Goal: Task Accomplishment & Management: Complete application form

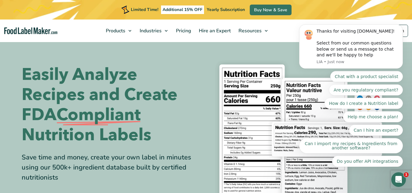
click at [392, 27] on body "Thanks for visiting [DOMAIN_NAME]! Select from our common questions below or se…" at bounding box center [351, 62] width 117 height 226
click at [398, 30] on body "Thanks for visiting [DOMAIN_NAME]! Select from our common questions below or se…" at bounding box center [351, 62] width 117 height 226
click at [396, 35] on body "Thanks for visiting [DOMAIN_NAME]! Select from our common questions below or se…" at bounding box center [351, 62] width 117 height 226
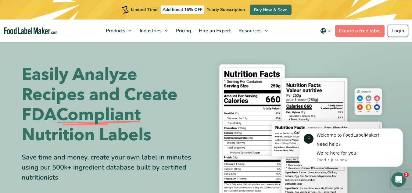
click at [403, 29] on link "Login" at bounding box center [398, 31] width 20 height 12
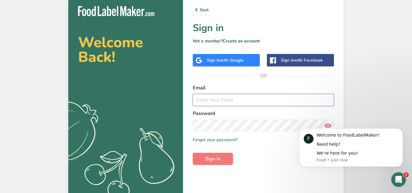
click at [231, 102] on input "email" at bounding box center [263, 100] width 141 height 12
click at [233, 59] on span "with Google" at bounding box center [232, 60] width 24 height 6
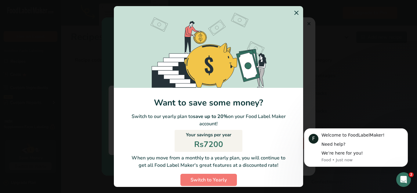
click at [293, 9] on icon "Switch to Yearly Modal" at bounding box center [296, 12] width 7 height 11
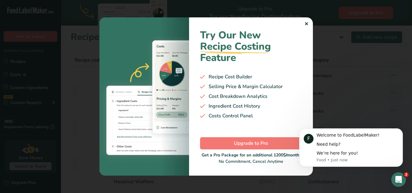
click at [303, 26] on div "Try Our New Recipe Costing .a-29{fill:none;stroke-linecap:round;stroke-width:3p…" at bounding box center [251, 96] width 124 height 158
click at [307, 21] on div "✕" at bounding box center [307, 23] width 4 height 7
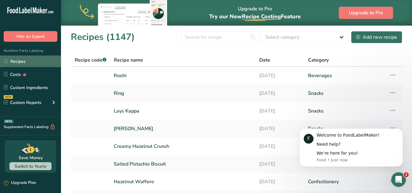
click at [37, 66] on link "Recipes" at bounding box center [30, 62] width 61 height 12
click at [399, 132] on button "Dismiss notification" at bounding box center [401, 130] width 8 height 8
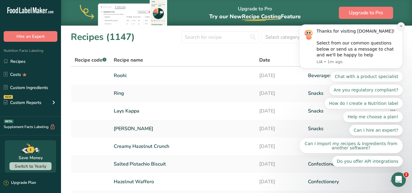
click at [401, 30] on button "Dismiss notification" at bounding box center [401, 26] width 8 height 8
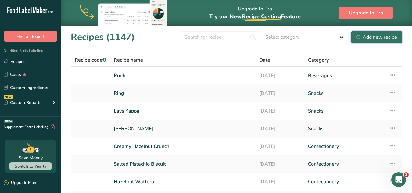
click at [378, 35] on div "Add new recipe" at bounding box center [376, 37] width 41 height 7
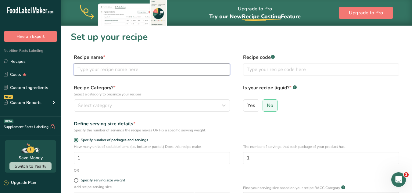
click at [143, 68] on input "text" at bounding box center [152, 69] width 156 height 12
type input "Women Breakfast bar"
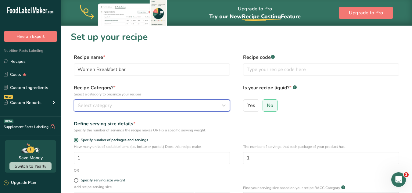
click at [109, 104] on span "Select category" at bounding box center [95, 105] width 34 height 7
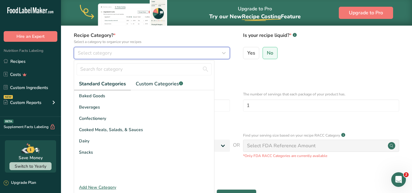
scroll to position [57, 0]
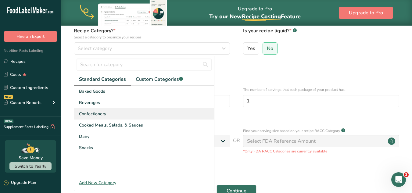
click at [99, 118] on div "Confectionery" at bounding box center [144, 113] width 140 height 11
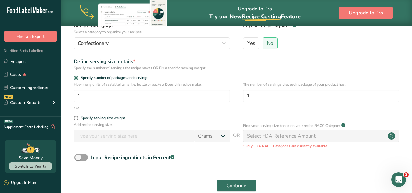
scroll to position [63, 0]
click at [88, 160] on span "Input Recipe ingredients in Percent .a-a{fill:#347362;}.b-a{fill:#fff;}" at bounding box center [131, 157] width 87 height 7
click at [78, 159] on input "Input Recipe ingredients in Percent .a-a{fill:#347362;}.b-a{fill:#fff;}" at bounding box center [76, 157] width 4 height 4
checkbox input "true"
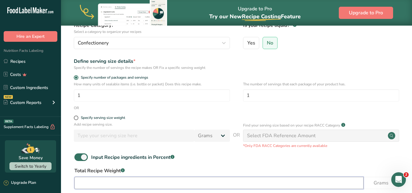
click at [125, 184] on input "number" at bounding box center [218, 183] width 289 height 12
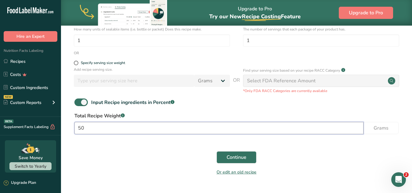
scroll to position [127, 0]
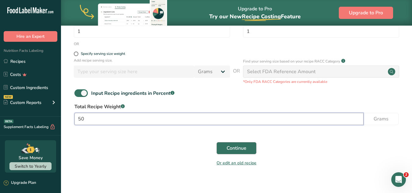
type input "50"
click at [227, 150] on span "Continue" at bounding box center [237, 148] width 20 height 7
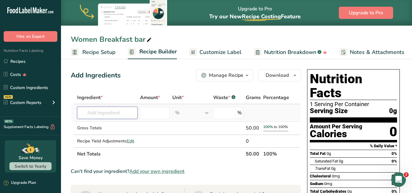
click at [134, 108] on input "text" at bounding box center [107, 113] width 60 height 12
click at [102, 117] on input "text" at bounding box center [107, 113] width 60 height 12
click at [108, 114] on input "text" at bounding box center [107, 113] width 60 height 12
type input "Mejdoo"
click at [114, 128] on p "9421 Dates, medjool" at bounding box center [104, 125] width 45 height 6
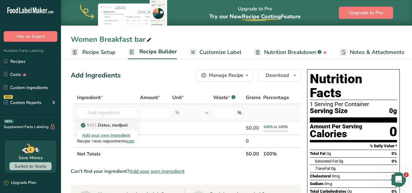
type input "Dates, medjool"
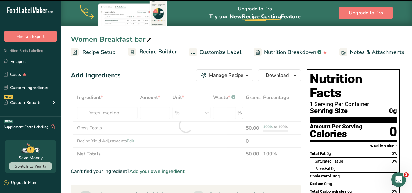
type input "0"
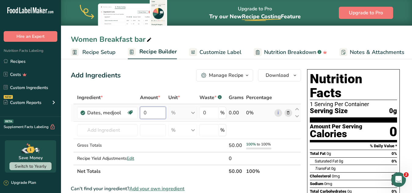
click at [148, 111] on input "0" at bounding box center [153, 113] width 26 height 12
type input "20"
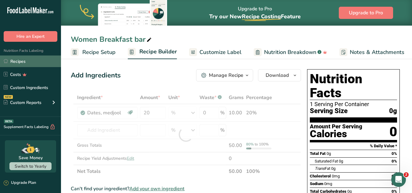
click at [14, 60] on link "Recipes" at bounding box center [30, 62] width 61 height 12
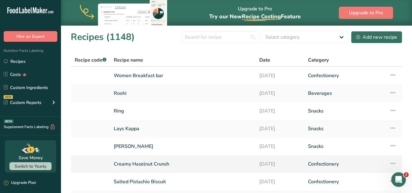
click at [189, 166] on link "Creamy Hazelnut Crunch" at bounding box center [183, 164] width 138 height 13
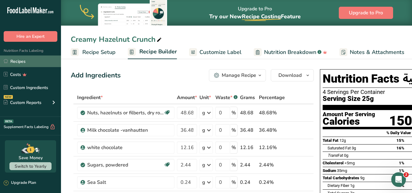
click at [25, 60] on link "Recipes" at bounding box center [30, 62] width 61 height 12
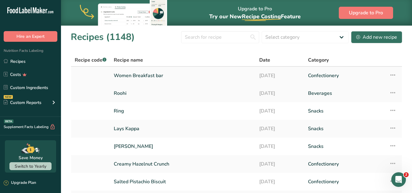
click at [127, 76] on link "Women Breakfast bar" at bounding box center [183, 75] width 138 height 13
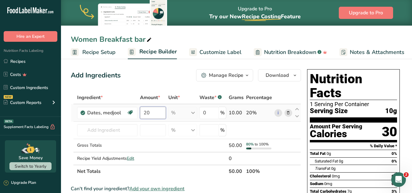
click at [148, 112] on input "20" at bounding box center [153, 113] width 26 height 12
type input "2"
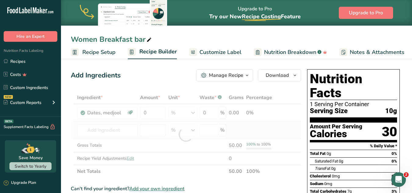
click at [220, 137] on div "Ingredient * Amount * Unit * Waste * .a-a{fill:#347362;}.b-a{fill:#fff;} Grams …" at bounding box center [186, 134] width 230 height 87
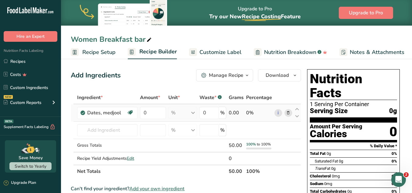
click at [186, 115] on div "% Portions 1 date, pitted Weight Units g kg mg See more Volume Units l Volume u…" at bounding box center [182, 113] width 29 height 12
click at [154, 113] on input "0" at bounding box center [153, 113] width 26 height 12
type input "20"
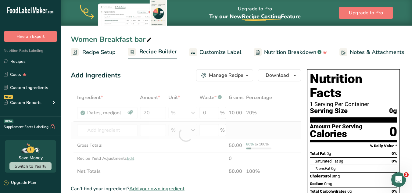
click at [179, 123] on div "Ingredient * Amount * Unit * Waste * .a-a{fill:#347362;}.b-a{fill:#fff;} Grams …" at bounding box center [186, 134] width 230 height 87
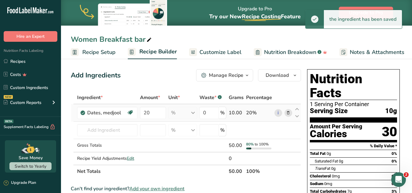
click at [196, 114] on div "% Portions 1 date, pitted Weight Units g kg mg See more Volume Units l Volume u…" at bounding box center [182, 113] width 29 height 12
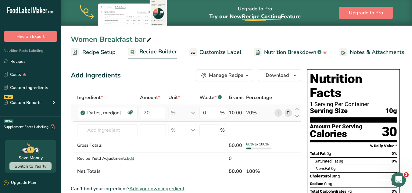
click at [194, 117] on div "% Portions 1 date, pitted Weight Units g kg mg See more Volume Units l Volume u…" at bounding box center [182, 113] width 29 height 12
click at [162, 122] on td at bounding box center [153, 130] width 28 height 17
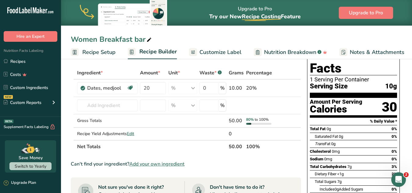
scroll to position [27, 0]
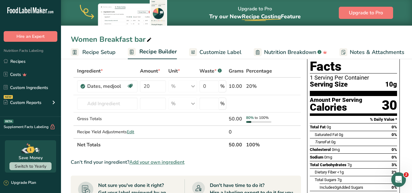
click at [92, 54] on span "Recipe Setup" at bounding box center [98, 52] width 33 height 8
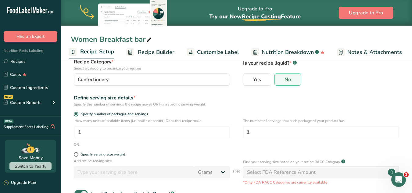
scroll to position [52, 0]
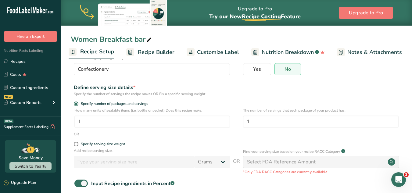
click at [322, 165] on div "Select FDA Reference Amount" at bounding box center [321, 162] width 156 height 12
click at [394, 162] on circle at bounding box center [391, 161] width 7 height 7
click at [80, 185] on span at bounding box center [80, 184] width 13 height 8
click at [78, 185] on input "Input Recipe ingredients in Percent .a-a{fill:#347362;}.b-a{fill:#fff;}" at bounding box center [76, 184] width 4 height 4
checkbox input "false"
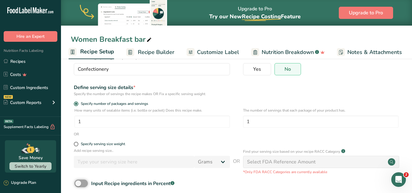
scroll to position [85, 0]
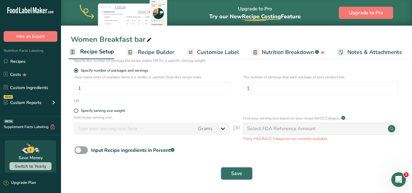
click at [240, 175] on span "Save" at bounding box center [236, 173] width 11 height 7
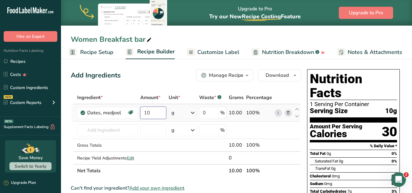
click at [154, 109] on input "10" at bounding box center [153, 113] width 26 height 12
type input "1"
type input "20"
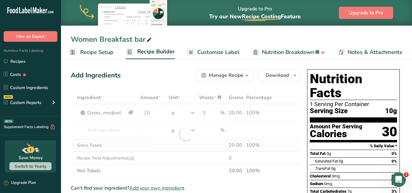
click at [179, 148] on div "Ingredient * Amount * Unit * Waste * .a-a{fill:#347362;}.b-a{fill:#fff;} Grams …" at bounding box center [186, 134] width 230 height 86
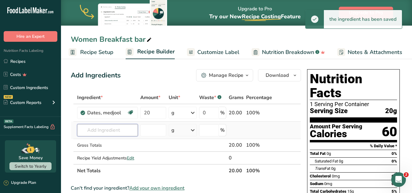
click at [100, 132] on input "text" at bounding box center [107, 130] width 61 height 12
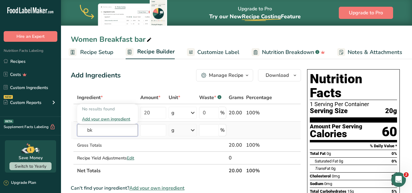
type input "b"
type input "B"
type input "k"
click at [106, 134] on input "text" at bounding box center [107, 130] width 61 height 12
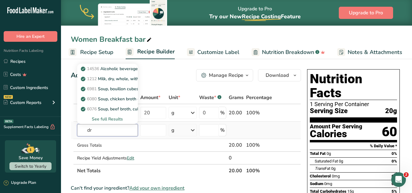
type input "d"
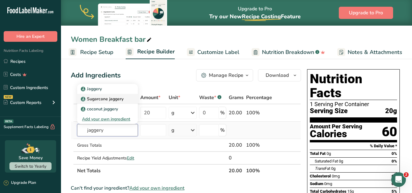
type input "jaggery"
click at [108, 96] on p "Sugarcane jaggery" at bounding box center [103, 99] width 42 height 6
type input "Sugarcane jaggery"
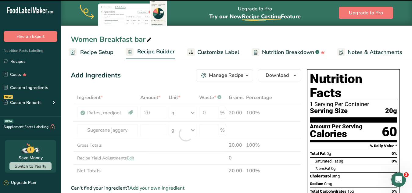
type input "0"
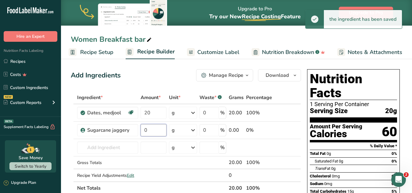
click at [146, 131] on input "0" at bounding box center [154, 130] width 26 height 12
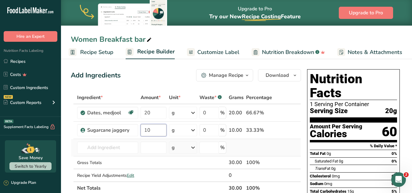
type input "10"
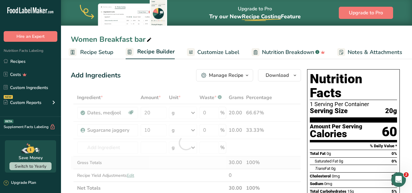
click at [163, 165] on div "Ingredient * Amount * Unit * Waste * .a-a{fill:#347362;}.b-a{fill:#fff;} Grams …" at bounding box center [186, 142] width 230 height 103
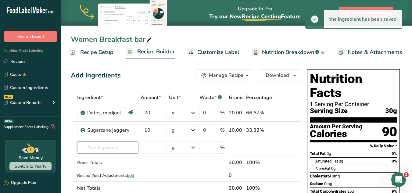
click at [109, 148] on input "text" at bounding box center [107, 148] width 61 height 12
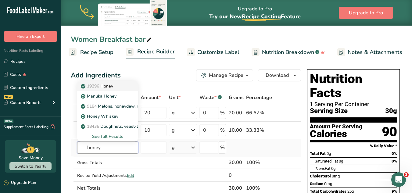
type input "honey"
click at [106, 86] on p "19296 Honey" at bounding box center [97, 86] width 31 height 6
type input "Honey"
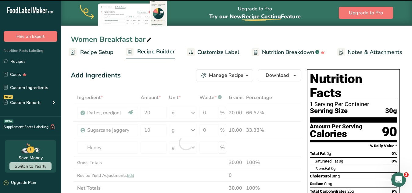
type input "0"
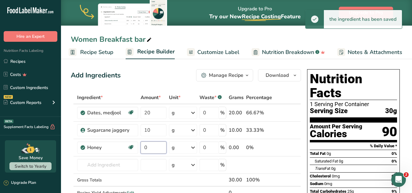
click at [148, 151] on input "0" at bounding box center [154, 148] width 26 height 12
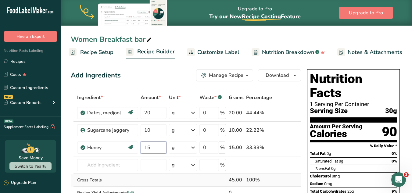
type input "15"
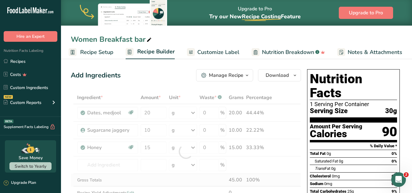
click at [172, 180] on div "Ingredient * Amount * Unit * Waste * .a-a{fill:#347362;}.b-a{fill:#fff;} Grams …" at bounding box center [186, 151] width 230 height 121
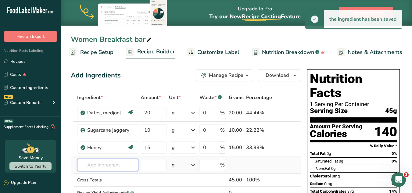
click at [96, 163] on input "text" at bounding box center [107, 165] width 61 height 12
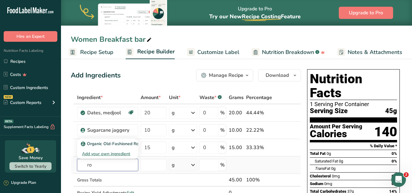
type input "r"
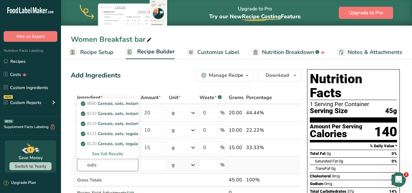
type input "oats"
click at [114, 152] on div "See full Results" at bounding box center [107, 154] width 51 height 6
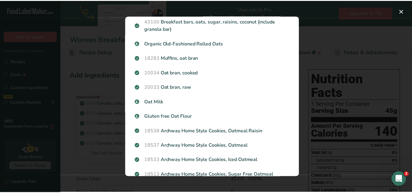
scroll to position [450, 0]
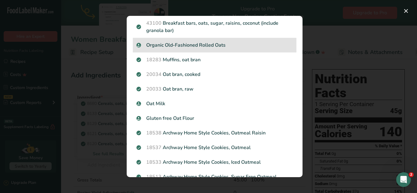
click at [184, 46] on div "Organic Old-Fashioned Rolled Oats" at bounding box center [215, 45] width 164 height 15
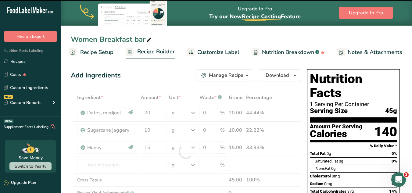
type input "0"
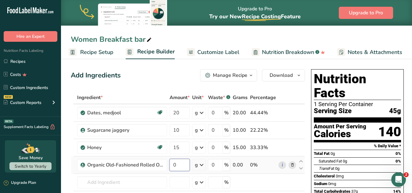
click at [182, 167] on input "0" at bounding box center [180, 165] width 20 height 12
type input "15"
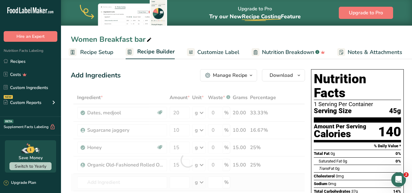
click at [168, 185] on div "Ingredient * Amount * Unit * Waste * .a-a{fill:#347362;}.b-a{fill:#fff;} Grams …" at bounding box center [188, 160] width 234 height 138
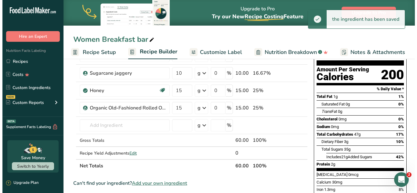
scroll to position [59, 0]
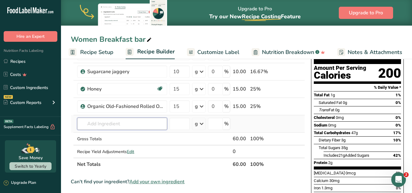
click at [99, 125] on input "text" at bounding box center [122, 124] width 90 height 12
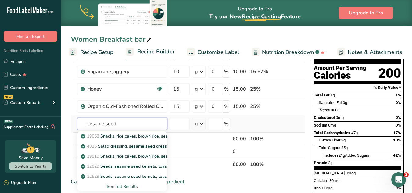
type input "sesame seed"
click at [125, 185] on div "See full Results" at bounding box center [122, 186] width 80 height 6
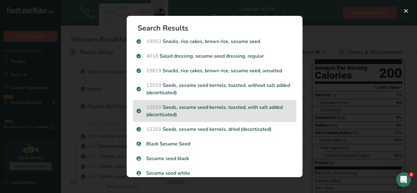
click at [262, 121] on div "12529 Seeds, sesame seed kernels, toasted, with salt added (decorticated)" at bounding box center [215, 111] width 164 height 22
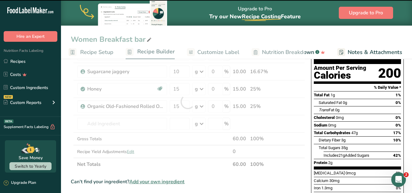
type input "0"
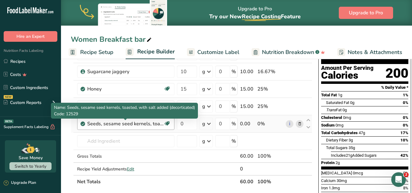
click at [146, 127] on div "Seeds, sesame seed kernels, toasted, with salt added (decorticated)" at bounding box center [125, 123] width 76 height 7
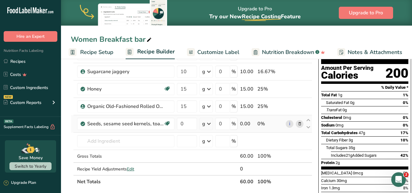
click at [299, 123] on icon at bounding box center [300, 124] width 4 height 6
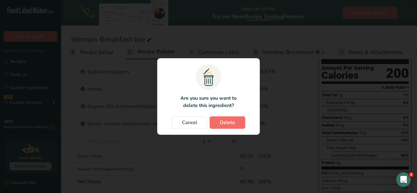
click at [240, 125] on button "Delete" at bounding box center [227, 123] width 35 height 12
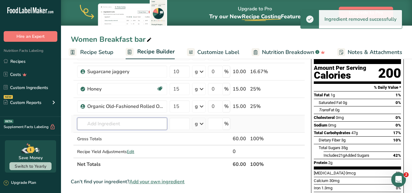
click at [145, 127] on input "text" at bounding box center [122, 124] width 90 height 12
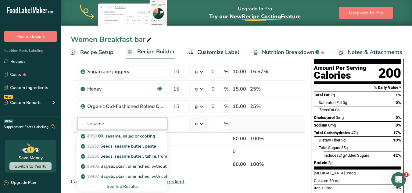
type input "sesame"
click at [131, 187] on div "See full Results" at bounding box center [122, 186] width 80 height 6
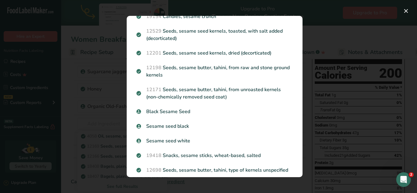
scroll to position [376, 0]
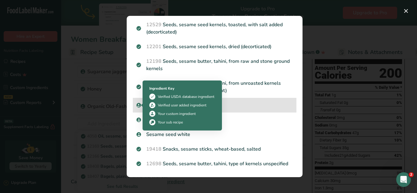
click at [137, 107] on icon "Search results modal" at bounding box center [139, 105] width 4 height 5
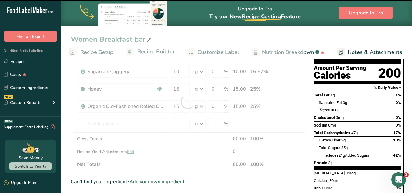
type input "0"
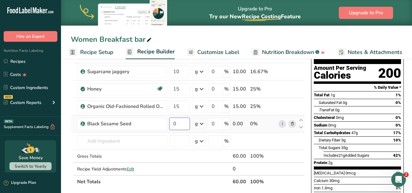
click at [179, 124] on input "0" at bounding box center [180, 124] width 20 height 12
type input "10"
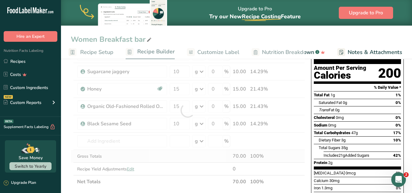
click at [168, 155] on div "Ingredient * Amount * Unit * Waste * .a-a{fill:#347362;}.b-a{fill:#fff;} Grams …" at bounding box center [188, 111] width 234 height 156
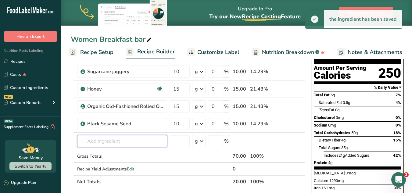
click at [134, 142] on input "text" at bounding box center [122, 141] width 90 height 12
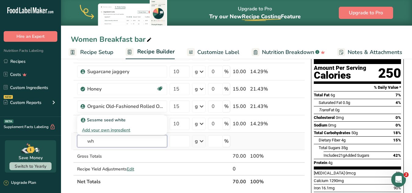
type input "w"
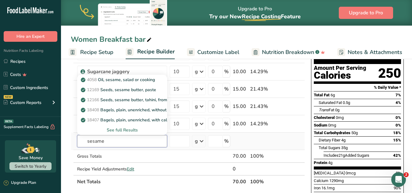
type input "sesame"
click at [122, 130] on div "See full Results" at bounding box center [122, 130] width 80 height 6
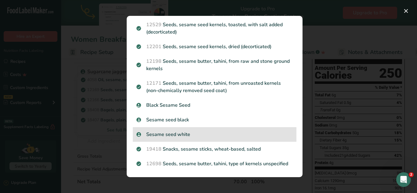
click at [183, 133] on p "Sesame seed white" at bounding box center [214, 134] width 156 height 7
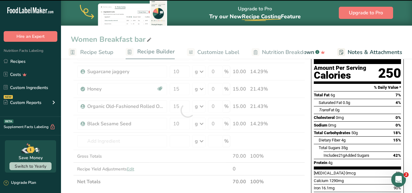
type input "0"
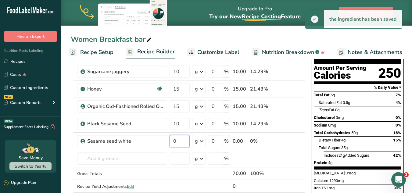
click at [185, 142] on input "0" at bounding box center [180, 141] width 20 height 12
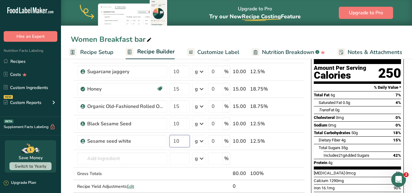
type input "10"
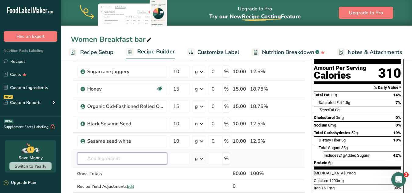
click at [150, 157] on input "text" at bounding box center [122, 159] width 90 height 12
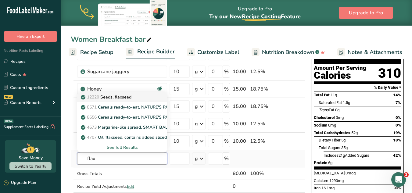
type input "flax"
click at [156, 98] on link "12220 Seeds, flaxseed" at bounding box center [122, 97] width 90 height 10
type input "Seeds, flaxseed"
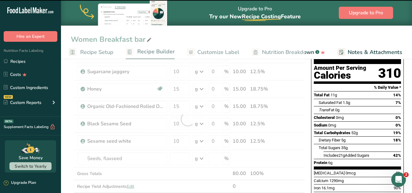
type input "0"
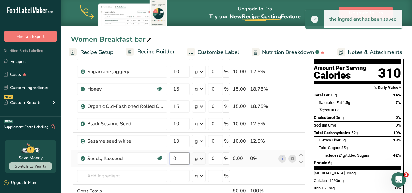
click at [180, 162] on input "0" at bounding box center [180, 159] width 20 height 12
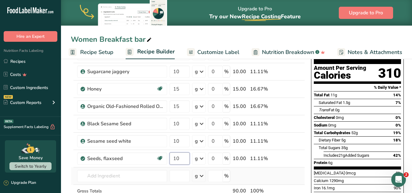
type input "10"
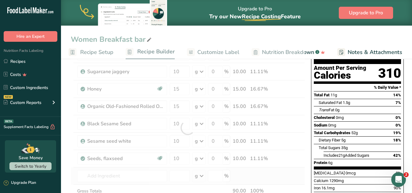
click at [144, 183] on div "Ingredient * Amount * Unit * Waste * .a-a{fill:#347362;}.b-a{fill:#fff;} Grams …" at bounding box center [188, 128] width 234 height 190
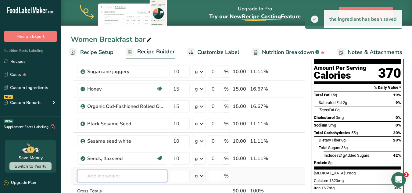
click at [132, 175] on input "text" at bounding box center [122, 176] width 90 height 12
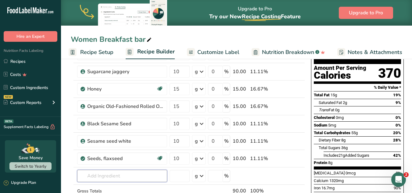
scroll to position [0, 0]
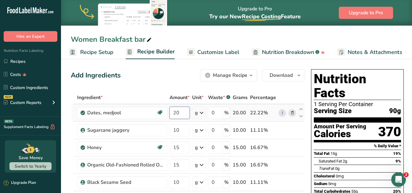
click at [184, 110] on input "20" at bounding box center [180, 113] width 20 height 12
type input "2"
type input "8"
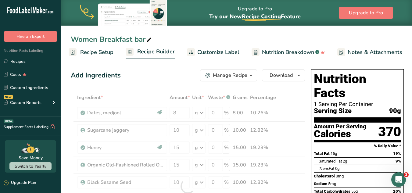
click at [174, 92] on div "Ingredient * Amount * Unit * Waste * .a-a{fill:#347362;}.b-a{fill:#fff;} Grams …" at bounding box center [188, 186] width 234 height 190
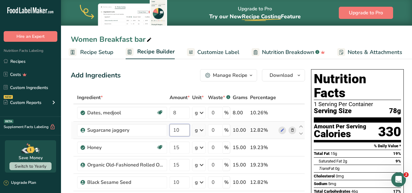
click at [182, 130] on input "10" at bounding box center [180, 130] width 20 height 12
type input "1"
type input "4"
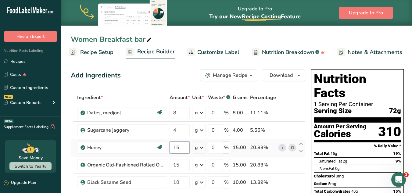
click at [184, 148] on input "15" at bounding box center [180, 148] width 20 height 12
type input "1"
type input "6"
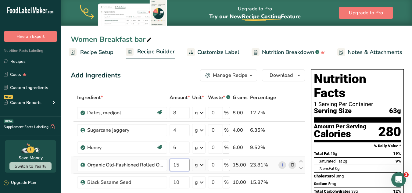
click at [179, 164] on input "15" at bounding box center [180, 165] width 20 height 12
type input "1"
type input "6"
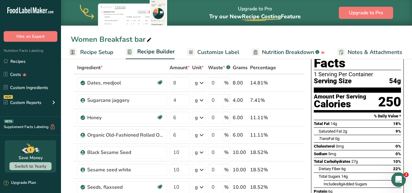
scroll to position [46, 0]
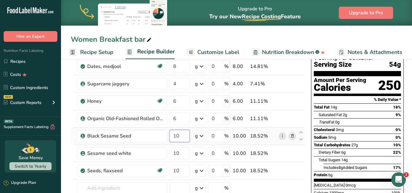
click at [182, 141] on input "10" at bounding box center [180, 136] width 20 height 12
type input "1"
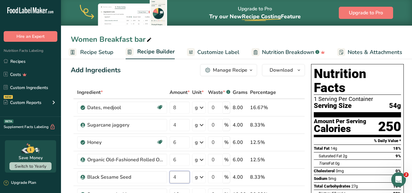
scroll to position [2, 0]
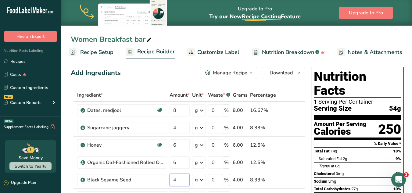
type input "4"
click at [161, 78] on div "Add Ingredients Manage Recipe Delete Recipe Duplicate Recipe Scale Recipe Save …" at bounding box center [188, 73] width 234 height 12
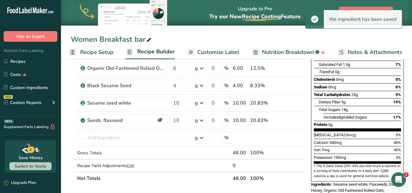
scroll to position [98, 0]
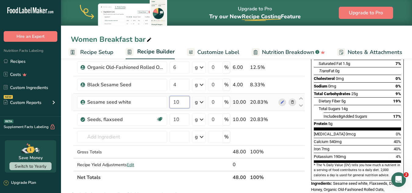
click at [186, 102] on input "10" at bounding box center [180, 102] width 20 height 12
type input "1"
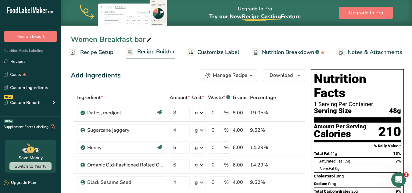
type input "4"
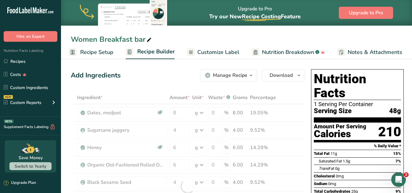
click at [302, 99] on div "Ingredient * Amount * Unit * Waste * .a-a{fill:#347362;}.b-a{fill:#fff;} Grams …" at bounding box center [188, 186] width 234 height 190
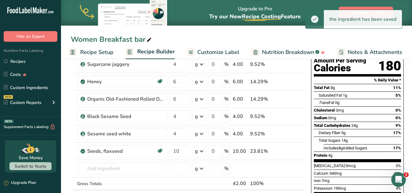
scroll to position [83, 0]
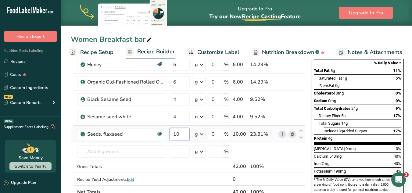
click at [181, 136] on input "10" at bounding box center [180, 134] width 20 height 12
type input "1"
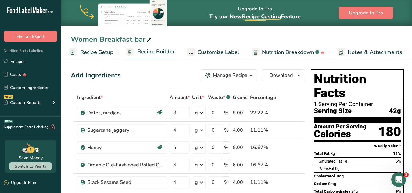
type input "4"
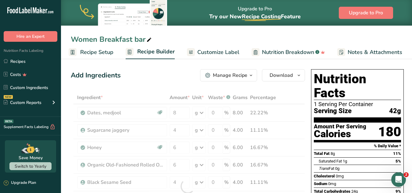
click at [286, 92] on div "Ingredient * Amount * Unit * Waste * .a-a{fill:#347362;}.b-a{fill:#fff;} Grams …" at bounding box center [188, 186] width 234 height 190
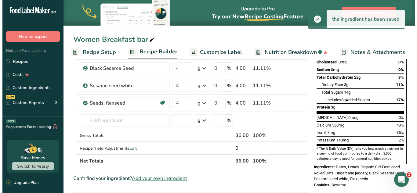
scroll to position [119, 0]
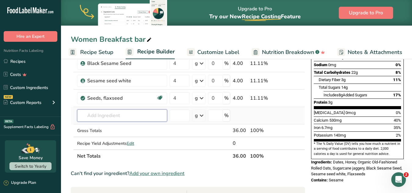
click at [103, 118] on input "text" at bounding box center [122, 116] width 90 height 12
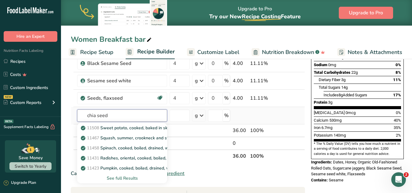
type input "chia seed"
click at [140, 176] on div "See full Results" at bounding box center [122, 178] width 80 height 6
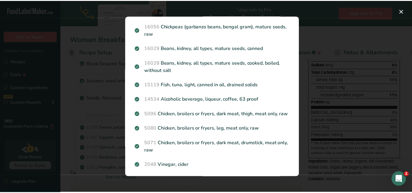
scroll to position [713, 0]
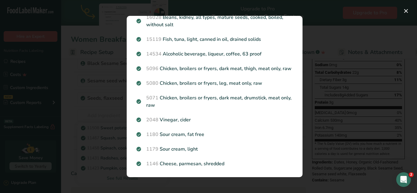
click at [322, 88] on div "Search results modal" at bounding box center [208, 96] width 417 height 193
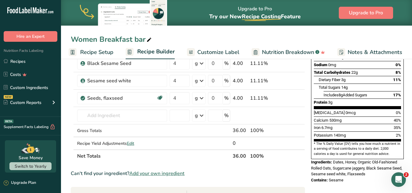
click at [322, 100] on span "Protein" at bounding box center [320, 102] width 13 height 5
click at [136, 119] on input "text" at bounding box center [122, 116] width 90 height 12
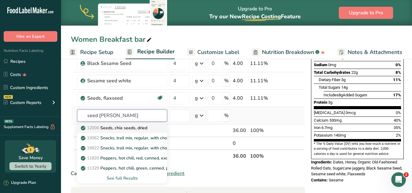
type input "seed chia"
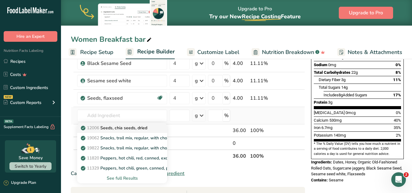
click at [93, 128] on span "12006" at bounding box center [93, 128] width 12 height 6
type input "Seeds, chia seeds, dried"
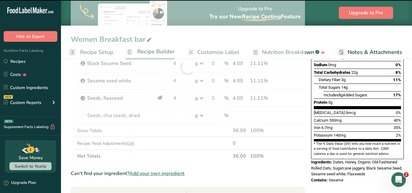
type input "0"
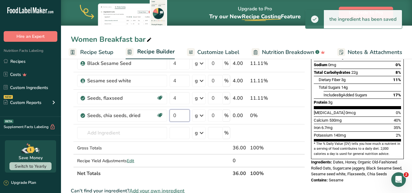
click at [181, 114] on input "0" at bounding box center [180, 116] width 20 height 12
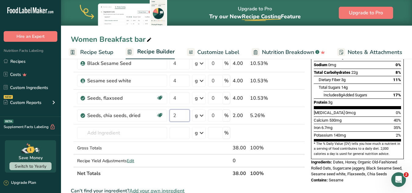
type input "2"
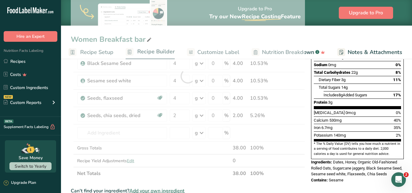
click at [64, 93] on section "Add Ingredients Manage Recipe Delete Recipe Duplicate Recipe Scale Recipe Save …" at bounding box center [236, 174] width 351 height 472
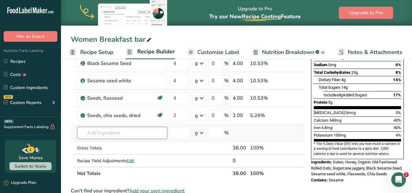
click at [104, 131] on input "text" at bounding box center [122, 133] width 90 height 12
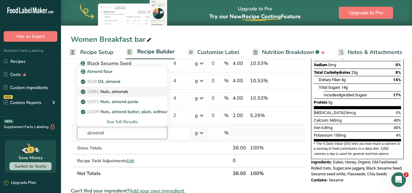
type input "almond"
click at [83, 90] on icon at bounding box center [83, 91] width 4 height 5
type input "Nuts, almonds"
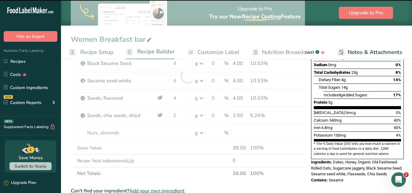
type input "0"
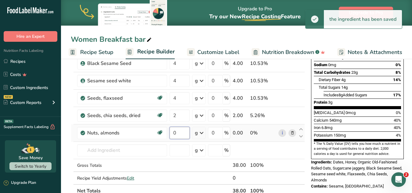
click at [182, 130] on input "0" at bounding box center [180, 133] width 20 height 12
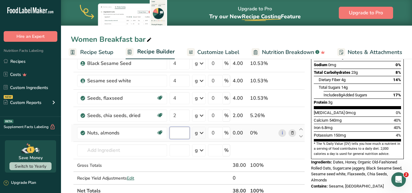
type input "5"
type input "10"
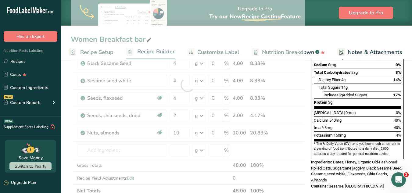
click at [67, 92] on section "Add Ingredients Manage Recipe Delete Recipe Duplicate Recipe Scale Recipe Save …" at bounding box center [236, 183] width 351 height 490
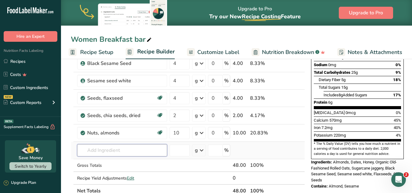
click at [91, 148] on input "text" at bounding box center [122, 150] width 90 height 12
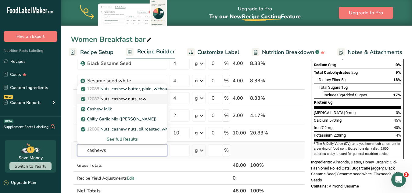
type input "cashews"
click at [82, 103] on link "12087 Nuts, cashew nuts, raw" at bounding box center [122, 99] width 90 height 10
type input "Nuts, cashew nuts, raw"
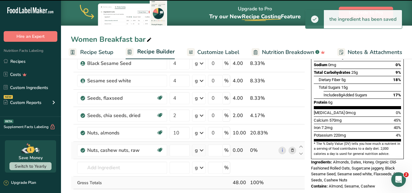
type input "0"
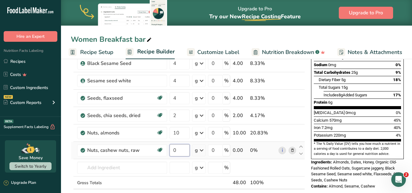
click at [178, 149] on input "0" at bounding box center [180, 150] width 20 height 12
type input "8"
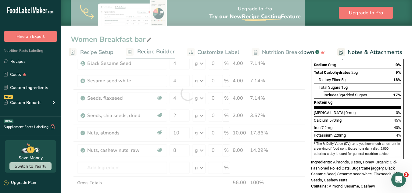
click at [67, 118] on section "Add Ingredients Manage Recipe Delete Recipe Duplicate Recipe Scale Recipe Save …" at bounding box center [236, 191] width 351 height 507
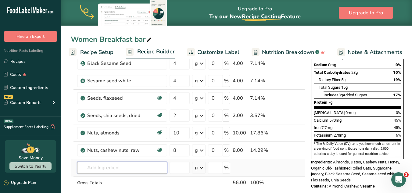
click at [109, 168] on input "text" at bounding box center [122, 168] width 90 height 12
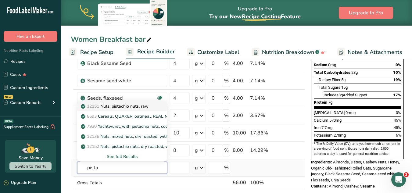
type input "pista"
click at [119, 103] on link "12151 Nuts, pistachio nuts, raw" at bounding box center [122, 106] width 90 height 10
type input "Nuts, pistachio nuts, raw"
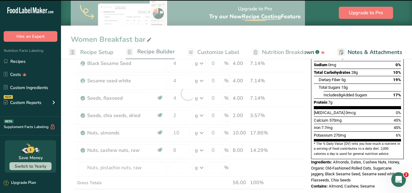
type input "0"
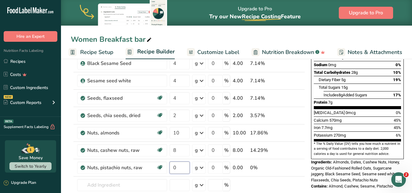
click at [181, 168] on input "0" at bounding box center [180, 168] width 20 height 12
type input "5.5"
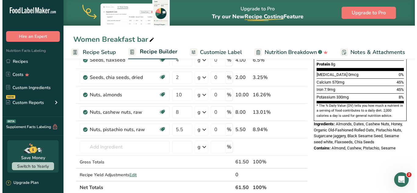
scroll to position [158, 0]
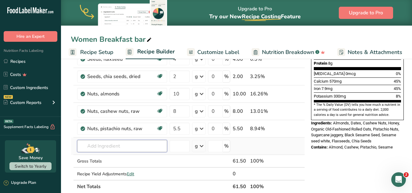
click at [91, 148] on input "text" at bounding box center [122, 146] width 90 height 12
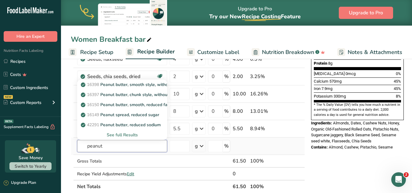
type input "peanut"
click at [123, 132] on div "See full Results" at bounding box center [122, 135] width 80 height 6
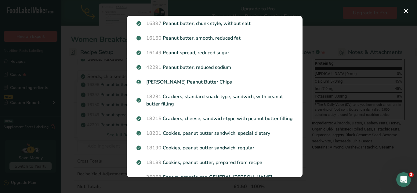
scroll to position [0, 0]
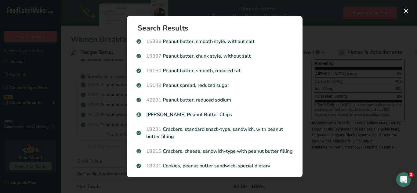
click at [114, 140] on div "Search results modal" at bounding box center [208, 96] width 417 height 193
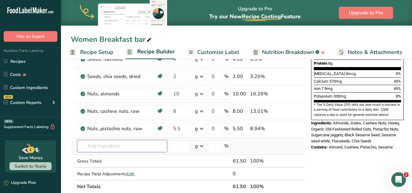
click at [125, 149] on input "text" at bounding box center [122, 146] width 90 height 12
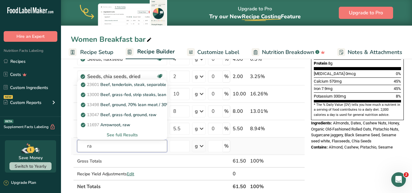
type input "r"
type input "nuts peanut"
click at [121, 136] on div "See full Results" at bounding box center [122, 135] width 80 height 6
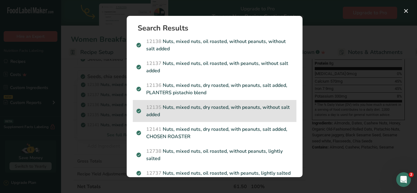
click at [160, 108] on span "12135" at bounding box center [153, 107] width 15 height 7
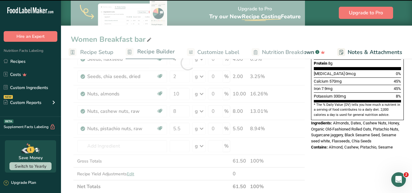
type input "0"
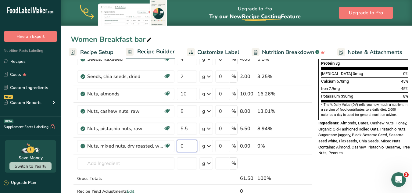
click at [181, 144] on input "0" at bounding box center [187, 146] width 20 height 12
click at [189, 144] on input "0" at bounding box center [187, 146] width 20 height 12
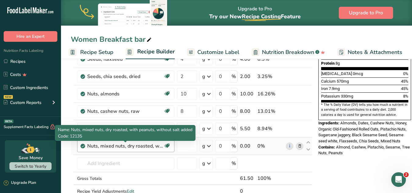
type input "0"
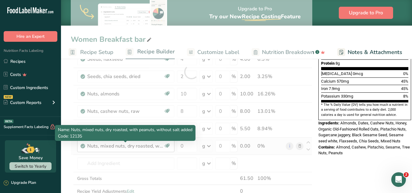
click at [157, 147] on div "Ingredient * Amount * Unit * Waste * .a-a{fill:#347362;}.b-a{fill:#fff;} Grams …" at bounding box center [192, 71] width 242 height 277
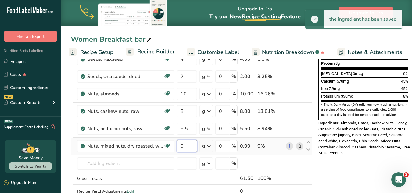
click at [186, 143] on input "0" at bounding box center [187, 146] width 20 height 12
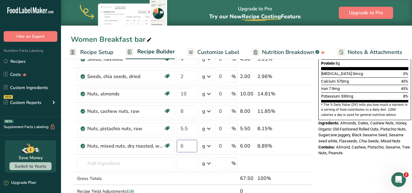
type input "6"
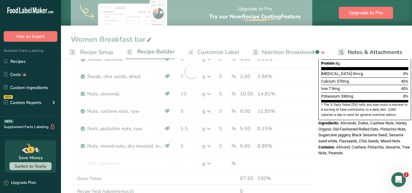
click at [70, 102] on section "Add Ingredients Manage Recipe Delete Recipe Duplicate Recipe Scale Recipe Save …" at bounding box center [236, 166] width 351 height 535
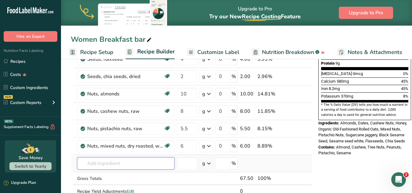
click at [109, 166] on input "text" at bounding box center [125, 163] width 97 height 12
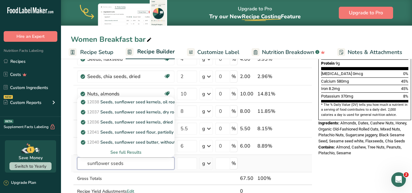
type input "sunflower sseds"
click at [133, 153] on div "See full Results" at bounding box center [126, 152] width 88 height 6
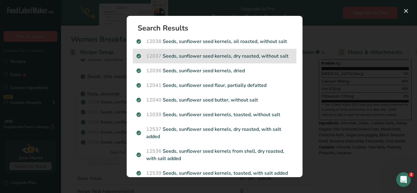
click at [134, 56] on div "12037 Seeds, sunflower seed kernels, dry roasted, without salt" at bounding box center [215, 56] width 164 height 15
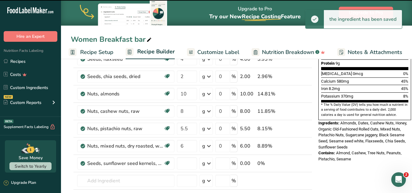
type input "0"
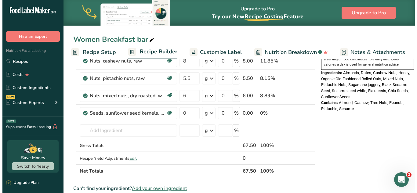
scroll to position [216, 0]
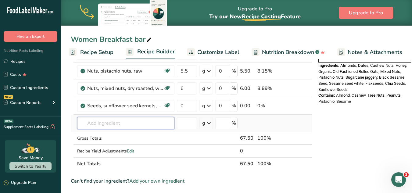
click at [139, 124] on input "text" at bounding box center [125, 123] width 97 height 12
click at [183, 104] on input "0" at bounding box center [187, 106] width 20 height 12
type input "2"
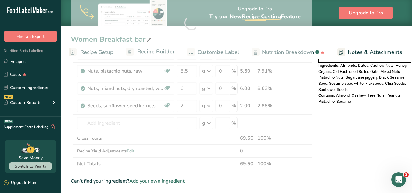
click at [69, 103] on section "Add Ingredients Manage Recipe Delete Recipe Duplicate Recipe Scale Recipe Save …" at bounding box center [236, 117] width 351 height 552
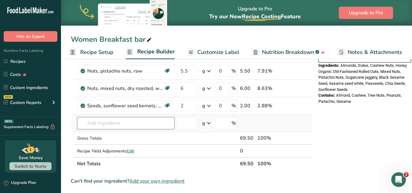
click at [90, 127] on input "text" at bounding box center [125, 123] width 97 height 12
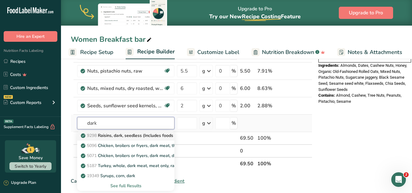
type input "dark"
click at [92, 135] on span "9298" at bounding box center [92, 136] width 10 height 6
type input "Raisins, dark, seedless (Includes foods for USDA's Food Distribution Program)"
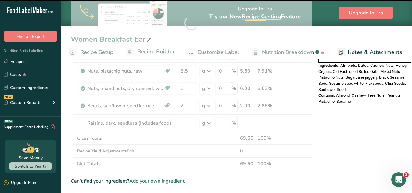
type input "0"
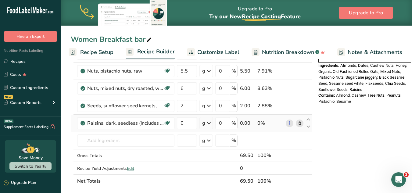
click at [298, 123] on icon at bounding box center [300, 123] width 4 height 6
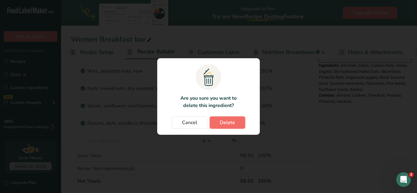
click at [227, 124] on span "Delete" at bounding box center [227, 122] width 15 height 7
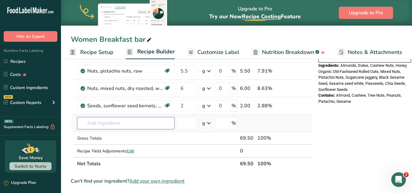
click at [96, 126] on input "text" at bounding box center [125, 123] width 97 height 12
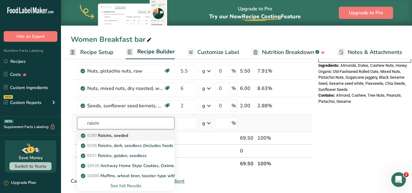
type input "raisin"
click at [123, 139] on link "9299 Raisins, seeded" at bounding box center [125, 136] width 97 height 10
type input "Raisins, seeded"
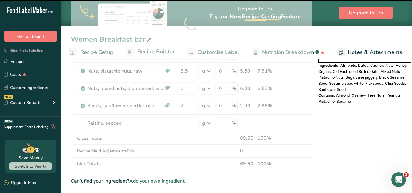
type input "0"
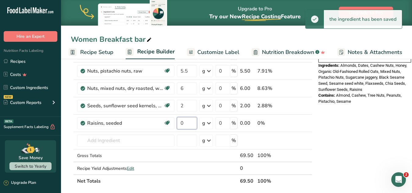
click at [193, 120] on input "0" at bounding box center [187, 123] width 20 height 12
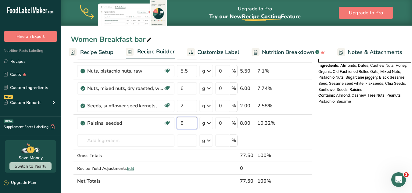
type input "8"
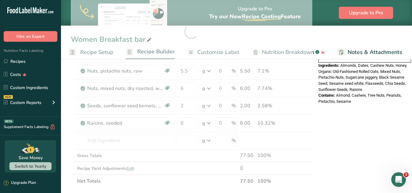
click at [70, 107] on section "Add Ingredients Manage Recipe Delete Recipe Duplicate Recipe Scale Recipe Save …" at bounding box center [236, 125] width 351 height 569
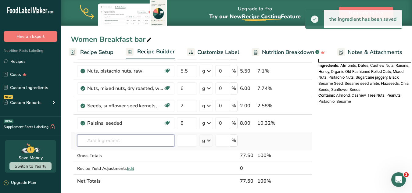
click at [103, 143] on input "text" at bounding box center [125, 141] width 97 height 12
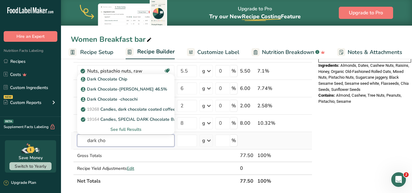
type input "dark cho"
click at [130, 128] on div "See full Results" at bounding box center [126, 129] width 88 height 6
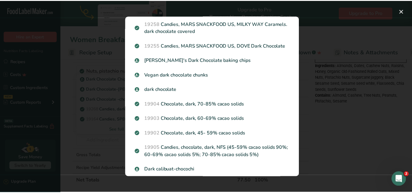
scroll to position [251, 0]
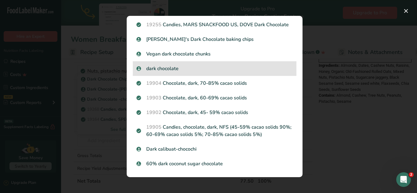
click at [191, 71] on p "dark chocolate" at bounding box center [214, 68] width 156 height 7
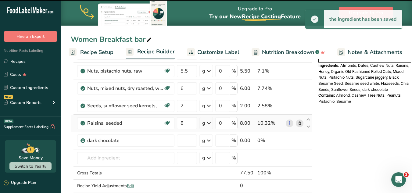
type input "0"
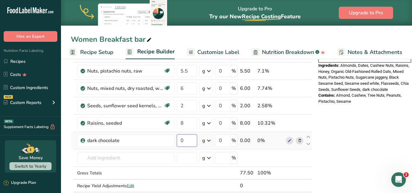
click at [184, 142] on input "0" at bounding box center [187, 141] width 20 height 12
type input "22.2"
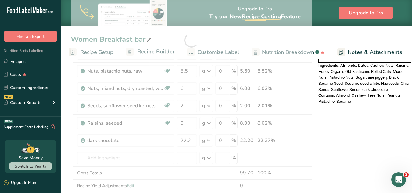
click at [381, 104] on div "Nutrition Facts 1 Serving Per Container Serving Size 78g Amount Per Serving Cal…" at bounding box center [365, 134] width 98 height 567
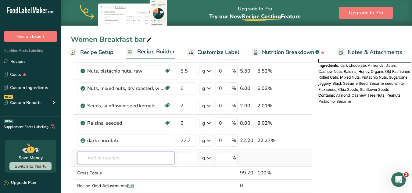
click at [156, 159] on input "text" at bounding box center [125, 158] width 97 height 12
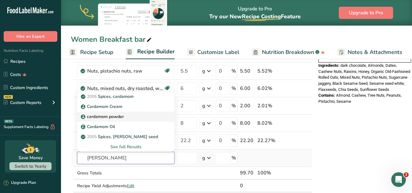
type input "carda"
click at [143, 114] on div "cardamom powder" at bounding box center [121, 117] width 78 height 6
type input "cardamom powder"
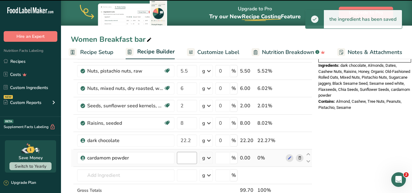
type input "0"
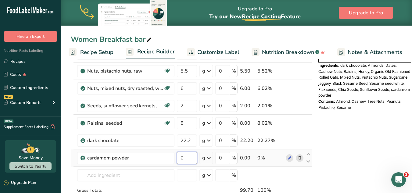
click at [187, 157] on input "0" at bounding box center [187, 158] width 20 height 12
type input "0.2"
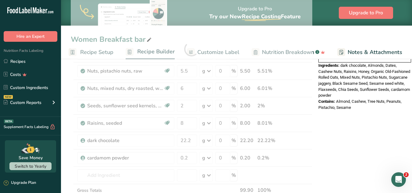
click at [361, 129] on div "Nutrition Facts 1 Serving Per Container Serving Size 100g Amount Per Serving Ca…" at bounding box center [365, 143] width 98 height 585
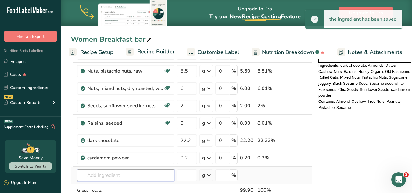
click at [110, 172] on input "text" at bounding box center [125, 175] width 97 height 12
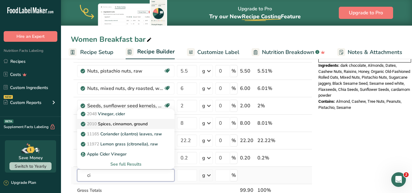
type input "ci"
click at [110, 122] on p "2010 Spices, cinnamon, ground" at bounding box center [115, 124] width 66 height 6
type input "Spices, cinnamon, ground"
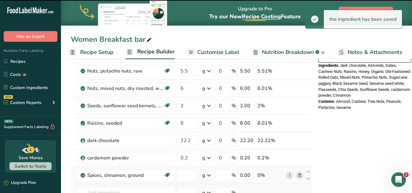
type input "0"
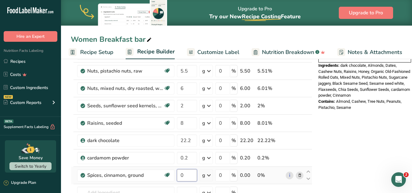
click at [189, 174] on input "0" at bounding box center [187, 175] width 20 height 12
type input "0.1"
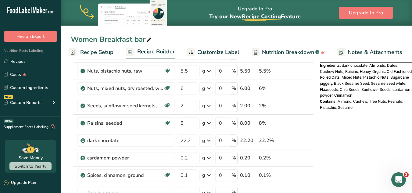
click at [363, 146] on div "Nutrition Facts 1 Serving Per Container Serving Size 100g Amount Per Serving Ca…" at bounding box center [367, 152] width 98 height 602
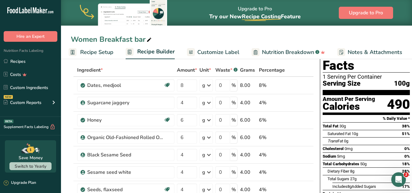
scroll to position [0, 0]
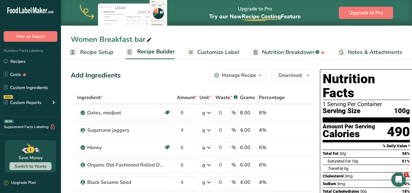
click at [104, 54] on span "Recipe Setup" at bounding box center [96, 52] width 33 height 8
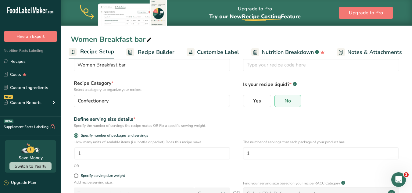
scroll to position [28, 0]
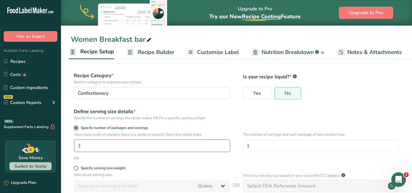
click at [86, 145] on input "1" at bounding box center [152, 146] width 156 height 12
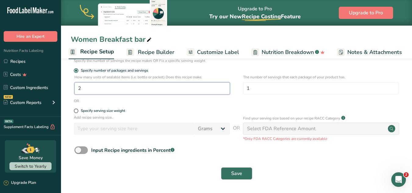
type input "2"
click at [242, 171] on span "Save" at bounding box center [236, 173] width 11 height 7
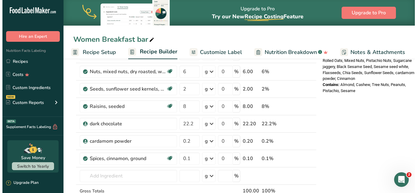
scroll to position [240, 0]
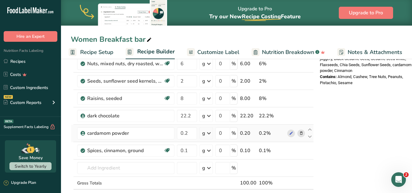
click at [302, 132] on icon at bounding box center [301, 133] width 4 height 6
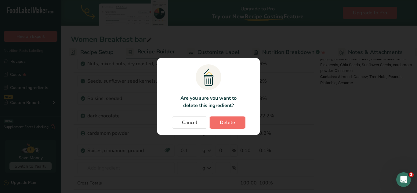
click at [229, 119] on span "Delete" at bounding box center [227, 122] width 15 height 7
type input "0.1"
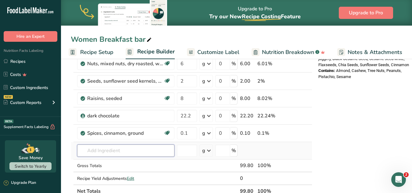
click at [113, 150] on input "text" at bounding box center [125, 151] width 97 height 12
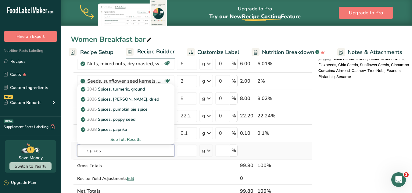
type input "spices"
click at [135, 138] on div "See full Results" at bounding box center [126, 139] width 88 height 6
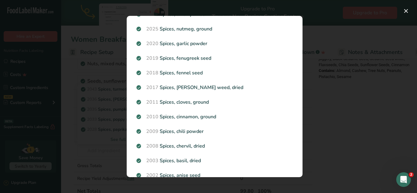
scroll to position [117, 0]
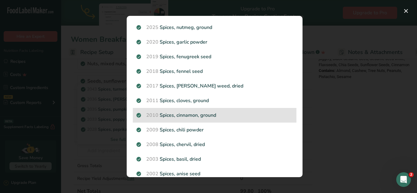
click at [172, 115] on p "2010 Spices, cinnamon, ground" at bounding box center [214, 115] width 156 height 7
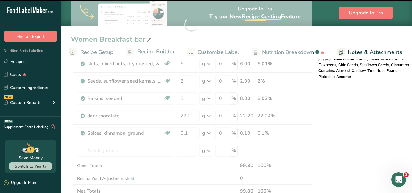
type input "0"
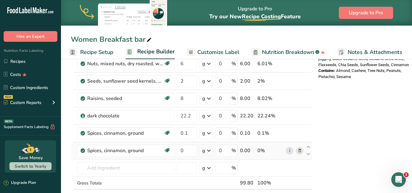
click at [300, 149] on icon at bounding box center [300, 151] width 4 height 6
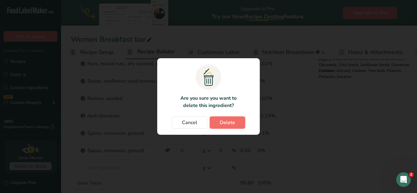
click at [240, 123] on button "Delete" at bounding box center [227, 123] width 35 height 12
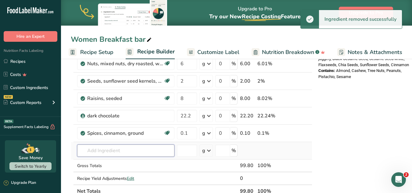
click at [142, 156] on input "text" at bounding box center [125, 151] width 97 height 12
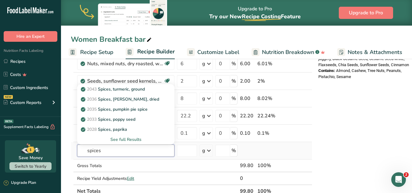
type input "spices"
click at [131, 140] on div "See full Results" at bounding box center [126, 139] width 88 height 6
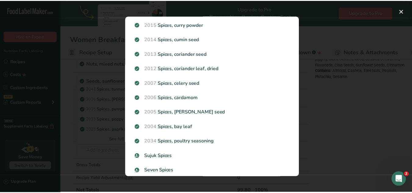
scroll to position [493, 0]
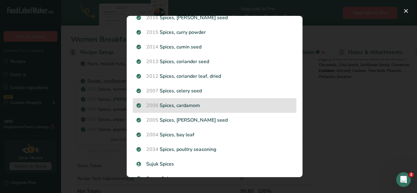
click at [220, 110] on div "2006 Spices, cardamom" at bounding box center [215, 105] width 164 height 15
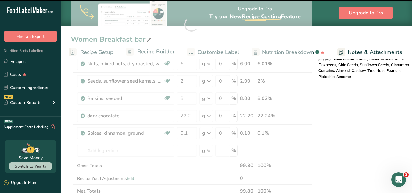
type input "0"
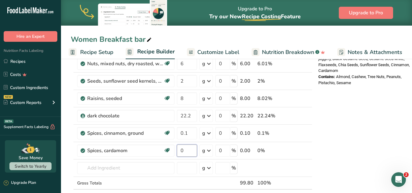
click at [192, 151] on input "0" at bounding box center [187, 151] width 20 height 12
type input "0.2"
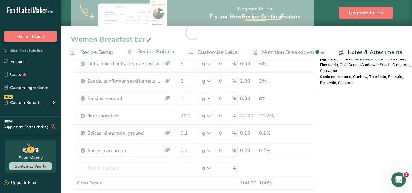
click at [355, 121] on div "Nutrition Facts 1 Serving Per Container Serving Size 50g Amount Per Serving Cal…" at bounding box center [367, 127] width 98 height 602
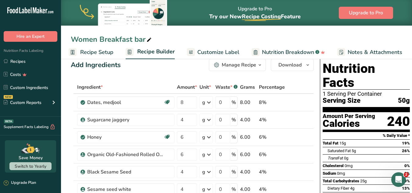
scroll to position [0, 0]
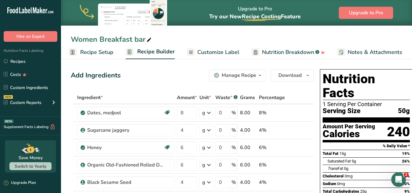
click at [101, 53] on span "Recipe Setup" at bounding box center [96, 52] width 33 height 8
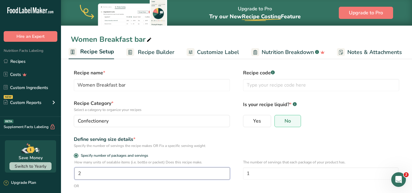
click at [113, 174] on input "2" at bounding box center [152, 174] width 156 height 12
type input "1"
click at [251, 174] on input "1" at bounding box center [321, 174] width 156 height 12
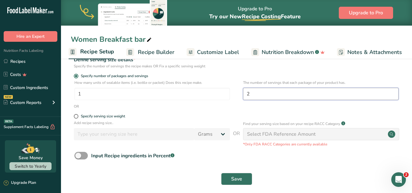
scroll to position [80, 0]
type input "2"
click at [77, 117] on span at bounding box center [76, 116] width 5 height 5
click at [77, 117] on input "Specify serving size weight" at bounding box center [76, 116] width 4 height 4
radio input "true"
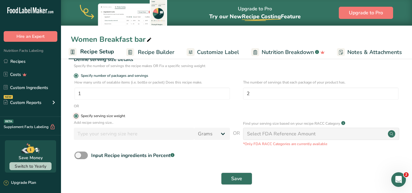
radio input "false"
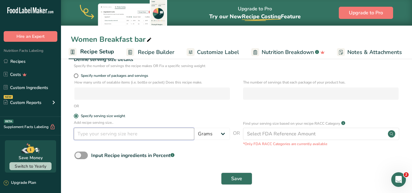
click at [111, 138] on input "number" at bounding box center [134, 134] width 121 height 12
type input "50"
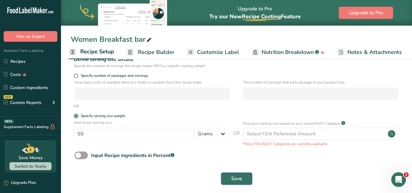
click at [240, 176] on span "Save" at bounding box center [236, 178] width 11 height 7
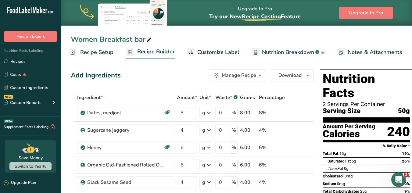
click at [95, 51] on span "Recipe Setup" at bounding box center [96, 52] width 33 height 8
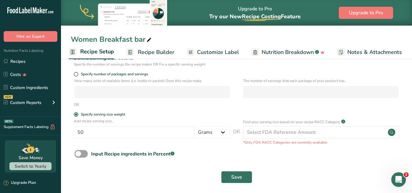
scroll to position [85, 0]
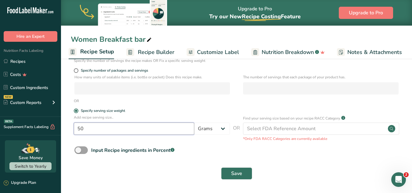
click at [96, 129] on input "50" at bounding box center [134, 129] width 121 height 12
type input "5"
type input "100"
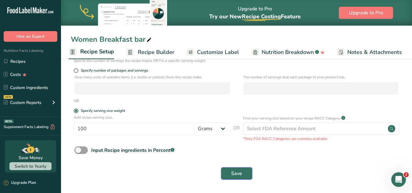
click at [238, 172] on span "Save" at bounding box center [236, 173] width 11 height 7
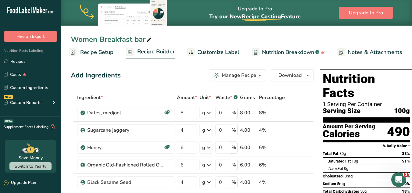
click at [90, 51] on span "Recipe Setup" at bounding box center [96, 52] width 33 height 8
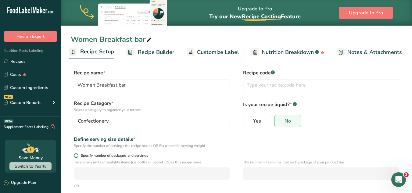
click at [78, 155] on span at bounding box center [76, 155] width 5 height 5
click at [78, 155] on input "Specify number of packages and servings" at bounding box center [76, 156] width 4 height 4
radio input "true"
radio input "false"
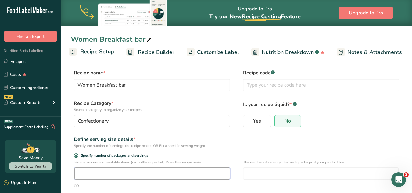
click at [114, 174] on input "number" at bounding box center [152, 174] width 156 height 12
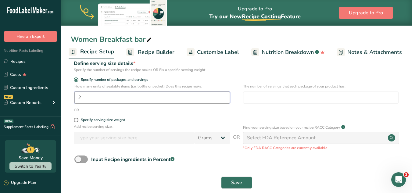
scroll to position [76, 0]
type input "2"
click at [228, 180] on button "Save" at bounding box center [236, 182] width 31 height 12
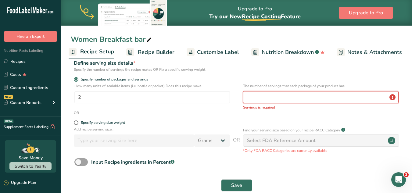
click at [251, 97] on input "number" at bounding box center [321, 97] width 156 height 12
type input "1"
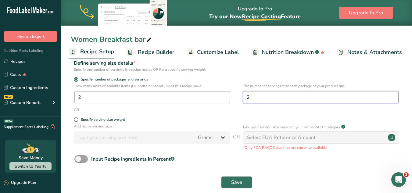
type input "2"
click at [138, 93] on input "2" at bounding box center [152, 97] width 156 height 12
type input "1"
click at [242, 185] on span "Save" at bounding box center [236, 182] width 11 height 7
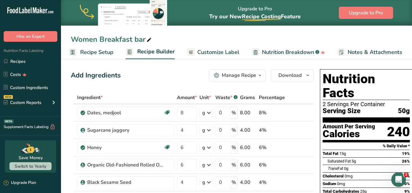
click at [110, 52] on span "Recipe Setup" at bounding box center [96, 52] width 33 height 8
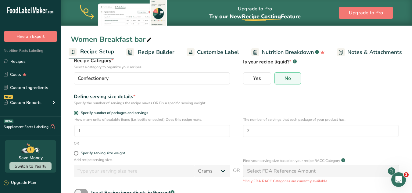
scroll to position [48, 0]
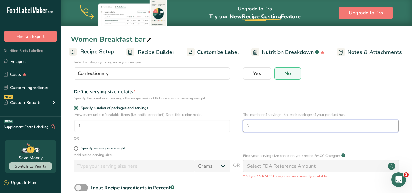
click at [261, 131] on input "2" at bounding box center [321, 126] width 156 height 12
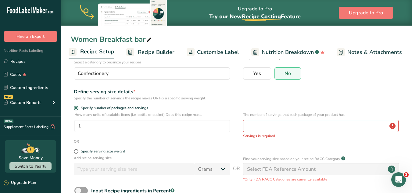
click at [215, 137] on div "How many units of sealable items (i.e. bottle or packet) Does this recipe make.…" at bounding box center [237, 125] width 332 height 27
click at [131, 124] on input "1" at bounding box center [152, 126] width 156 height 12
click at [161, 146] on form "Recipe name * Women Breakfast bar Recipe code .a-a{fill:#347362;}.b-a{fill:#fff…" at bounding box center [237, 123] width 332 height 202
click at [77, 149] on form "Recipe name * Women Breakfast bar Recipe code .a-a{fill:#347362;}.b-a{fill:#fff…" at bounding box center [237, 123] width 332 height 202
click at [76, 152] on span at bounding box center [76, 151] width 5 height 5
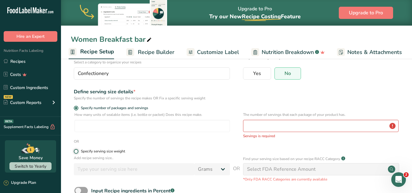
click at [76, 152] on input "Specify serving size weight" at bounding box center [76, 152] width 4 height 4
radio input "true"
radio input "false"
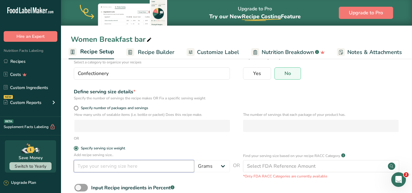
click at [112, 168] on input "number" at bounding box center [134, 166] width 121 height 12
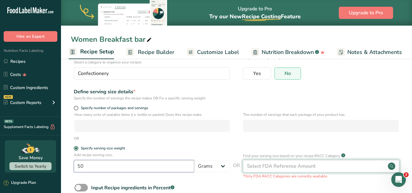
type input "50"
click at [323, 165] on div "Select FDA Reference Amount" at bounding box center [321, 166] width 156 height 12
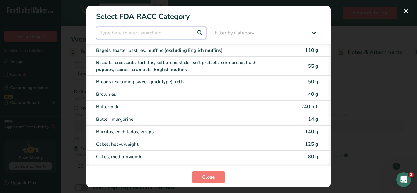
click at [138, 31] on input "RACC Category Selection Modal" at bounding box center [151, 33] width 110 height 12
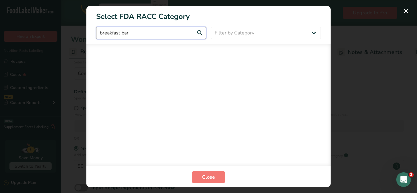
click at [196, 32] on input "breakfast bar" at bounding box center [151, 33] width 110 height 12
type input "breakfast bar"
click at [210, 175] on span "Close" at bounding box center [208, 177] width 13 height 7
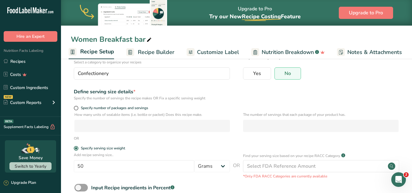
scroll to position [85, 0]
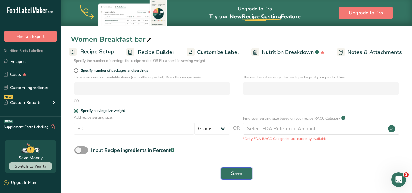
click at [231, 170] on span "Save" at bounding box center [236, 173] width 11 height 7
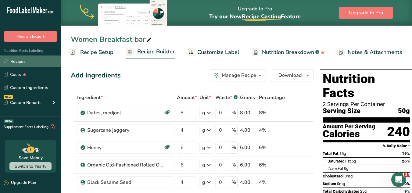
click at [34, 67] on link "Recipes" at bounding box center [30, 62] width 61 height 12
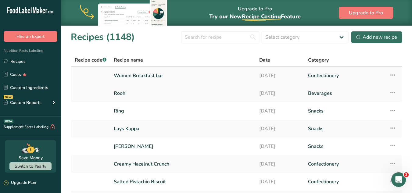
click at [206, 75] on link "Women Breakfast bar" at bounding box center [183, 75] width 138 height 13
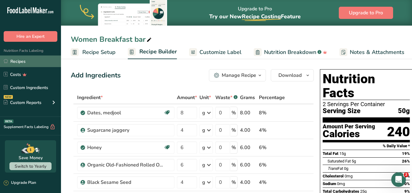
click at [33, 61] on link "Recipes" at bounding box center [30, 62] width 61 height 12
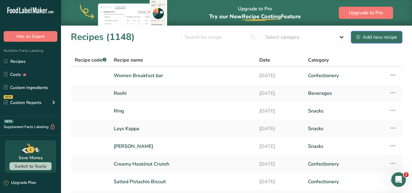
click at [361, 34] on div "Add new recipe" at bounding box center [376, 37] width 41 height 7
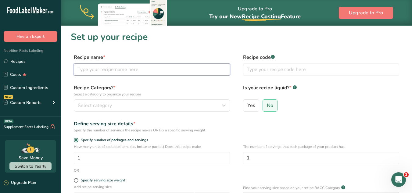
click at [168, 66] on input "text" at bounding box center [152, 69] width 156 height 12
type input "Men Breakfast Bar"
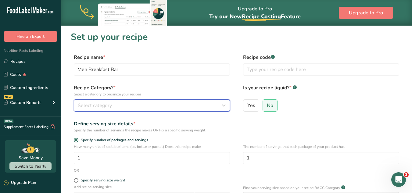
click at [184, 110] on button "Select category" at bounding box center [152, 105] width 156 height 12
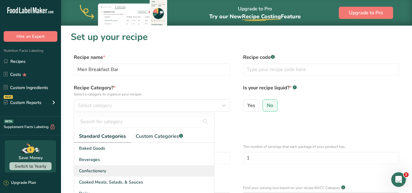
click at [160, 173] on div "Confectionery" at bounding box center [144, 170] width 140 height 11
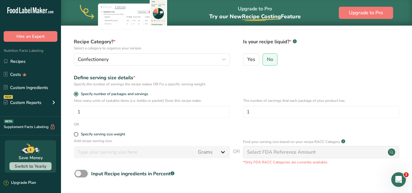
scroll to position [66, 0]
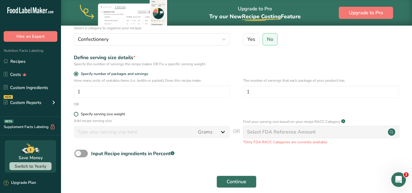
click at [75, 115] on span at bounding box center [76, 114] width 5 height 5
click at [75, 115] on input "Specify serving size weight" at bounding box center [76, 114] width 4 height 4
radio input "true"
radio input "false"
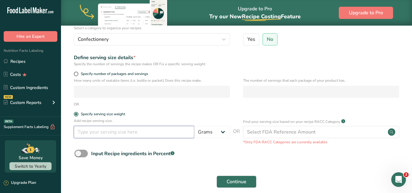
click at [116, 135] on input "number" at bounding box center [134, 132] width 121 height 12
type input "50"
click at [252, 180] on button "Continue" at bounding box center [237, 182] width 40 height 12
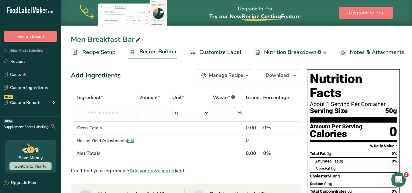
click at [107, 51] on span "Recipe Setup" at bounding box center [98, 52] width 33 height 8
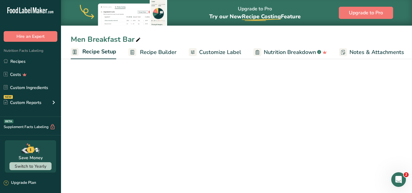
scroll to position [0, 2]
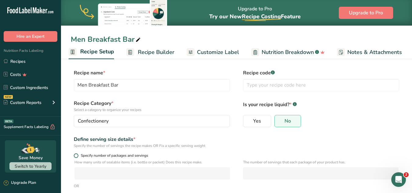
click at [75, 156] on span at bounding box center [76, 155] width 5 height 5
click at [75, 156] on input "Specify number of packages and servings" at bounding box center [76, 156] width 4 height 4
radio input "true"
radio input "false"
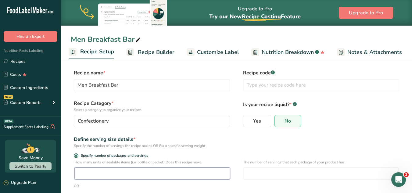
click at [121, 176] on input "number" at bounding box center [152, 174] width 156 height 12
type input "1"
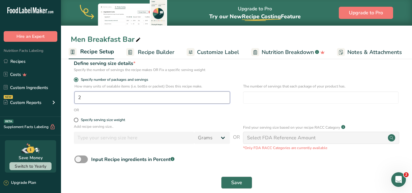
scroll to position [84, 0]
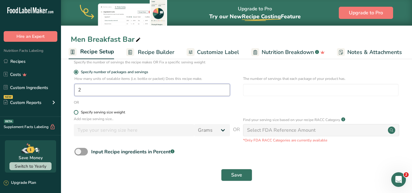
type input "2"
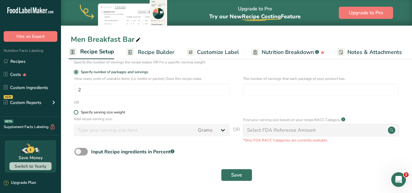
click at [76, 112] on span at bounding box center [76, 112] width 5 height 5
click at [76, 112] on input "Specify serving size weight" at bounding box center [76, 112] width 4 height 4
radio input "true"
radio input "false"
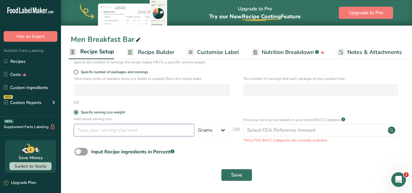
click at [110, 129] on input "number" at bounding box center [134, 130] width 121 height 12
type input "50"
click at [240, 178] on span "Save" at bounding box center [236, 174] width 11 height 7
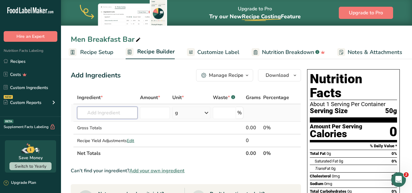
click at [111, 110] on input "text" at bounding box center [107, 113] width 60 height 12
type input "mejdoo"
click at [109, 127] on p "9421 Dates, medjool" at bounding box center [104, 125] width 45 height 6
type input "Dates, medjool"
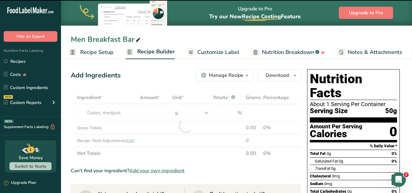
type input "0"
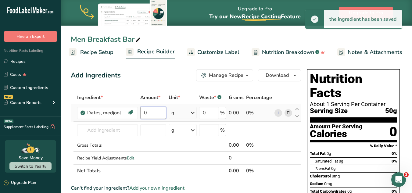
click at [151, 115] on input "0" at bounding box center [153, 113] width 26 height 12
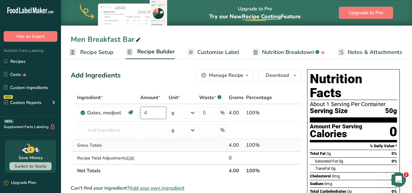
type input "4"
click at [103, 140] on div "Ingredient * Amount * Unit * Waste * .a-a{fill:#347362;}.b-a{fill:#fff;} Grams …" at bounding box center [186, 134] width 230 height 86
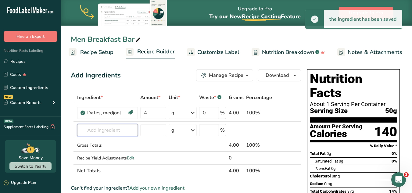
click at [99, 131] on input "text" at bounding box center [107, 130] width 61 height 12
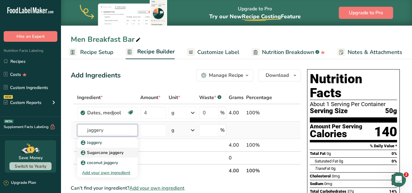
type input "jaggery"
click at [121, 150] on p "Sugarcane jaggery" at bounding box center [103, 153] width 42 height 6
type input "Sugarcane jaggery"
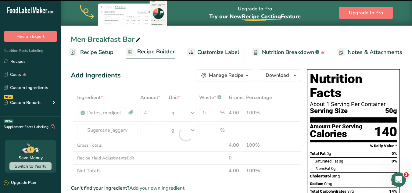
type input "0"
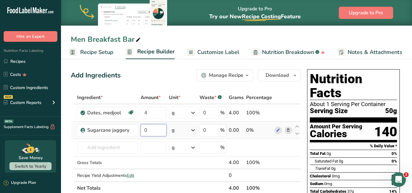
click at [156, 129] on input "0" at bounding box center [154, 130] width 26 height 12
type input "3"
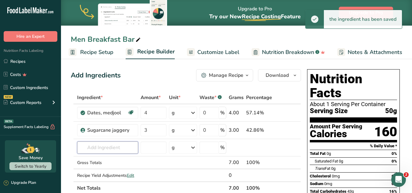
click at [99, 150] on input "text" at bounding box center [107, 148] width 61 height 12
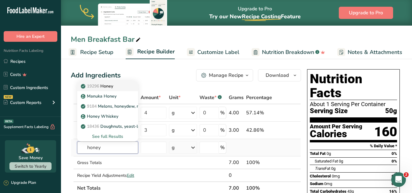
type input "honey"
click at [92, 86] on span "19296" at bounding box center [93, 86] width 12 height 6
type input "Honey"
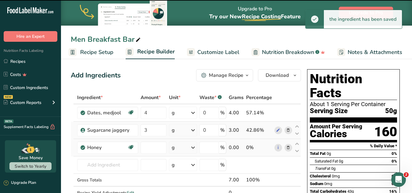
type input "0"
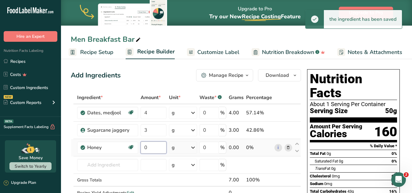
click at [158, 149] on input "0" at bounding box center [154, 148] width 26 height 12
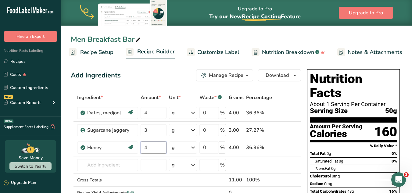
type input "4"
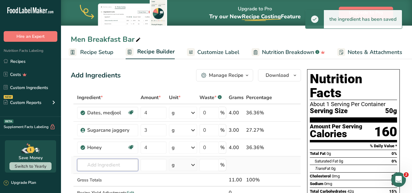
click at [103, 168] on input "text" at bounding box center [107, 165] width 61 height 12
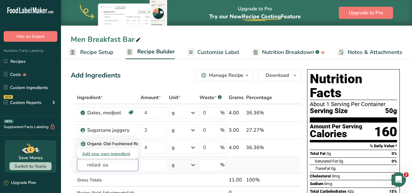
type input "rolled oa"
click at [96, 143] on p "Organic Old-Fashioned Rolled Oats" at bounding box center [119, 144] width 75 height 6
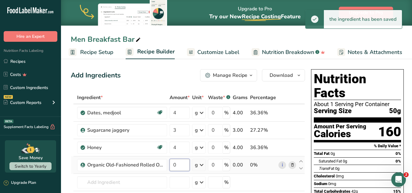
click at [182, 165] on input "0" at bounding box center [180, 165] width 20 height 12
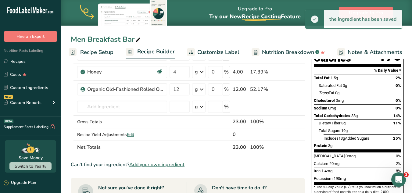
scroll to position [81, 0]
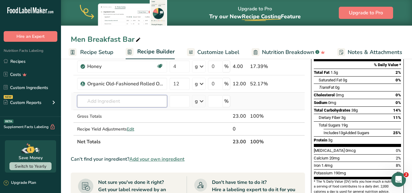
click at [117, 104] on input "text" at bounding box center [122, 101] width 90 height 12
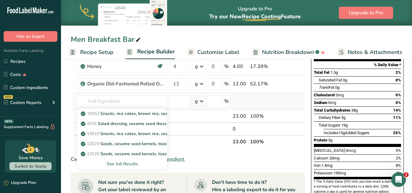
click at [125, 163] on div "See full Results" at bounding box center [122, 164] width 80 height 6
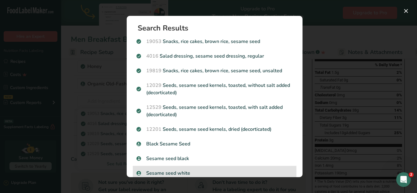
click at [203, 167] on div "Sesame seed white" at bounding box center [215, 173] width 164 height 15
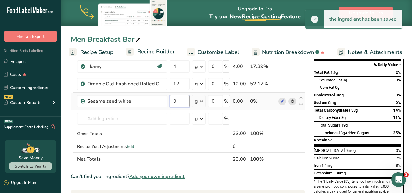
click at [182, 105] on input "0" at bounding box center [180, 101] width 20 height 12
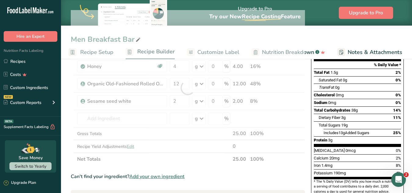
click at [70, 111] on section "Add Ingredients Manage Recipe Delete Recipe Duplicate Recipe Scale Recipe Save …" at bounding box center [236, 186] width 351 height 420
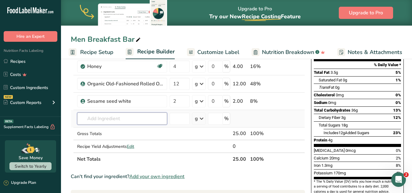
click at [119, 119] on input "text" at bounding box center [122, 119] width 90 height 12
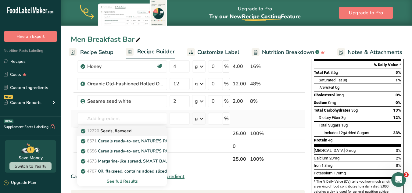
click at [127, 130] on p "12220 Seeds, flaxseed" at bounding box center [106, 131] width 49 height 6
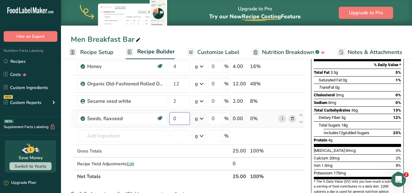
click at [181, 120] on input "0" at bounding box center [180, 119] width 20 height 12
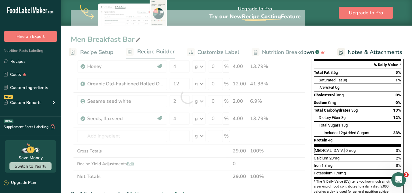
click at [67, 121] on section "Add Ingredients Manage Recipe Delete Recipe Duplicate Recipe Scale Recipe Save …" at bounding box center [236, 195] width 351 height 438
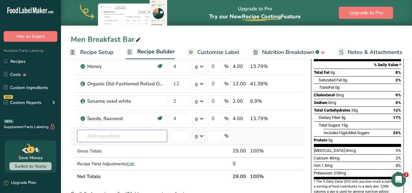
click at [96, 137] on input "text" at bounding box center [122, 136] width 90 height 12
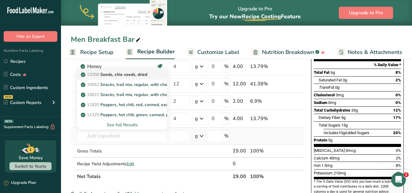
click at [95, 76] on span "12006" at bounding box center [93, 75] width 12 height 6
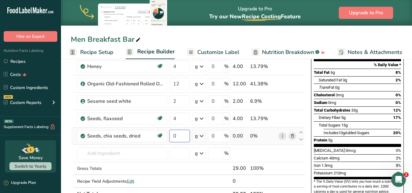
click at [182, 142] on input "0" at bounding box center [180, 136] width 20 height 12
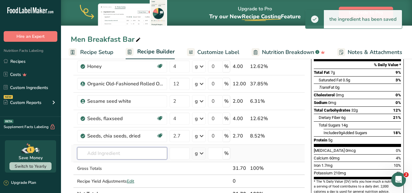
click at [89, 154] on input "text" at bounding box center [122, 153] width 90 height 12
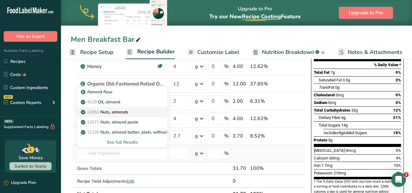
click at [97, 112] on span "12061" at bounding box center [93, 112] width 12 height 6
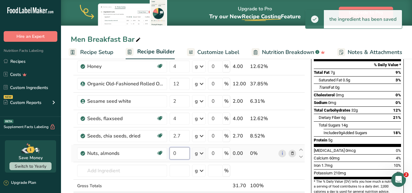
click at [181, 155] on input "0" at bounding box center [180, 153] width 20 height 12
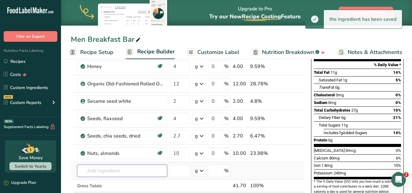
click at [104, 167] on input "text" at bounding box center [122, 171] width 90 height 12
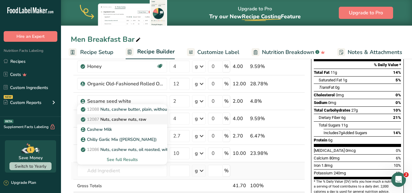
click at [117, 117] on p "12087 Nuts, cashew nuts, raw" at bounding box center [114, 119] width 64 height 6
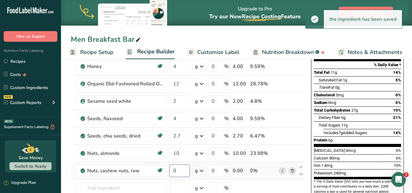
click at [182, 171] on input "0" at bounding box center [180, 171] width 20 height 12
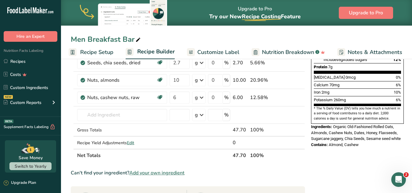
scroll to position [157, 0]
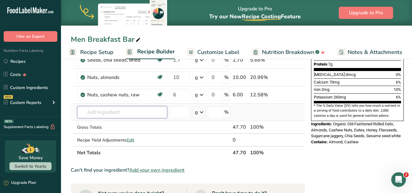
click at [115, 112] on input "text" at bounding box center [122, 112] width 90 height 12
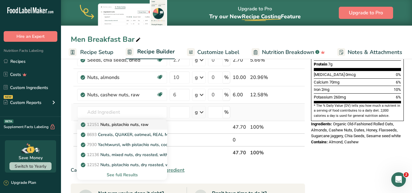
click at [122, 128] on link "12151 Nuts, pistachio nuts, raw" at bounding box center [122, 125] width 90 height 10
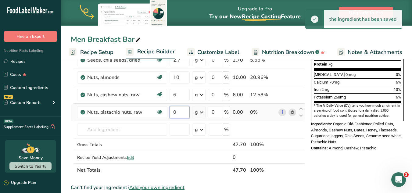
click at [179, 112] on input "0" at bounding box center [180, 112] width 20 height 12
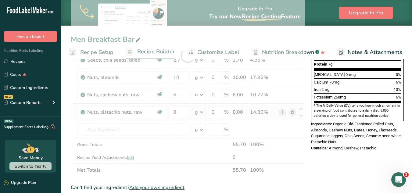
click at [66, 114] on section "Add Ingredients Manage Recipe Delete Recipe Duplicate Recipe Scale Recipe Save …" at bounding box center [236, 153] width 351 height 507
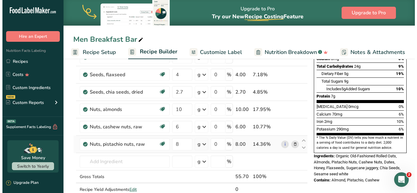
scroll to position [129, 0]
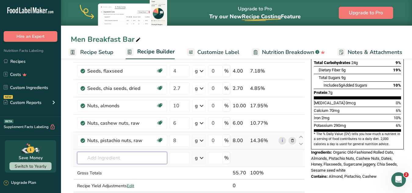
click at [106, 156] on input "text" at bounding box center [122, 158] width 90 height 12
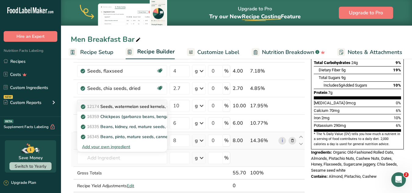
click at [97, 109] on span "12174" at bounding box center [93, 107] width 12 height 6
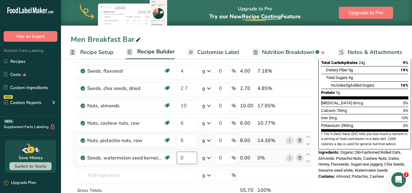
click at [187, 158] on input "0" at bounding box center [187, 158] width 20 height 12
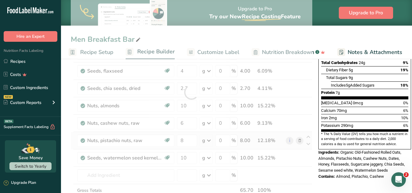
click at [64, 157] on section "Add Ingredients Manage Recipe Delete Recipe Duplicate Recipe Scale Recipe Save …" at bounding box center [236, 186] width 351 height 517
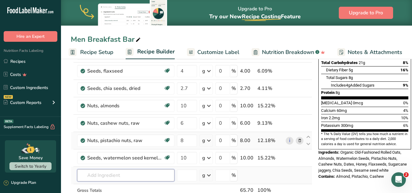
click at [84, 173] on input "text" at bounding box center [125, 175] width 97 height 12
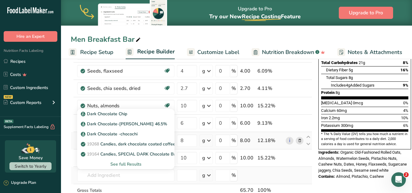
click at [114, 161] on div "See full Results" at bounding box center [126, 164] width 88 height 6
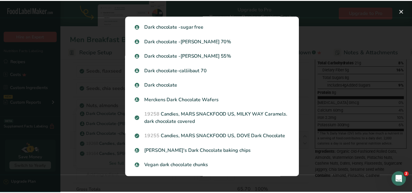
scroll to position [120, 0]
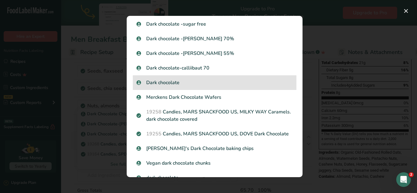
click at [162, 77] on div "Dark chocolate" at bounding box center [215, 82] width 164 height 15
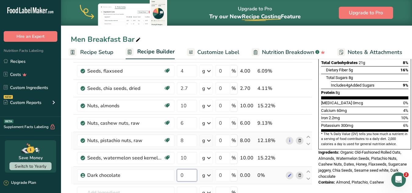
click at [189, 173] on input "0" at bounding box center [187, 175] width 20 height 12
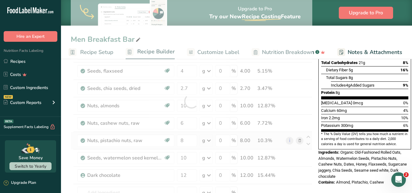
click at [65, 161] on section "Add Ingredients Manage Recipe Delete Recipe Duplicate Recipe Scale Recipe Save …" at bounding box center [236, 195] width 351 height 535
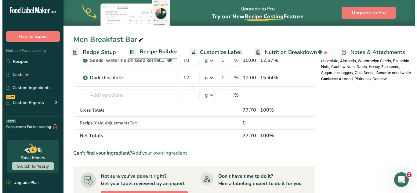
scroll to position [215, 0]
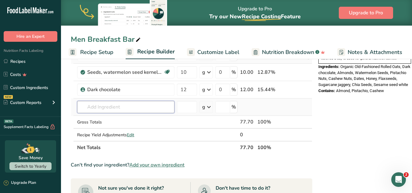
click at [114, 112] on input "text" at bounding box center [125, 107] width 97 height 12
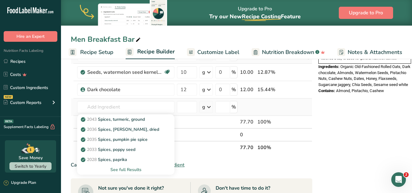
click at [139, 171] on div "See full Results" at bounding box center [126, 170] width 88 height 6
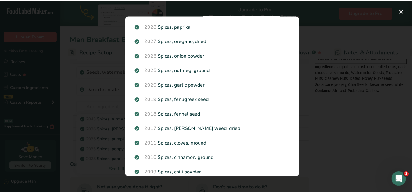
scroll to position [83, 0]
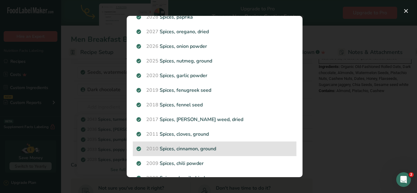
click at [201, 151] on p "2010 Spices, cinnamon, ground" at bounding box center [214, 148] width 156 height 7
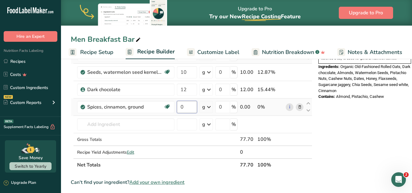
click at [186, 106] on input "0" at bounding box center [187, 107] width 20 height 12
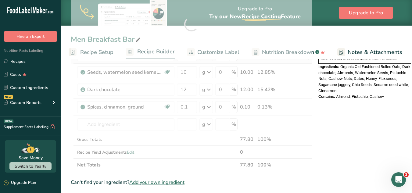
click at [69, 122] on section "Add Ingredients Manage Recipe Delete Recipe Duplicate Recipe Scale Recipe Save …" at bounding box center [236, 119] width 351 height 552
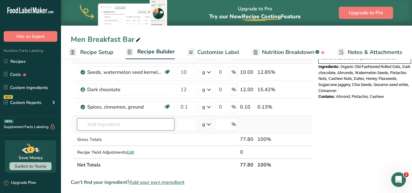
click at [90, 125] on input "text" at bounding box center [125, 124] width 97 height 12
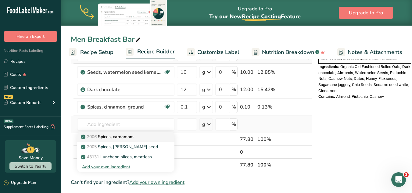
click at [123, 139] on p "2006 Spices, cardamom" at bounding box center [108, 137] width 52 height 6
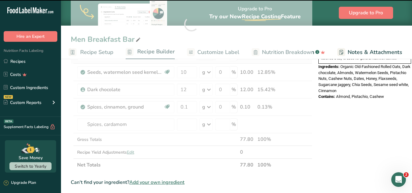
click at [187, 124] on div at bounding box center [192, 24] width 242 height 295
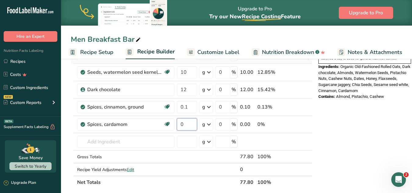
click at [187, 124] on input "0" at bounding box center [187, 124] width 20 height 12
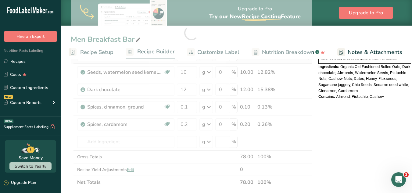
click at [367, 136] on div "Nutrition Facts About 2 Servings Per Container Serving Size 50g Amount Per Serv…" at bounding box center [365, 127] width 98 height 550
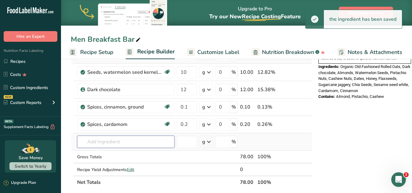
click at [117, 143] on input "text" at bounding box center [125, 142] width 97 height 12
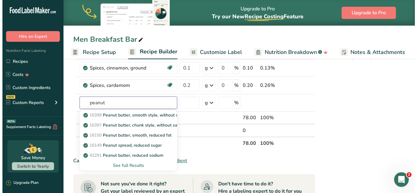
scroll to position [269, 0]
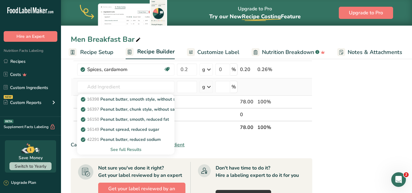
click at [150, 152] on div "See full Results" at bounding box center [126, 149] width 88 height 6
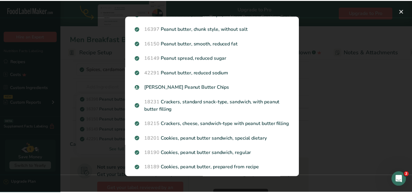
scroll to position [0, 0]
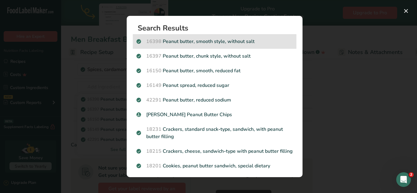
click at [141, 41] on p "16398 Peanut butter, smooth style, without salt" at bounding box center [214, 41] width 156 height 7
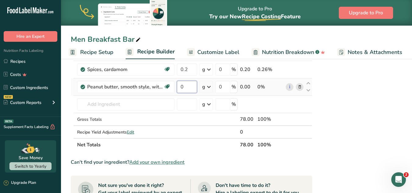
click at [193, 84] on input "0" at bounding box center [187, 87] width 20 height 12
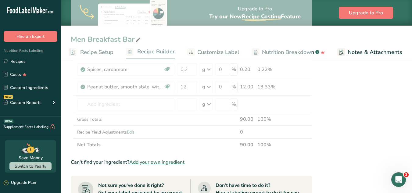
click at [334, 109] on div "Nutrition Facts About 2 Servings Per Container Serving Size 50g Amount Per Serv…" at bounding box center [365, 80] width 98 height 567
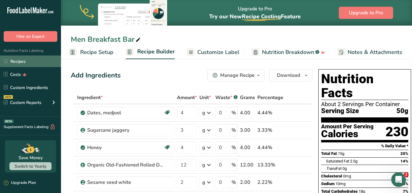
click at [24, 60] on link "Recipes" at bounding box center [30, 62] width 61 height 12
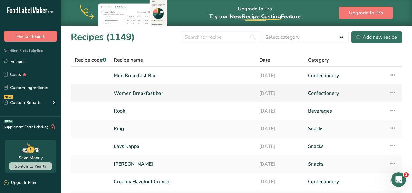
click at [167, 93] on link "Women Breakfast bar" at bounding box center [183, 93] width 138 height 13
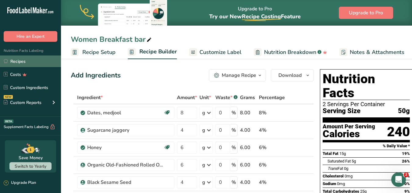
click at [31, 60] on link "Recipes" at bounding box center [30, 62] width 61 height 12
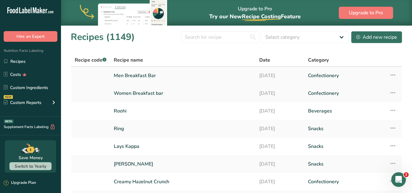
click at [195, 78] on link "Men Breakfast Bar" at bounding box center [183, 75] width 138 height 13
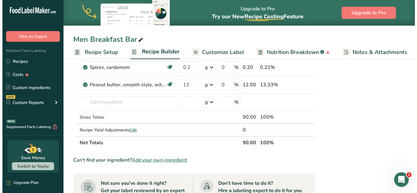
scroll to position [267, 0]
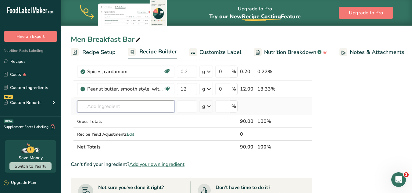
click at [137, 112] on input "text" at bounding box center [125, 106] width 97 height 12
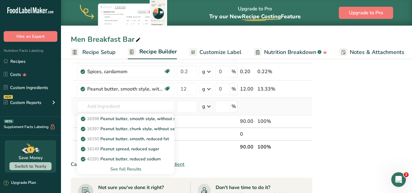
click at [129, 166] on div "See full Results" at bounding box center [126, 169] width 88 height 6
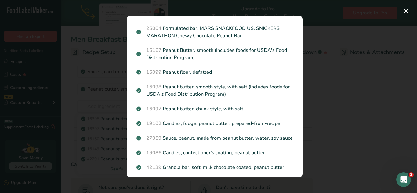
scroll to position [0, 0]
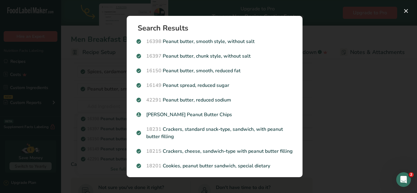
click at [302, 93] on div "Search Results 16398 Peanut butter, smooth style, without salt 16397 Peanut but…" at bounding box center [214, 96] width 195 height 181
click at [89, 157] on div "Search results modal" at bounding box center [208, 96] width 417 height 193
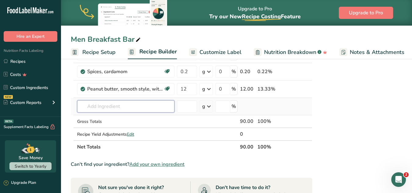
click at [132, 103] on input "text" at bounding box center [125, 106] width 97 height 12
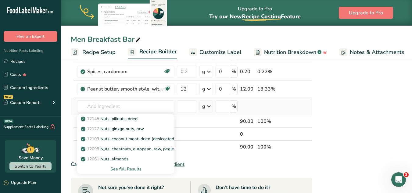
click at [135, 168] on div "See full Results" at bounding box center [126, 169] width 88 height 6
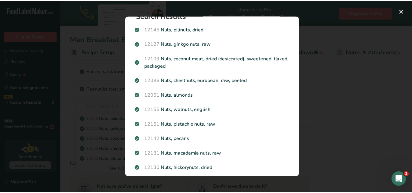
scroll to position [4, 0]
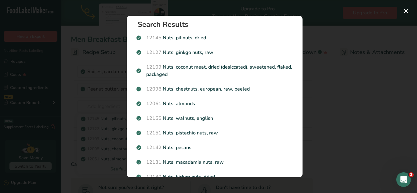
click at [337, 81] on div "Search results modal" at bounding box center [208, 96] width 417 height 193
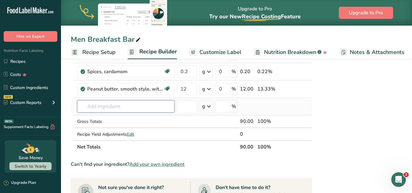
click at [149, 108] on input "text" at bounding box center [125, 106] width 97 height 12
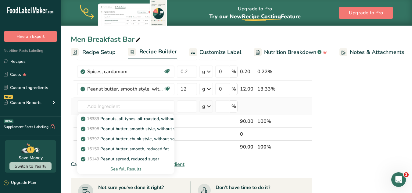
click at [142, 169] on div "See full Results" at bounding box center [126, 169] width 88 height 6
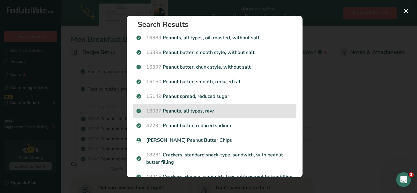
click at [199, 112] on p "16087 Peanuts, all types, raw" at bounding box center [214, 110] width 156 height 7
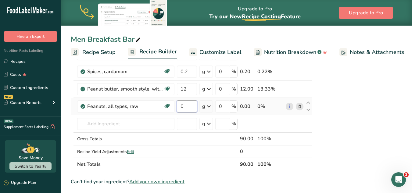
click at [190, 105] on input "0" at bounding box center [187, 106] width 20 height 12
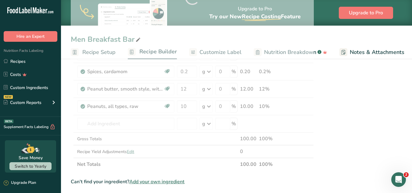
click at [323, 144] on div "Nutrition Facts About 2 Servings Per Container Serving Size 50g Amount Per Serv…" at bounding box center [367, 92] width 98 height 585
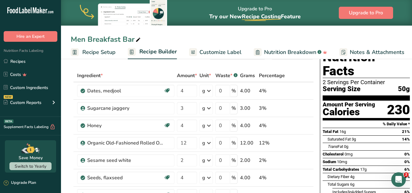
scroll to position [0, 0]
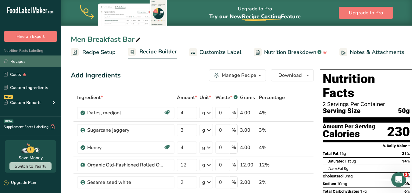
click at [31, 61] on link "Recipes" at bounding box center [30, 62] width 61 height 12
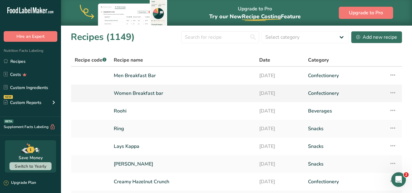
click at [136, 97] on link "Women Breakfast bar" at bounding box center [183, 93] width 138 height 13
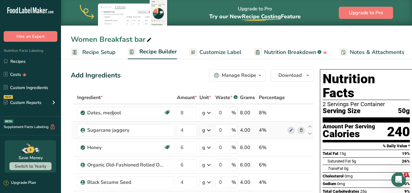
click at [300, 128] on icon at bounding box center [301, 130] width 4 height 6
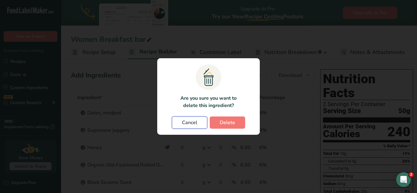
click at [183, 125] on span "Cancel" at bounding box center [189, 122] width 15 height 7
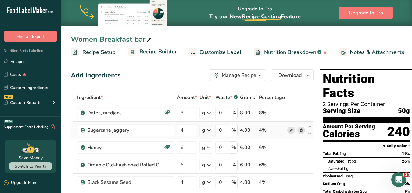
click at [291, 133] on icon at bounding box center [291, 130] width 4 height 6
click at [301, 129] on icon at bounding box center [301, 130] width 4 height 6
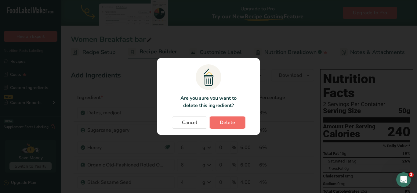
click at [232, 127] on button "Delete" at bounding box center [227, 123] width 35 height 12
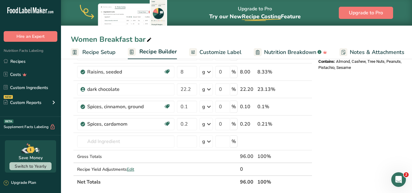
scroll to position [254, 0]
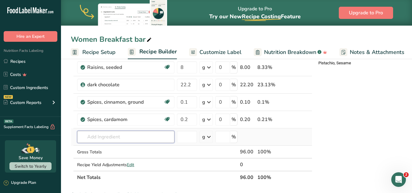
click at [122, 139] on input "text" at bounding box center [125, 137] width 97 height 12
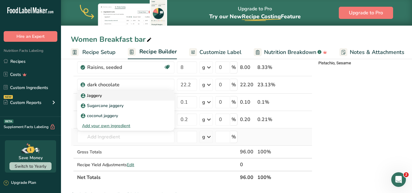
click at [93, 96] on p "Jaggery" at bounding box center [92, 95] width 20 height 6
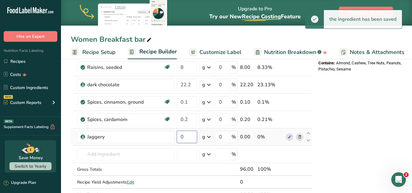
click at [188, 136] on input "0" at bounding box center [187, 137] width 20 height 12
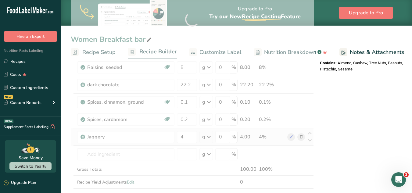
click at [369, 123] on div "Nutrition Facts About 2 Servings Per Container Serving Size 50g Amount Per Serv…" at bounding box center [367, 114] width 98 height 602
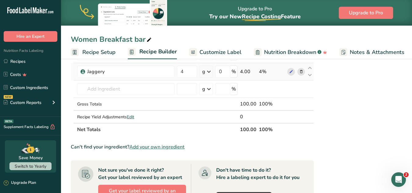
scroll to position [323, 0]
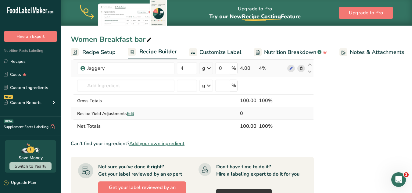
click at [136, 114] on div "Recipe Yield Adjustments Edit" at bounding box center [125, 113] width 97 height 6
click at [131, 114] on span "Edit" at bounding box center [130, 114] width 7 height 6
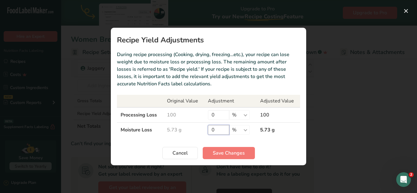
click at [216, 131] on input "0" at bounding box center [218, 130] width 21 height 10
click at [229, 153] on span "Save Changes" at bounding box center [229, 153] width 32 height 7
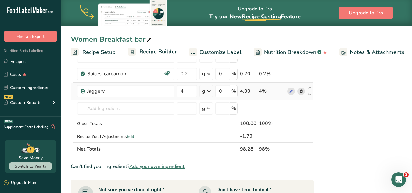
scroll to position [305, 0]
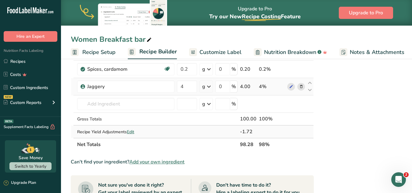
click at [131, 135] on td "Recipe Yield Adjustments Edit" at bounding box center [126, 132] width 100 height 12
click at [131, 133] on span "Edit" at bounding box center [130, 132] width 7 height 6
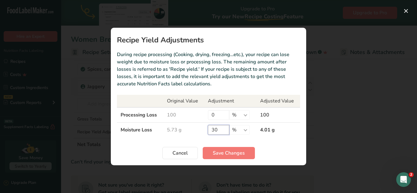
click at [219, 131] on input "30" at bounding box center [218, 130] width 21 height 10
click at [228, 148] on button "Save Changes" at bounding box center [229, 153] width 52 height 12
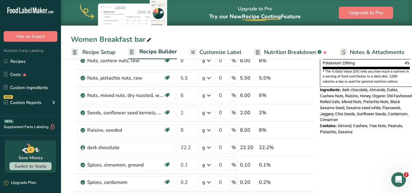
scroll to position [192, 0]
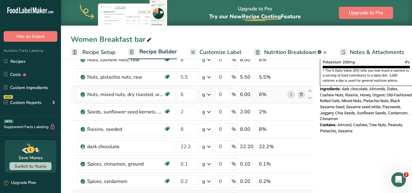
click at [299, 93] on icon at bounding box center [301, 95] width 4 height 6
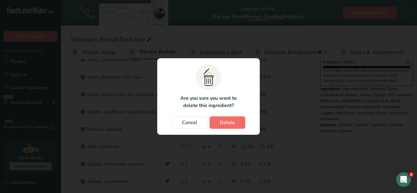
click at [232, 125] on span "Delete" at bounding box center [227, 122] width 15 height 7
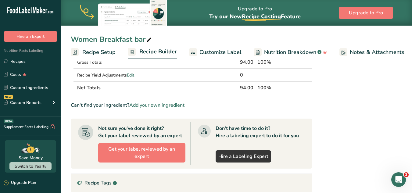
scroll to position [307, 0]
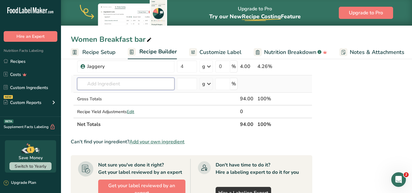
click at [117, 84] on input "text" at bounding box center [125, 84] width 97 height 12
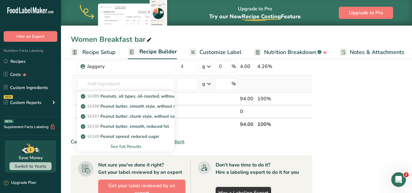
click at [130, 146] on div "See full Results" at bounding box center [126, 146] width 88 height 6
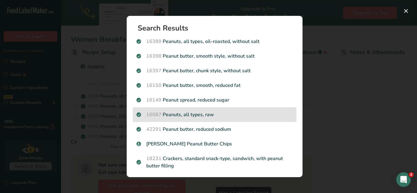
click at [189, 118] on p "16087 Peanuts, all types, raw" at bounding box center [214, 114] width 156 height 7
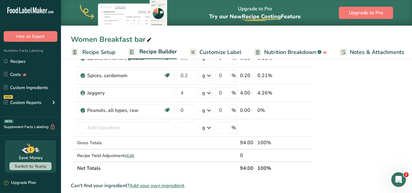
scroll to position [277, 0]
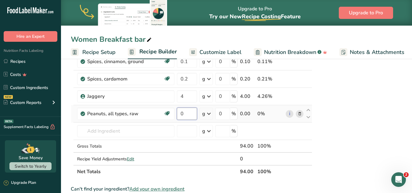
click at [190, 113] on input "0" at bounding box center [187, 114] width 20 height 12
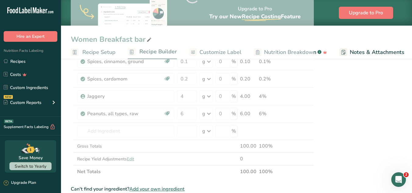
click at [384, 84] on div "Nutrition Facts About 2 Servings Per Container Serving Size 50g Amount Per Serv…" at bounding box center [367, 90] width 98 height 602
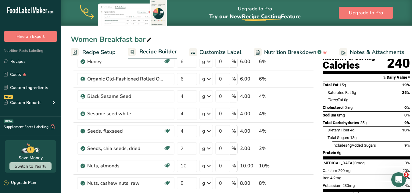
scroll to position [70, 0]
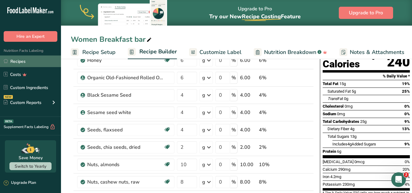
click at [24, 60] on link "Recipes" at bounding box center [30, 62] width 61 height 12
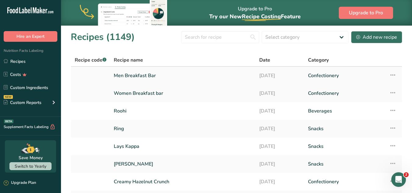
click at [159, 76] on link "Men Breakfast Bar" at bounding box center [183, 75] width 138 height 13
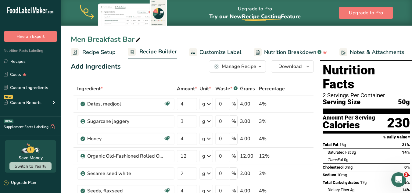
scroll to position [5, 0]
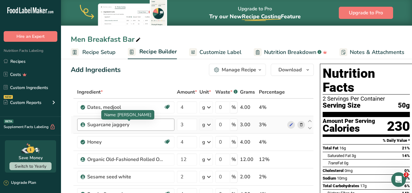
click at [138, 126] on div "Sugarcane jaggery" at bounding box center [125, 124] width 76 height 7
click at [303, 126] on span at bounding box center [301, 124] width 7 height 7
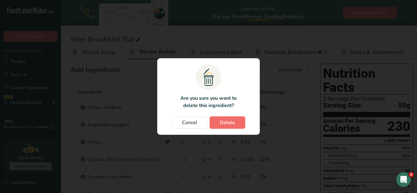
click at [234, 121] on span "Delete" at bounding box center [227, 122] width 15 height 7
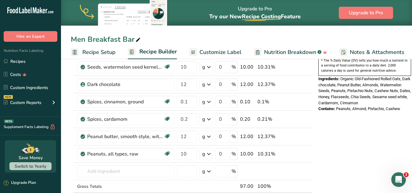
scroll to position [209, 0]
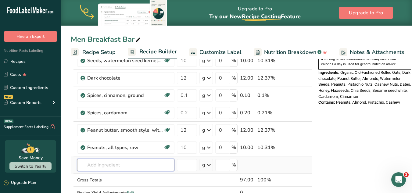
click at [88, 167] on input "text" at bounding box center [125, 165] width 97 height 12
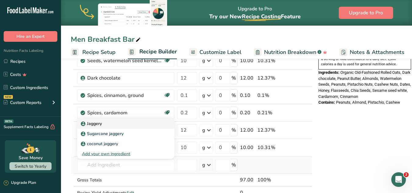
click at [98, 123] on p "Jaggery" at bounding box center [92, 124] width 20 height 6
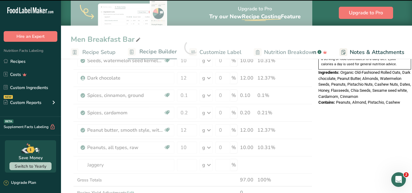
click at [189, 163] on div at bounding box center [192, 48] width 242 height 330
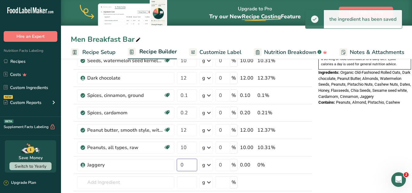
click at [189, 163] on input "0" at bounding box center [187, 165] width 20 height 12
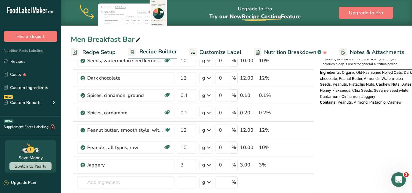
click at [333, 146] on div "Nutrition Facts About 2 Servings Per Container Serving Size 50g Amount Per Serv…" at bounding box center [367, 150] width 98 height 585
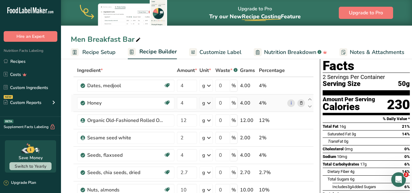
scroll to position [0, 0]
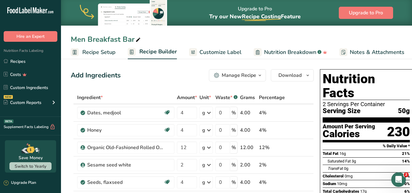
click at [103, 53] on span "Recipe Setup" at bounding box center [98, 52] width 33 height 8
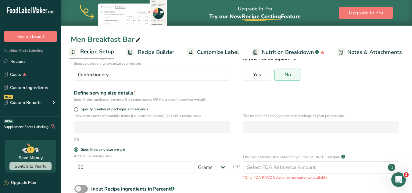
scroll to position [48, 0]
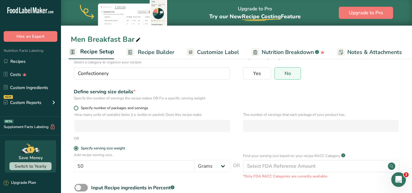
click at [75, 109] on span at bounding box center [76, 108] width 5 height 5
click at [75, 109] on input "Specify number of packages and servings" at bounding box center [76, 108] width 4 height 4
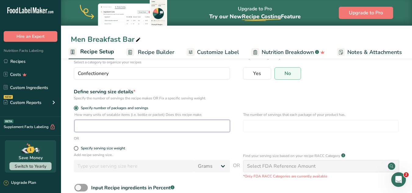
click at [168, 130] on input "number" at bounding box center [152, 126] width 156 height 12
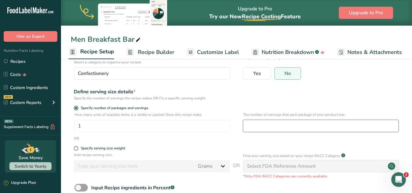
click at [252, 121] on input "number" at bounding box center [321, 126] width 156 height 12
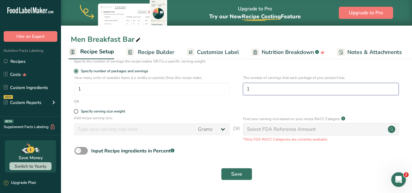
scroll to position [85, 0]
click at [239, 173] on span "Save" at bounding box center [236, 173] width 11 height 7
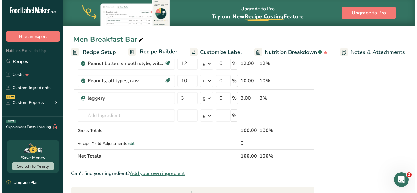
scroll to position [276, 0]
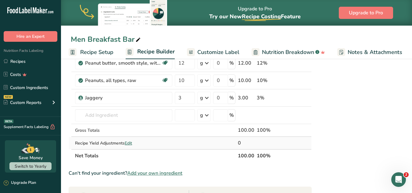
click at [127, 143] on span "Edit" at bounding box center [128, 143] width 7 height 6
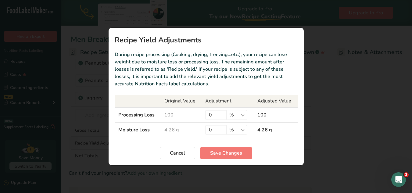
scroll to position [0, 0]
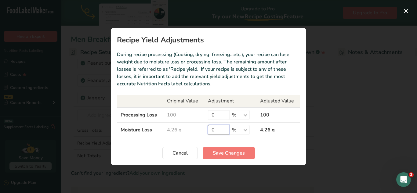
click at [217, 130] on input "0" at bounding box center [218, 130] width 21 height 10
click at [240, 151] on span "Save Changes" at bounding box center [229, 153] width 32 height 7
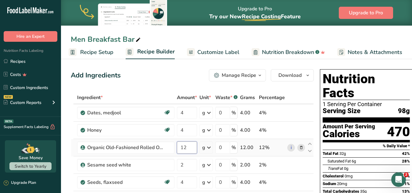
click at [187, 150] on input "12" at bounding box center [187, 148] width 20 height 12
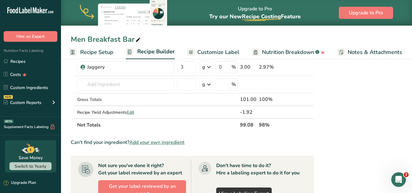
scroll to position [303, 0]
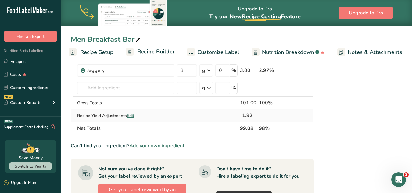
click at [134, 117] on span "Edit" at bounding box center [130, 116] width 7 height 6
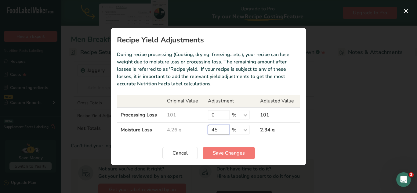
click at [217, 130] on input "45" at bounding box center [218, 130] width 21 height 10
click at [236, 150] on span "Save Changes" at bounding box center [229, 153] width 32 height 7
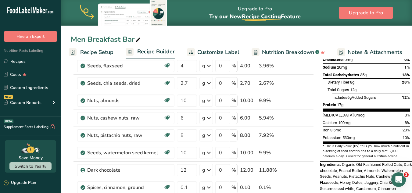
scroll to position [106, 0]
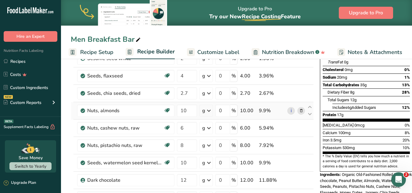
click at [301, 109] on icon at bounding box center [301, 111] width 4 height 6
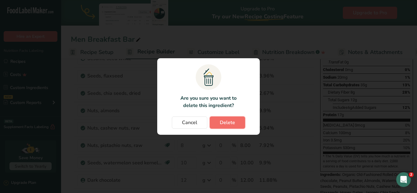
click at [231, 125] on span "Delete" at bounding box center [227, 122] width 15 height 7
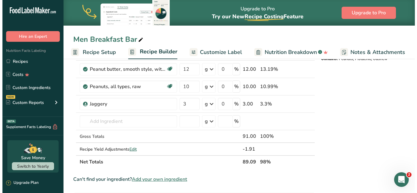
scroll to position [250, 0]
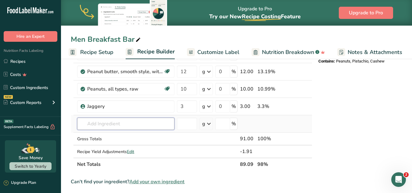
click at [130, 122] on input "text" at bounding box center [125, 124] width 97 height 12
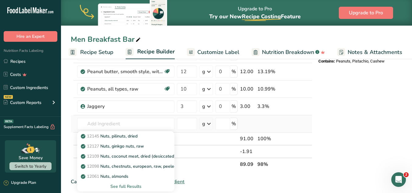
click at [129, 187] on div "See full Results" at bounding box center [126, 186] width 88 height 6
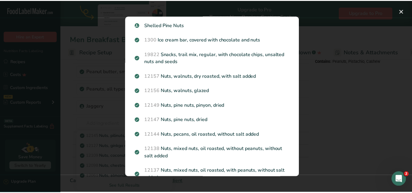
scroll to position [584, 0]
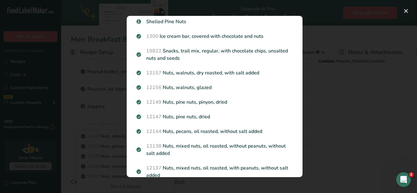
click at [326, 143] on div "Search results modal" at bounding box center [208, 96] width 417 height 193
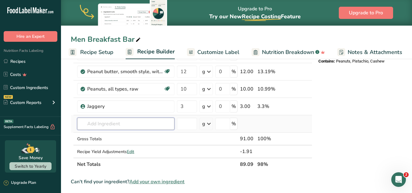
click at [140, 120] on input "text" at bounding box center [125, 124] width 97 height 12
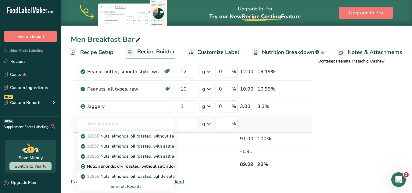
click at [146, 164] on p "Nuts, almonds, dry roasted, without salt added" at bounding box center [130, 166] width 96 height 6
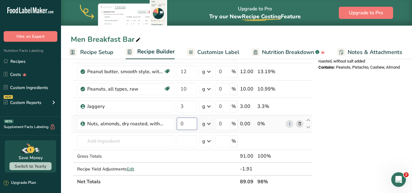
click at [185, 123] on input "0" at bounding box center [187, 124] width 20 height 12
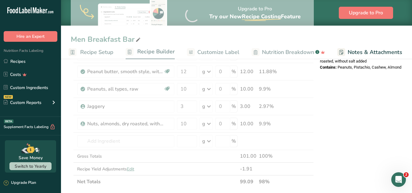
click at [359, 140] on div "Nutrition Facts 1 Serving Per Container Serving Size 89g Amount Per Serving Cal…" at bounding box center [367, 109] width 98 height 585
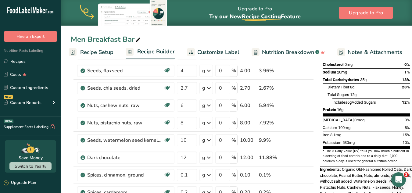
scroll to position [107, 0]
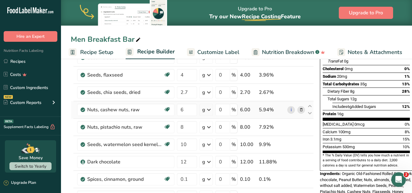
click at [299, 109] on icon at bounding box center [301, 110] width 4 height 6
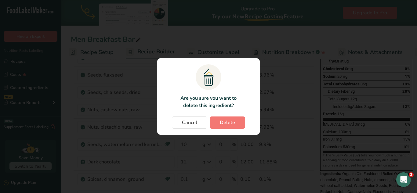
click at [323, 84] on div "Change password modal" at bounding box center [208, 96] width 417 height 193
click at [225, 124] on span "Delete" at bounding box center [227, 122] width 15 height 7
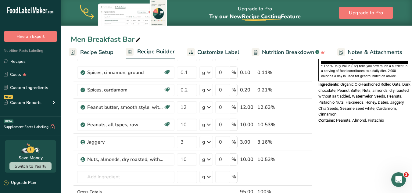
scroll to position [200, 0]
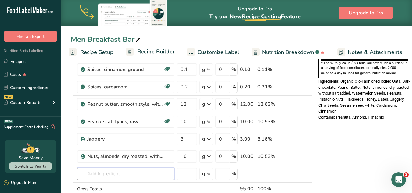
click at [130, 179] on input "text" at bounding box center [125, 174] width 97 height 12
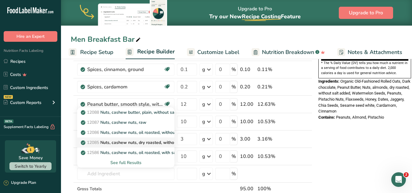
click at [139, 140] on p "12085 Nuts, cashew nuts, dry roasted, without salt added" at bounding box center [141, 142] width 118 height 6
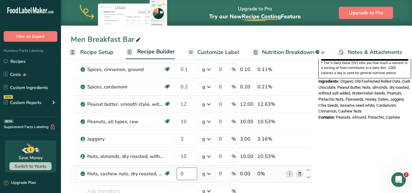
click at [188, 175] on input "0" at bounding box center [187, 174] width 20 height 12
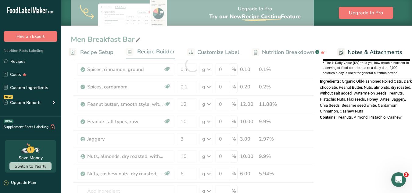
click at [346, 144] on div "Nutrition Facts 1 Serving Per Container Serving Size 93g Amount Per Serving Cal…" at bounding box center [367, 159] width 98 height 585
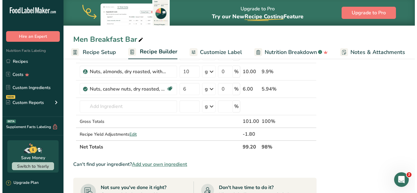
scroll to position [291, 0]
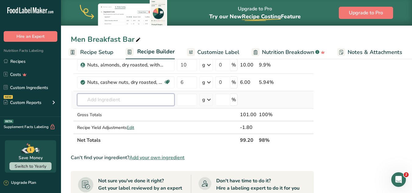
click at [143, 99] on input "text" at bounding box center [125, 100] width 97 height 12
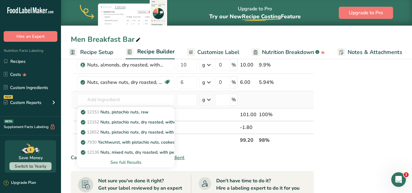
click at [120, 163] on div "See full Results" at bounding box center [126, 162] width 88 height 6
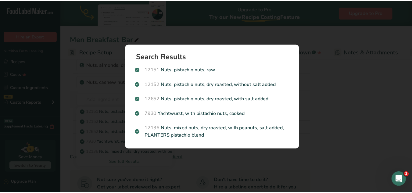
scroll to position [0, 0]
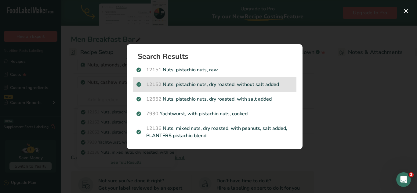
click at [220, 83] on p "12152 Nuts, pistachio nuts, dry roasted, without salt added" at bounding box center [214, 84] width 156 height 7
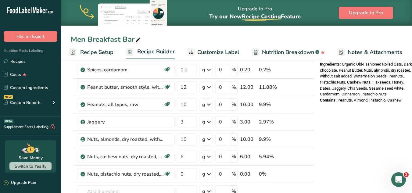
scroll to position [225, 0]
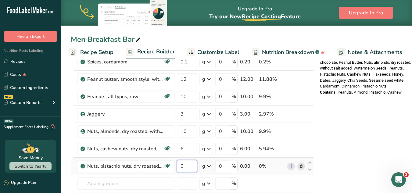
click at [181, 167] on input "0" at bounding box center [187, 166] width 20 height 12
click at [187, 167] on input "0" at bounding box center [187, 166] width 20 height 12
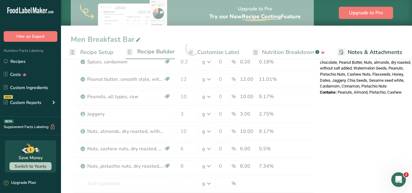
click at [355, 153] on div "Nutrition Facts 1 Serving Per Container Serving Size 99g Amount Per Serving Cal…" at bounding box center [367, 143] width 98 height 602
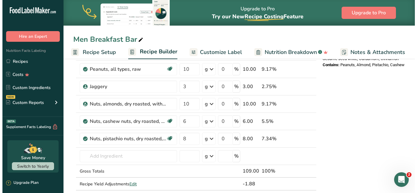
scroll to position [254, 0]
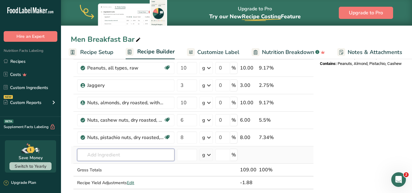
click at [133, 157] on input "text" at bounding box center [125, 155] width 97 height 12
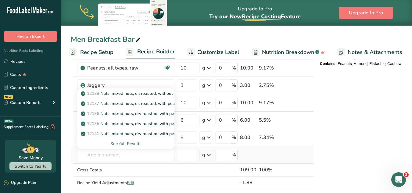
click at [132, 145] on div "See full Results" at bounding box center [126, 144] width 88 height 6
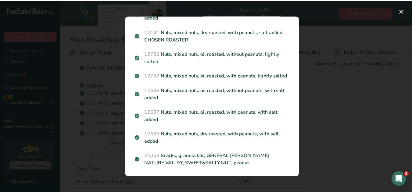
scroll to position [105, 0]
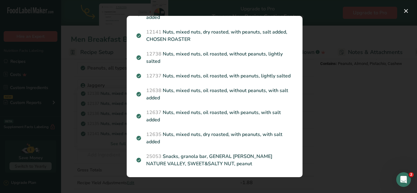
click at [325, 37] on div "Search results modal" at bounding box center [208, 96] width 417 height 193
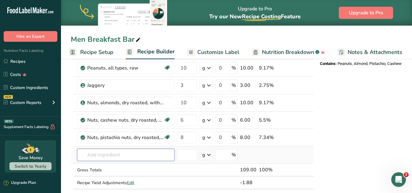
click at [107, 154] on input "text" at bounding box center [125, 155] width 97 height 12
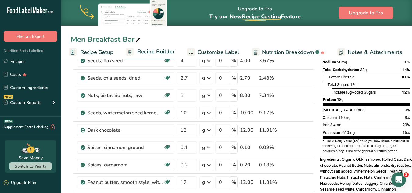
scroll to position [0, 0]
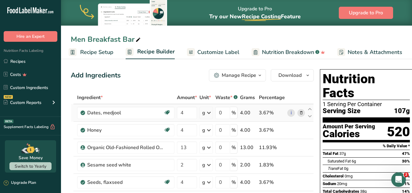
click at [302, 111] on icon at bounding box center [301, 113] width 4 height 6
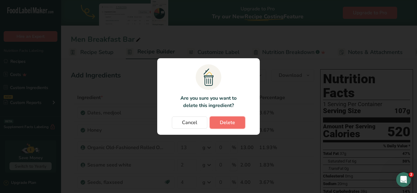
click at [218, 120] on button "Delete" at bounding box center [227, 123] width 35 height 12
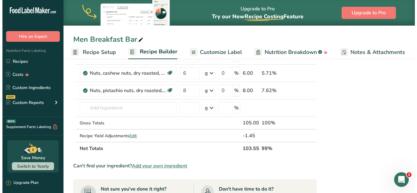
scroll to position [287, 0]
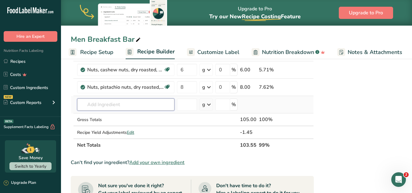
click at [117, 103] on input "text" at bounding box center [125, 105] width 97 height 12
click at [106, 102] on input "mejdool dates" at bounding box center [125, 105] width 97 height 12
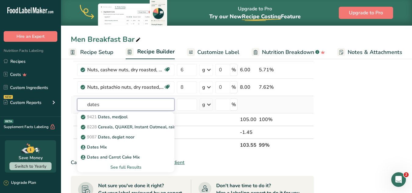
click at [106, 102] on input "dates" at bounding box center [125, 105] width 97 height 12
click at [132, 167] on div "See full Results" at bounding box center [126, 167] width 88 height 6
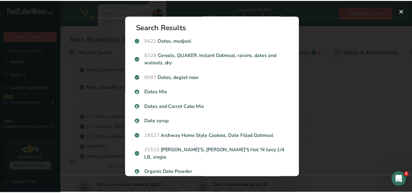
scroll to position [0, 0]
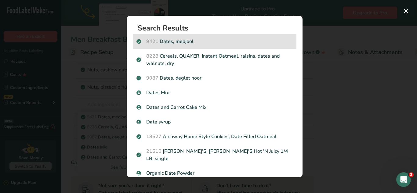
click at [245, 41] on p "9421 Dates, medjool" at bounding box center [214, 41] width 156 height 7
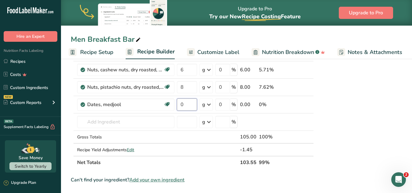
click at [183, 100] on input "0" at bounding box center [187, 105] width 20 height 12
click at [400, 124] on div "Nutrition Facts 1 Serving Per Container Serving Size 104g Amount Per Serving Ca…" at bounding box center [367, 81] width 98 height 602
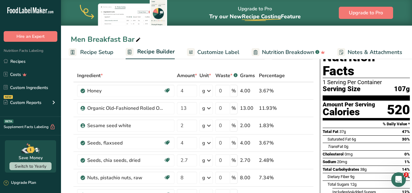
scroll to position [24, 0]
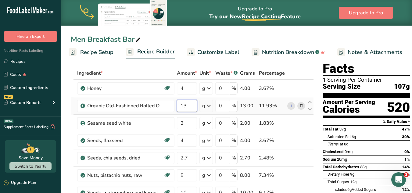
click at [190, 106] on input "13" at bounding box center [187, 106] width 20 height 12
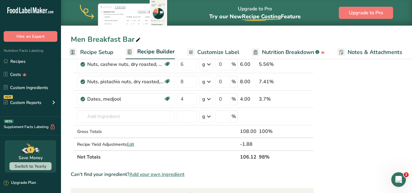
scroll to position [321, 0]
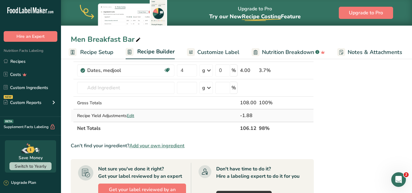
click at [133, 117] on span "Edit" at bounding box center [130, 116] width 7 height 6
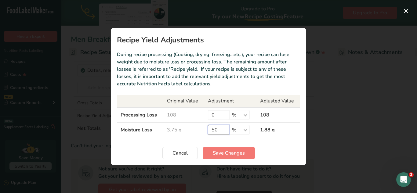
click at [218, 132] on input "50" at bounding box center [218, 130] width 21 height 10
click at [225, 153] on span "Save Changes" at bounding box center [229, 153] width 32 height 7
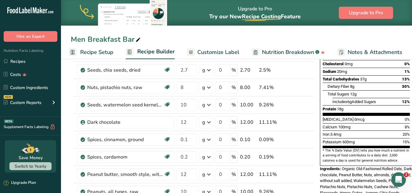
scroll to position [111, 0]
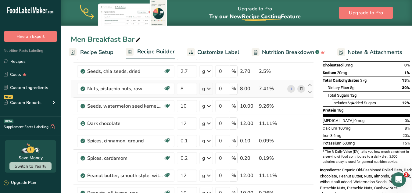
click at [301, 90] on icon at bounding box center [301, 89] width 4 height 6
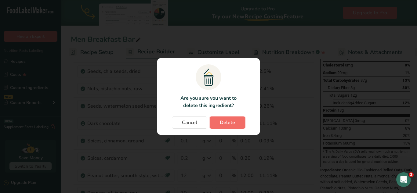
click at [228, 128] on button "Delete" at bounding box center [227, 123] width 35 height 12
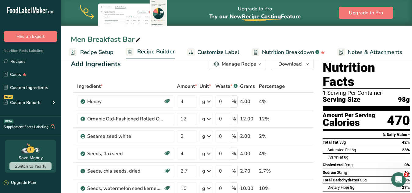
scroll to position [5, 0]
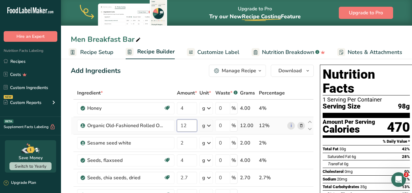
click at [189, 126] on input "12" at bounding box center [187, 126] width 20 height 12
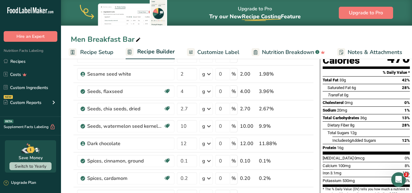
scroll to position [77, 0]
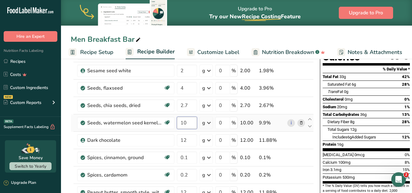
click at [189, 123] on input "10" at bounding box center [187, 123] width 20 height 12
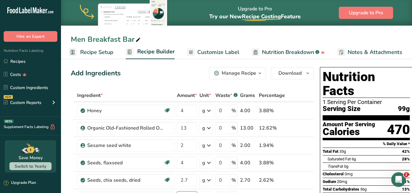
scroll to position [0, 0]
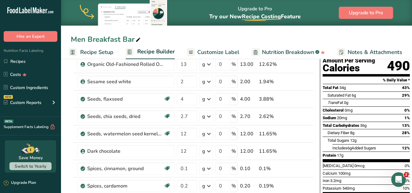
scroll to position [67, 0]
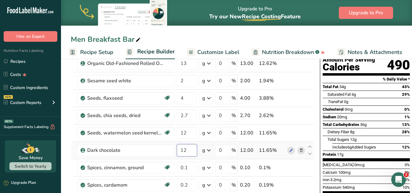
click at [188, 149] on input "12" at bounding box center [187, 150] width 20 height 12
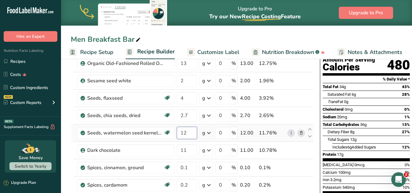
click at [188, 132] on input "12" at bounding box center [187, 133] width 20 height 12
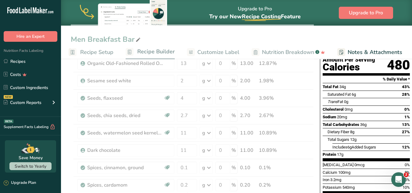
click at [318, 74] on div "Nutrition Facts 1 Serving Per Container Serving Size 100g Amount Per Serving Ca…" at bounding box center [367, 128] width 98 height 256
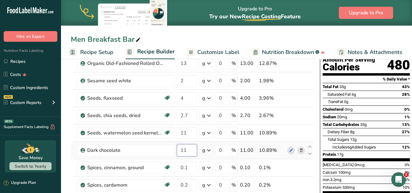
click at [187, 151] on input "11" at bounding box center [187, 150] width 20 height 12
click at [323, 85] on span "Total Fat" at bounding box center [331, 87] width 16 height 5
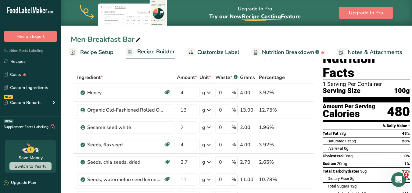
scroll to position [13, 0]
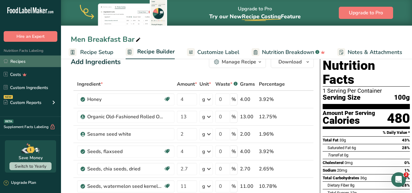
click at [39, 62] on link "Recipes" at bounding box center [30, 62] width 61 height 12
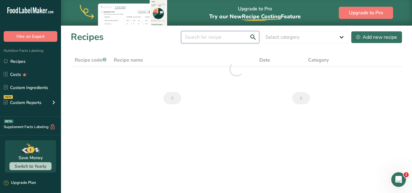
click at [222, 37] on input "text" at bounding box center [220, 37] width 78 height 12
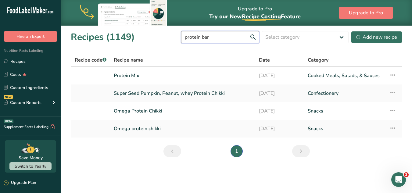
click at [236, 38] on input "protein bar" at bounding box center [220, 37] width 78 height 12
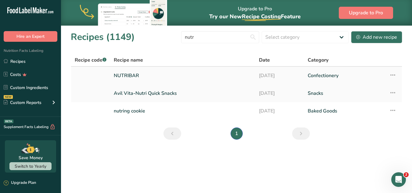
click at [185, 77] on link "NUTRIBAR" at bounding box center [183, 75] width 138 height 13
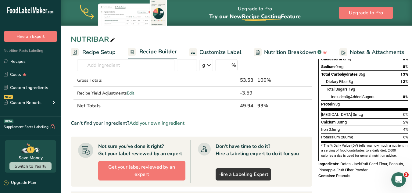
scroll to position [113, 0]
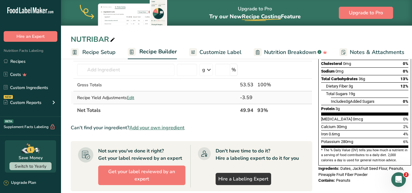
click at [131, 100] on span "Edit" at bounding box center [130, 98] width 7 height 6
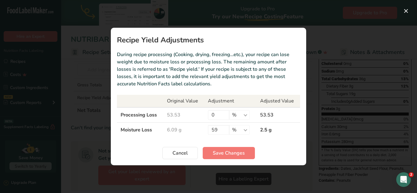
click at [315, 117] on div "Recipe yield modal" at bounding box center [208, 96] width 417 height 193
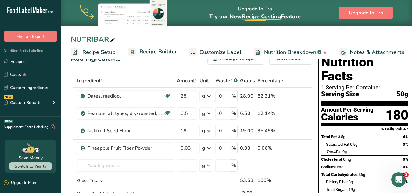
scroll to position [0, 0]
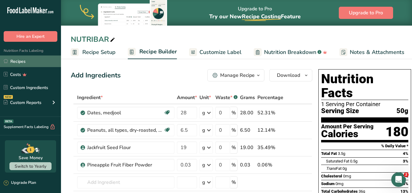
click at [13, 62] on link "Recipes" at bounding box center [30, 62] width 61 height 12
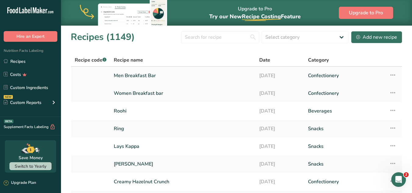
click at [163, 78] on link "Men Breakfast Bar" at bounding box center [183, 75] width 138 height 13
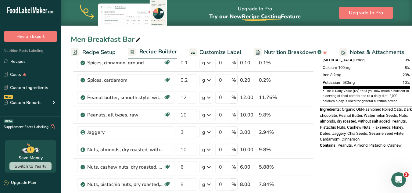
scroll to position [169, 0]
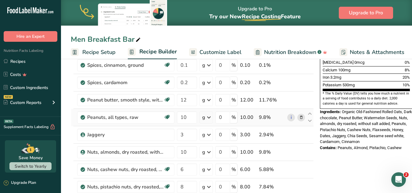
click at [301, 119] on icon at bounding box center [301, 117] width 4 height 6
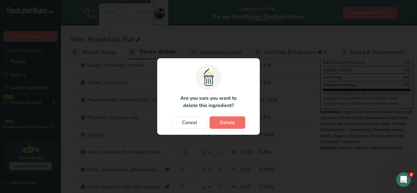
click at [229, 125] on span "Delete" at bounding box center [227, 122] width 15 height 7
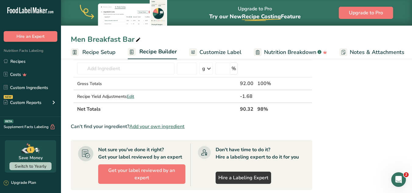
scroll to position [303, 0]
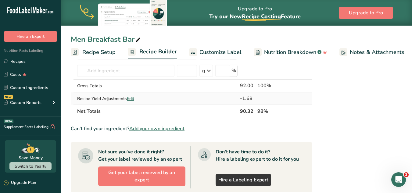
click at [134, 99] on span "Edit" at bounding box center [130, 99] width 7 height 6
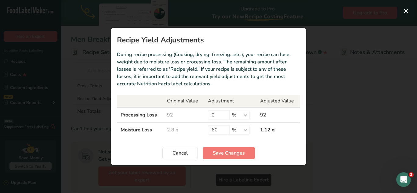
click at [371, 60] on div "Recipe yield modal" at bounding box center [208, 96] width 417 height 193
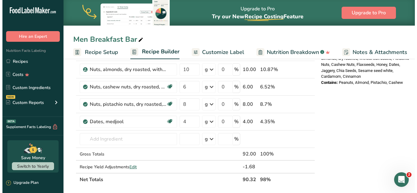
scroll to position [238, 0]
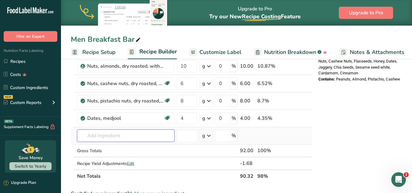
click at [154, 131] on input "text" at bounding box center [125, 136] width 97 height 12
click at [138, 134] on input "text" at bounding box center [125, 136] width 97 height 12
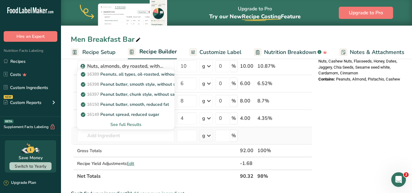
click at [125, 125] on div "See full Results" at bounding box center [126, 124] width 88 height 6
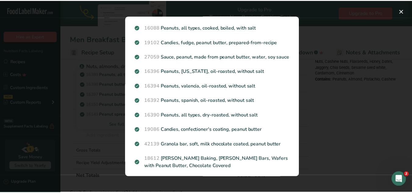
scroll to position [404, 0]
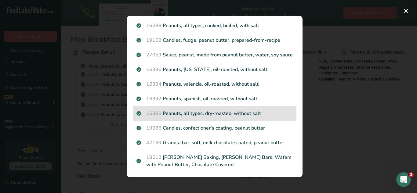
click at [216, 117] on p "16390 Peanuts, all types, dry-roasted, without salt" at bounding box center [214, 113] width 156 height 7
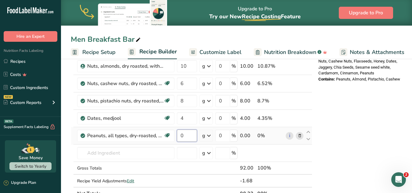
click at [188, 137] on input "0" at bounding box center [187, 136] width 20 height 12
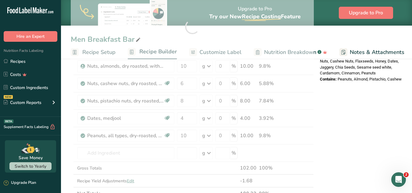
click at [354, 115] on div "Nutrition Facts 1 Serving Per Container Serving Size 90g Amount Per Serving Cal…" at bounding box center [367, 121] width 98 height 585
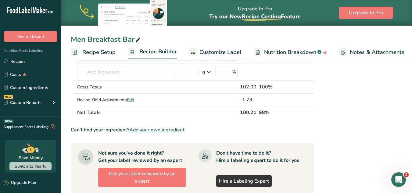
scroll to position [314, 0]
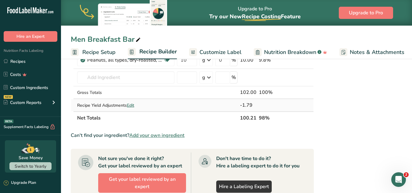
click at [133, 103] on span "Edit" at bounding box center [130, 106] width 7 height 6
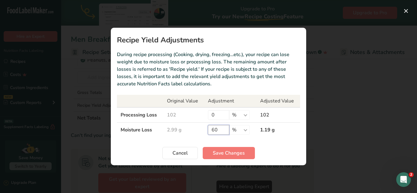
click at [223, 132] on input "60" at bounding box center [218, 130] width 21 height 10
click at [232, 152] on span "Save Changes" at bounding box center [229, 153] width 32 height 7
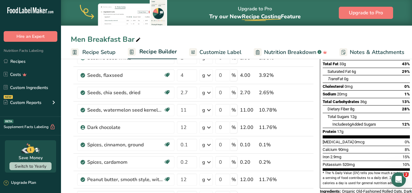
scroll to position [0, 0]
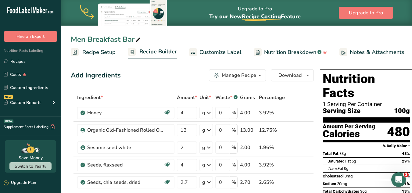
click at [98, 54] on span "Recipe Setup" at bounding box center [98, 52] width 33 height 8
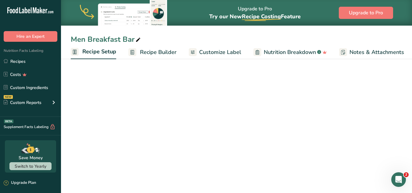
scroll to position [0, 2]
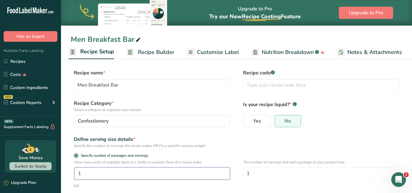
click at [91, 170] on input "1" at bounding box center [152, 174] width 156 height 12
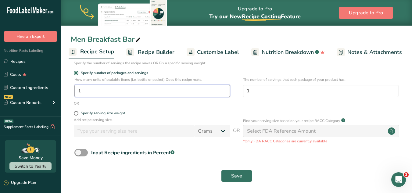
scroll to position [42, 0]
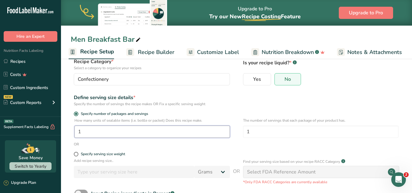
click at [176, 129] on input "1" at bounding box center [152, 132] width 156 height 12
click at [254, 134] on input "1" at bounding box center [321, 132] width 156 height 12
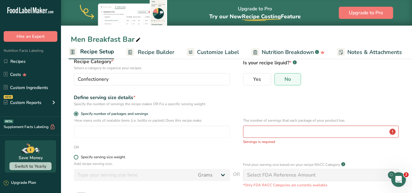
click at [79, 157] on span "Specify serving size weight" at bounding box center [101, 157] width 47 height 5
click at [78, 157] on input "Specify serving size weight" at bounding box center [76, 157] width 4 height 4
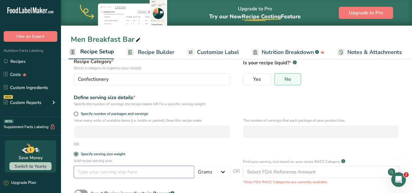
click at [106, 177] on input "number" at bounding box center [134, 172] width 121 height 12
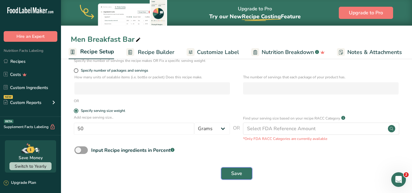
click at [244, 172] on button "Save" at bounding box center [236, 174] width 31 height 12
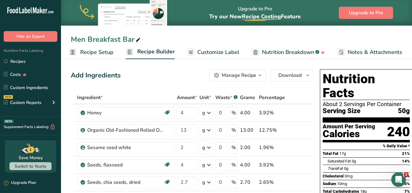
click at [99, 53] on span "Recipe Setup" at bounding box center [96, 52] width 33 height 8
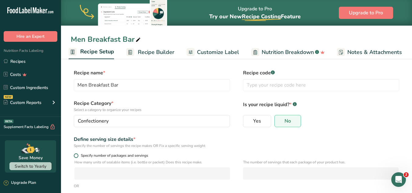
click at [78, 157] on span at bounding box center [76, 155] width 5 height 5
click at [78, 157] on input "Specify number of packages and servings" at bounding box center [76, 156] width 4 height 4
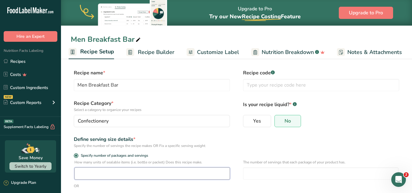
click at [107, 173] on input "number" at bounding box center [152, 174] width 156 height 12
click at [253, 169] on input "number" at bounding box center [321, 174] width 156 height 12
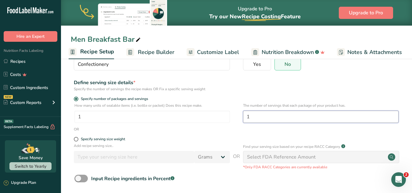
scroll to position [71, 0]
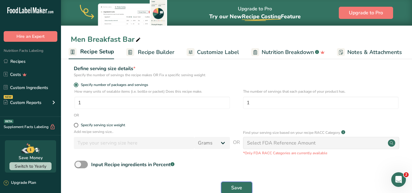
click at [240, 184] on span "Save" at bounding box center [236, 187] width 11 height 7
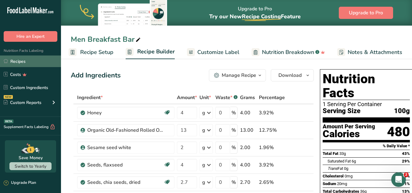
click at [27, 61] on link "Recipes" at bounding box center [30, 62] width 61 height 12
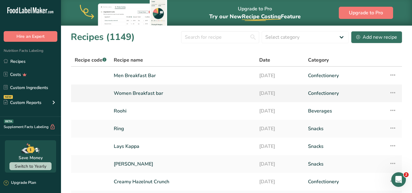
click at [136, 91] on link "Women Breakfast bar" at bounding box center [183, 93] width 138 height 13
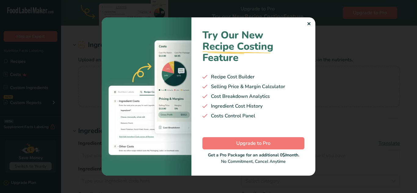
type input "Sugarcane jaggery"
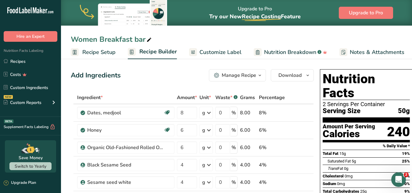
click at [85, 47] on link "Recipe Setup" at bounding box center [93, 52] width 45 height 14
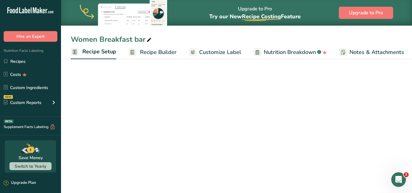
scroll to position [0, 2]
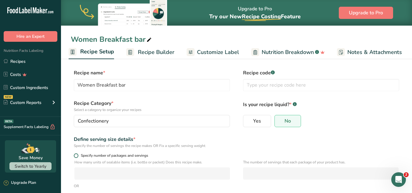
click at [75, 156] on span at bounding box center [76, 155] width 5 height 5
click at [75, 156] on input "Specify number of packages and servings" at bounding box center [76, 156] width 4 height 4
radio input "true"
radio input "false"
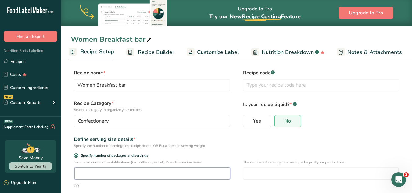
click at [96, 179] on input "number" at bounding box center [152, 174] width 156 height 12
type input "1"
click at [252, 168] on input "number" at bounding box center [321, 174] width 156 height 12
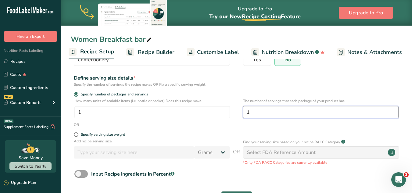
scroll to position [85, 0]
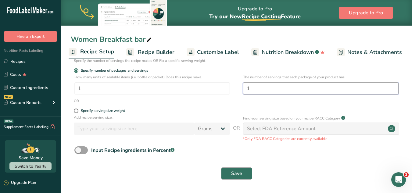
type input "1"
click at [240, 169] on button "Save" at bounding box center [236, 174] width 31 height 12
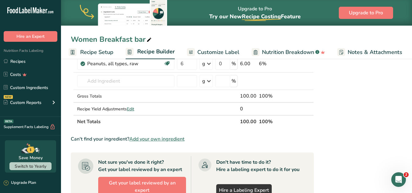
scroll to position [332, 0]
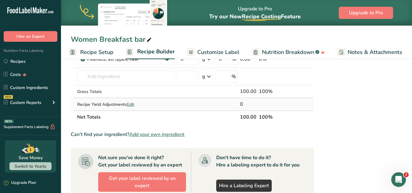
click at [132, 106] on span "Edit" at bounding box center [130, 105] width 7 height 6
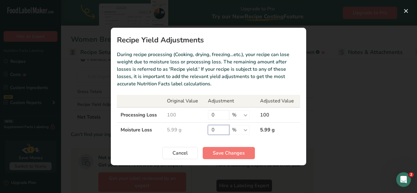
click at [217, 132] on input "0" at bounding box center [218, 130] width 21 height 10
type input "59"
click at [240, 157] on button "Save Changes" at bounding box center [229, 153] width 52 height 12
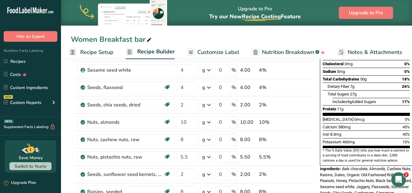
scroll to position [109, 0]
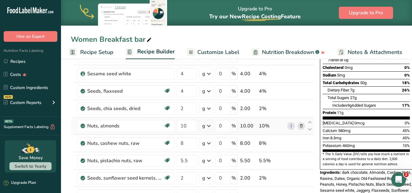
click at [301, 125] on icon at bounding box center [301, 126] width 4 height 6
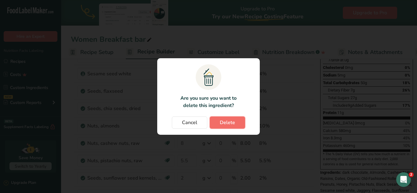
click at [235, 125] on button "Delete" at bounding box center [227, 123] width 35 height 12
type input "8"
type input "5.5"
type input "2"
type input "8"
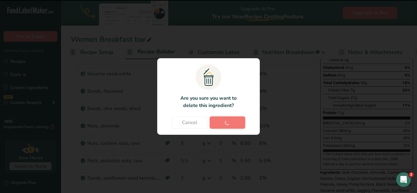
type input "22.2"
type input "0.1"
type input "0.2"
type input "4"
type input "6"
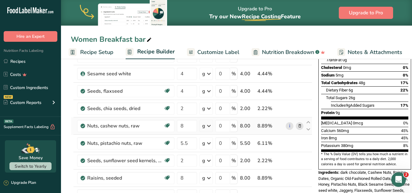
click at [299, 127] on icon at bounding box center [300, 126] width 4 height 6
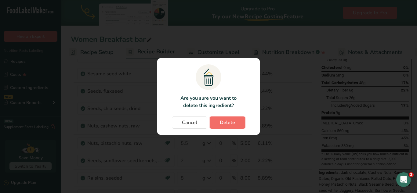
click at [227, 126] on button "Delete" at bounding box center [227, 123] width 35 height 12
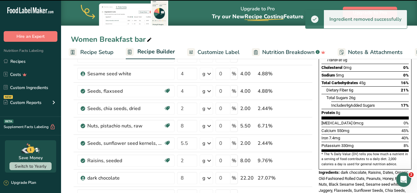
type input "5.5"
type input "2"
type input "8"
type input "22.2"
type input "0.1"
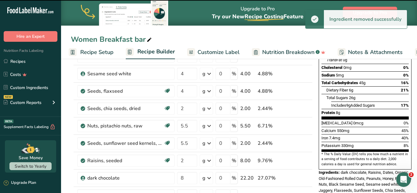
type input "0.2"
type input "4"
type input "6"
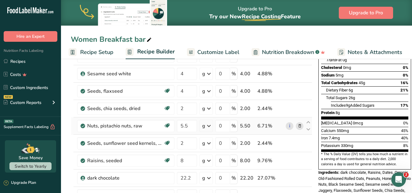
click at [300, 129] on icon at bounding box center [300, 126] width 4 height 6
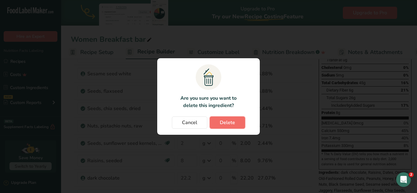
click at [218, 125] on button "Delete" at bounding box center [227, 123] width 35 height 12
type input "2"
type input "8"
type input "22.2"
type input "0.1"
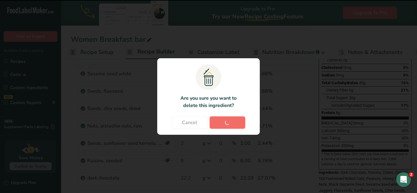
type input "0.2"
type input "4"
type input "6"
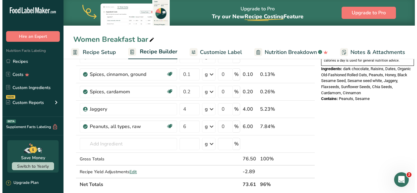
scroll to position [218, 0]
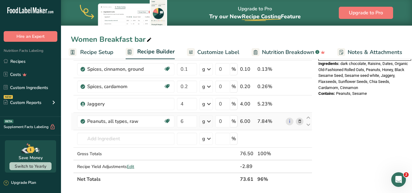
click at [298, 121] on icon at bounding box center [300, 121] width 4 height 6
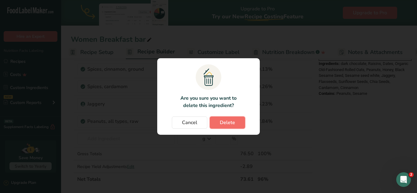
click at [220, 124] on span "Delete" at bounding box center [227, 122] width 15 height 7
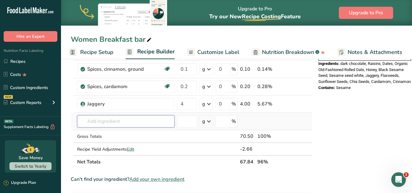
click at [119, 120] on input "text" at bounding box center [125, 121] width 97 height 12
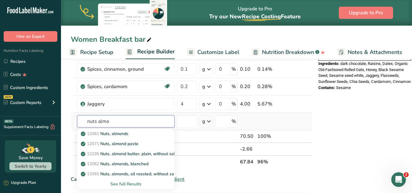
type input "nuts almo"
click at [137, 182] on div "See full Results" at bounding box center [126, 184] width 88 height 6
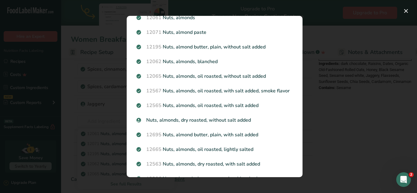
scroll to position [24, 0]
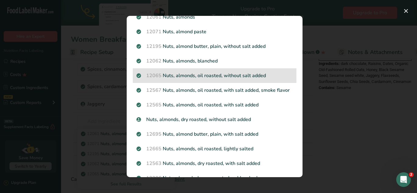
click at [150, 75] on span "12065" at bounding box center [153, 75] width 15 height 7
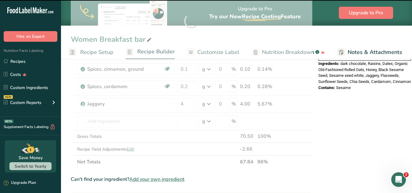
type input "0"
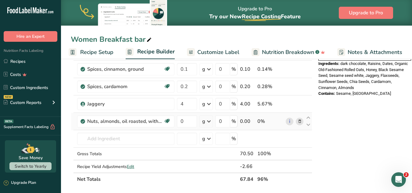
click at [296, 120] on span at bounding box center [299, 121] width 7 height 7
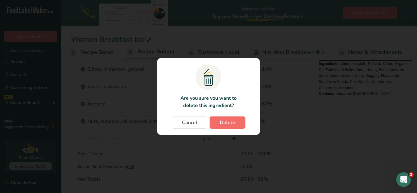
click at [228, 123] on span "Delete" at bounding box center [227, 122] width 15 height 7
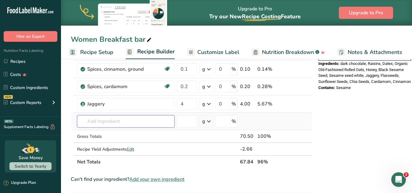
click at [114, 119] on input "text" at bounding box center [125, 121] width 97 height 12
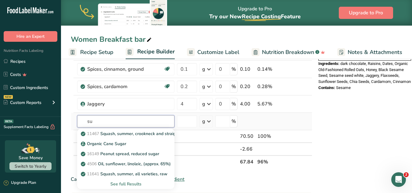
type input "s"
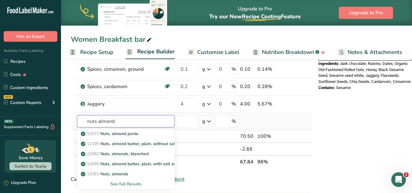
type input "nuts almond"
click at [123, 181] on div "See full Results" at bounding box center [126, 184] width 88 height 6
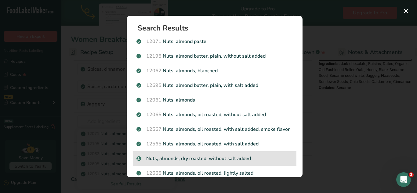
click at [190, 162] on p "Nuts, almonds, dry roasted, without salt added" at bounding box center [214, 158] width 156 height 7
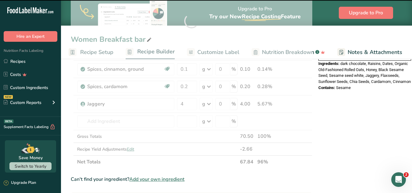
type input "0"
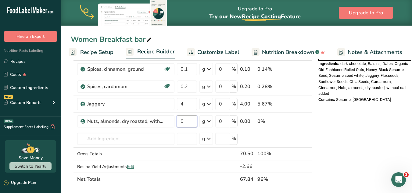
click at [195, 122] on input "0" at bounding box center [187, 121] width 20 height 12
type input "10"
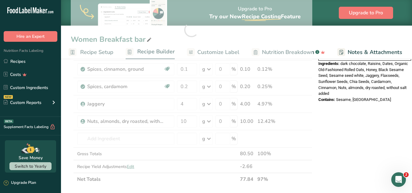
click at [366, 128] on div "Nutrition Facts 1 Serving Per Container Serving Size 68g Amount Per Serving Cal…" at bounding box center [365, 124] width 98 height 550
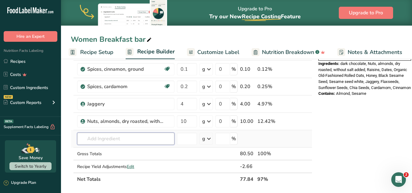
click at [117, 138] on input "text" at bounding box center [125, 139] width 97 height 12
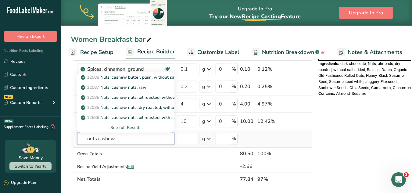
type input "nuts cashew"
click at [124, 128] on div "See full Results" at bounding box center [126, 128] width 88 height 6
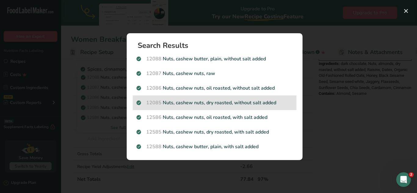
click at [216, 100] on p "12085 Nuts, cashew nuts, dry roasted, without salt added" at bounding box center [214, 102] width 156 height 7
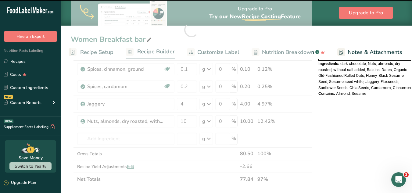
type input "0"
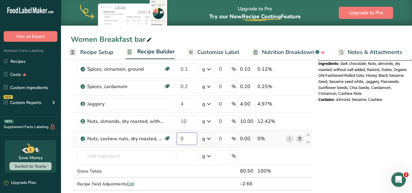
click at [185, 136] on input "0" at bounding box center [187, 139] width 20 height 12
type input "8"
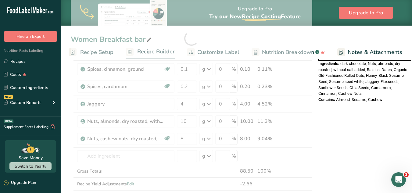
click at [319, 128] on div "Nutrition Facts 1 Serving Per Container Serving Size 78g Amount Per Serving Cal…" at bounding box center [365, 132] width 98 height 567
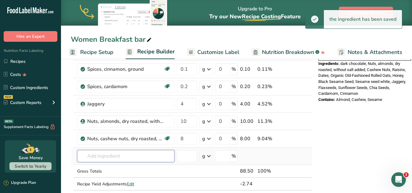
click at [152, 152] on input "text" at bounding box center [125, 156] width 97 height 12
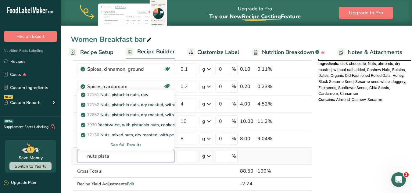
type input "nuts pista"
click at [120, 146] on div "See full Results" at bounding box center [126, 145] width 88 height 6
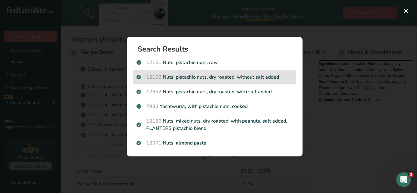
click at [246, 82] on div "12152 Nuts, pistachio nuts, dry roasted, without salt added" at bounding box center [215, 77] width 164 height 15
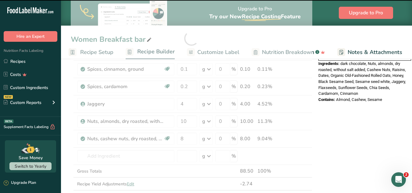
type input "0"
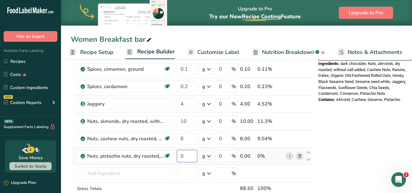
click at [190, 156] on input "0" at bounding box center [187, 156] width 20 height 12
type input "5.5"
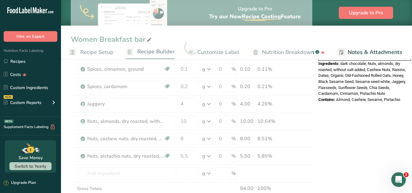
click at [365, 140] on div "Nutrition Facts 1 Serving Per Container Serving Size 86g Amount Per Serving Cal…" at bounding box center [365, 141] width 98 height 585
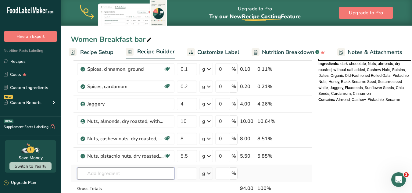
click at [88, 174] on input "text" at bounding box center [125, 174] width 97 height 12
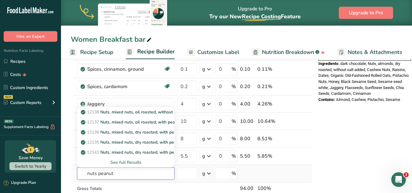
type input "nuts peanut"
click at [132, 164] on div "See full Results" at bounding box center [126, 162] width 88 height 6
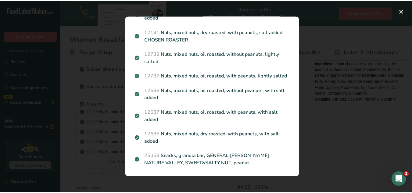
scroll to position [105, 0]
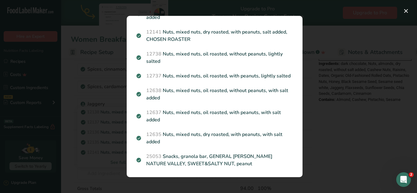
click at [344, 133] on div "Search results modal" at bounding box center [208, 96] width 417 height 193
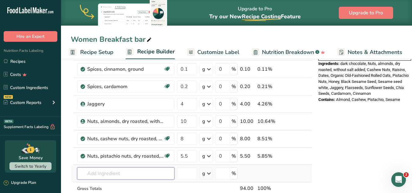
click at [121, 174] on input "text" at bounding box center [125, 174] width 97 height 12
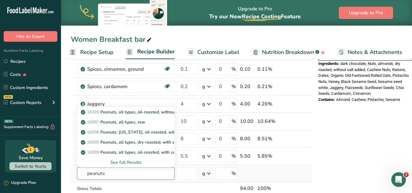
type input "peanuts"
click at [143, 161] on div "See full Results" at bounding box center [126, 162] width 88 height 6
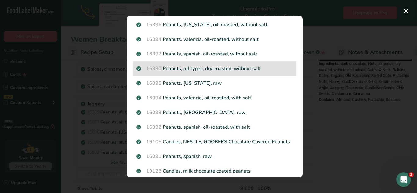
click at [240, 71] on p "16390 Peanuts, all types, dry-roasted, without salt" at bounding box center [214, 68] width 156 height 7
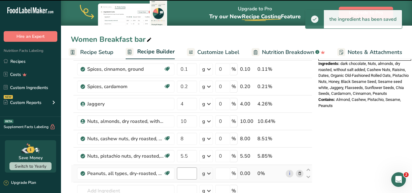
type input "0"
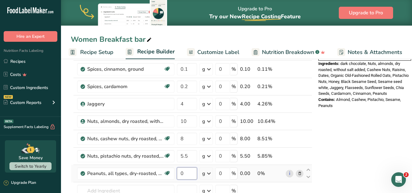
click at [189, 171] on input "0" at bounding box center [187, 174] width 20 height 12
type input "6"
click at [358, 139] on div "Nutrition Facts 1 Serving Per Container Serving Size 91g Amount Per Serving Cal…" at bounding box center [367, 150] width 98 height 602
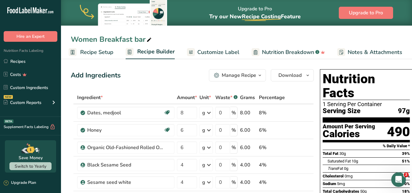
scroll to position [13, 0]
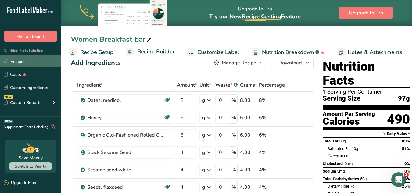
click at [12, 60] on link "Recipes" at bounding box center [30, 62] width 61 height 12
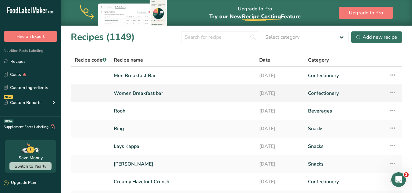
click at [165, 94] on link "Women Breakfast bar" at bounding box center [183, 93] width 138 height 13
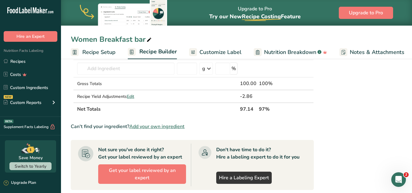
scroll to position [334, 0]
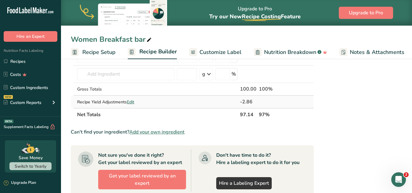
click at [132, 102] on span "Edit" at bounding box center [130, 102] width 7 height 6
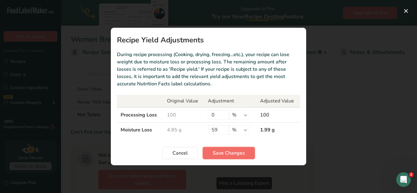
click at [220, 154] on span "Save Changes" at bounding box center [229, 153] width 32 height 7
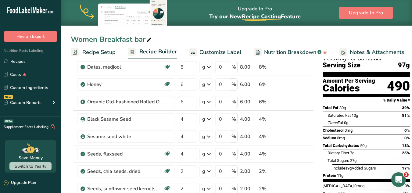
scroll to position [53, 0]
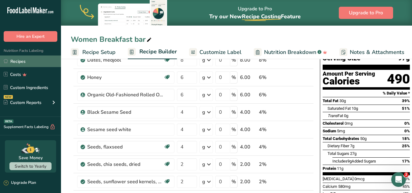
click at [20, 56] on link "Recipes" at bounding box center [30, 62] width 61 height 12
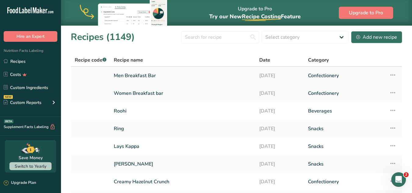
click at [199, 78] on link "Men Breakfast Bar" at bounding box center [183, 75] width 138 height 13
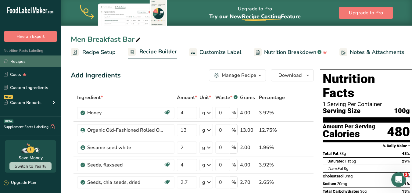
click at [19, 60] on link "Recipes" at bounding box center [30, 62] width 61 height 12
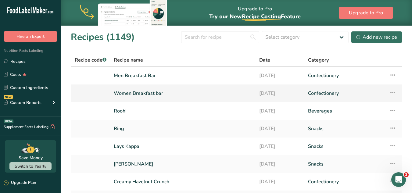
click at [195, 91] on link "Women Breakfast bar" at bounding box center [183, 93] width 138 height 13
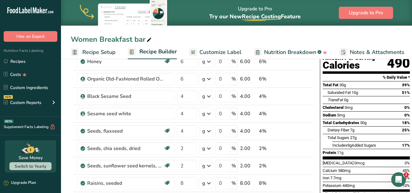
scroll to position [67, 0]
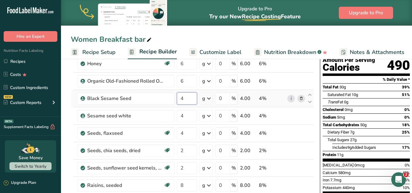
click at [187, 98] on input "4" at bounding box center [187, 98] width 20 height 12
type input "5"
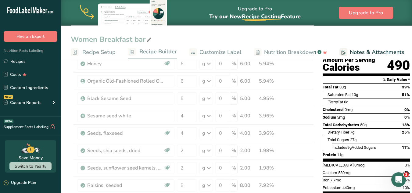
click at [399, 29] on div "Women Breakfast bar Recipe Setup Recipe Builder Customize Label Nutrition Break…" at bounding box center [236, 29] width 351 height 59
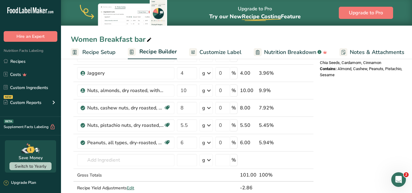
scroll to position [239, 0]
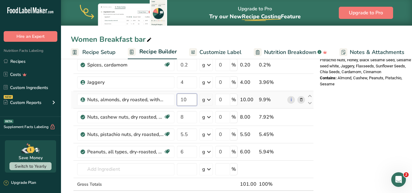
click at [190, 100] on input "10" at bounding box center [187, 100] width 20 height 12
type input "1"
type input "8"
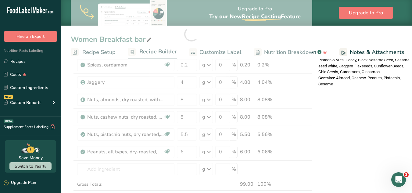
click at [362, 92] on div "Nutrition Facts 1 Serving Per Container Serving Size 98g Amount Per Serving Cal…" at bounding box center [365, 129] width 98 height 602
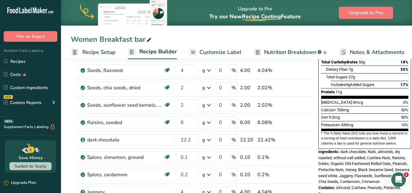
scroll to position [121, 0]
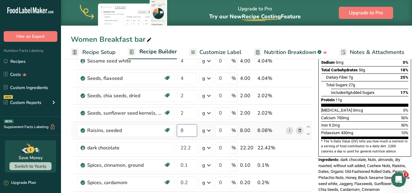
click at [185, 131] on input "8" at bounding box center [187, 131] width 20 height 12
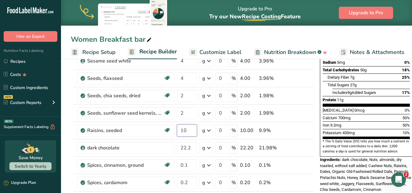
type input "10"
click at [334, 106] on div "Vitamin D 0mcg 0%" at bounding box center [366, 110] width 87 height 8
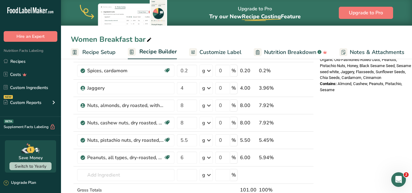
scroll to position [228, 0]
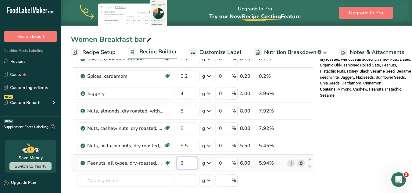
click at [184, 166] on input "6" at bounding box center [187, 163] width 20 height 12
type input "5"
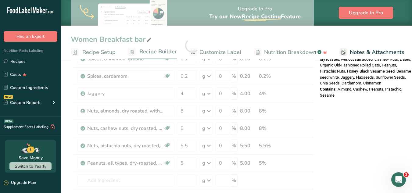
click at [345, 117] on div "Nutrition Facts 1 Serving Per Container Serving Size 98g Amount Per Serving Cal…" at bounding box center [367, 140] width 98 height 602
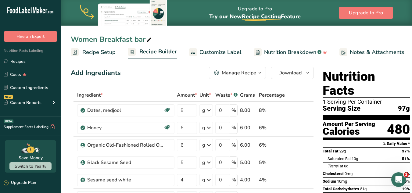
scroll to position [0, 0]
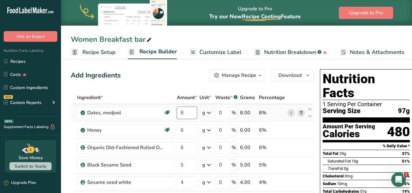
click at [193, 110] on input "8" at bounding box center [187, 113] width 20 height 12
type input "10"
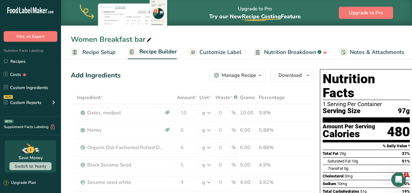
click at [355, 74] on h1 "Nutrition Facts" at bounding box center [366, 86] width 87 height 28
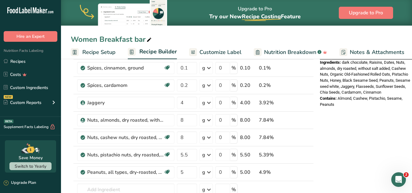
scroll to position [220, 0]
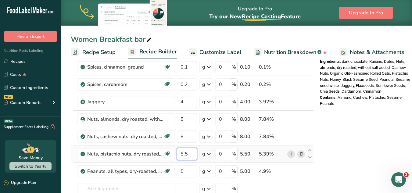
click at [190, 151] on input "5.5" at bounding box center [187, 154] width 20 height 12
type input "5"
drag, startPoint x: 339, startPoint y: 146, endPoint x: 417, endPoint y: 107, distance: 86.9
click at [339, 146] on div "Nutrition Facts 1 Serving Per Container Serving Size 99g Amount Per Serving Cal…" at bounding box center [367, 148] width 98 height 602
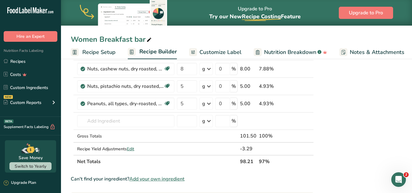
scroll to position [290, 0]
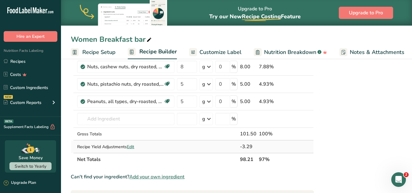
click at [224, 149] on td at bounding box center [226, 147] width 25 height 12
click at [134, 147] on span "Edit" at bounding box center [130, 147] width 7 height 6
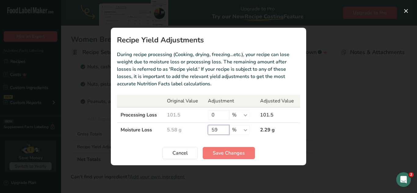
click at [223, 131] on input "59" at bounding box center [218, 130] width 21 height 10
type input "5"
type input "65"
click at [225, 152] on span "Save Changes" at bounding box center [229, 153] width 32 height 7
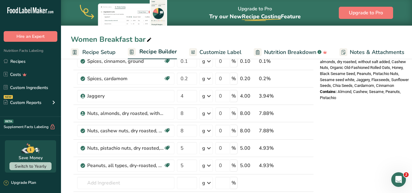
scroll to position [223, 0]
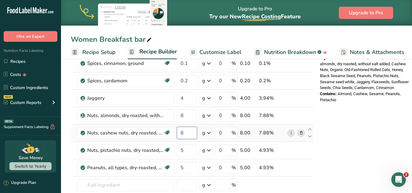
click at [187, 134] on input "8" at bounding box center [187, 133] width 20 height 12
type input "7"
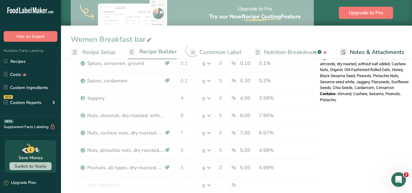
click at [358, 124] on div "Nutrition Facts 1 Serving Per Container Serving Size 98g Amount Per Serving Cal…" at bounding box center [367, 144] width 98 height 602
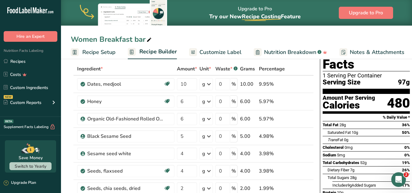
scroll to position [0, 0]
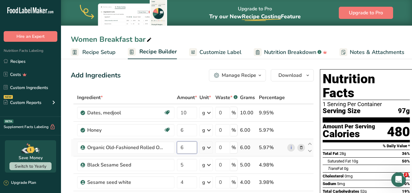
click at [183, 152] on input "6" at bounding box center [187, 148] width 20 height 12
type input "7"
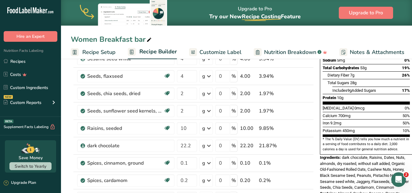
scroll to position [129, 0]
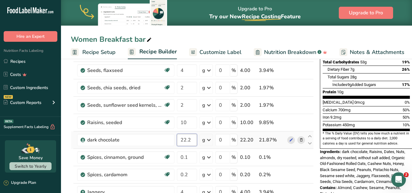
click at [192, 145] on input "22.2" at bounding box center [187, 140] width 20 height 12
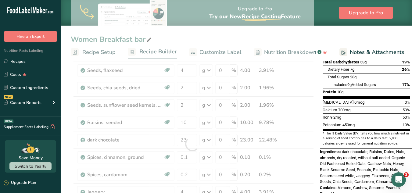
click at [333, 131] on section "* The % Daily Value (DV) tells you how much a nutrient in a serving of food con…" at bounding box center [366, 138] width 87 height 15
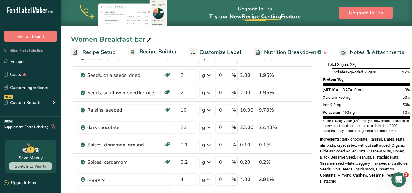
scroll to position [148, 0]
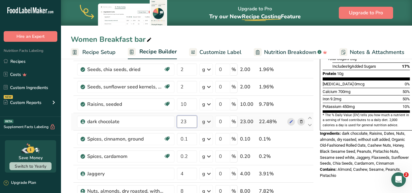
click at [188, 123] on input "23" at bounding box center [187, 122] width 20 height 12
type input "22"
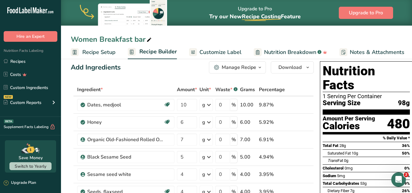
scroll to position [7, 0]
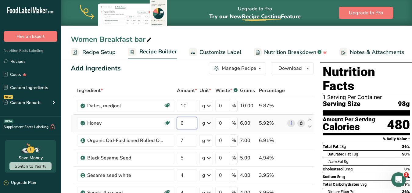
click at [189, 121] on input "6" at bounding box center [187, 123] width 20 height 12
type input "5"
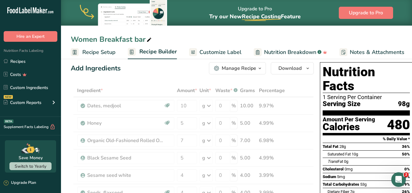
click at [335, 123] on div "Calories" at bounding box center [349, 127] width 52 height 9
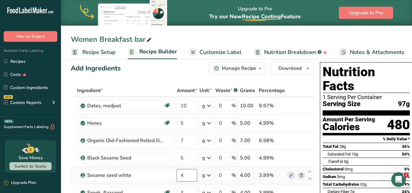
click at [188, 176] on input "4" at bounding box center [187, 175] width 20 height 12
type input "5"
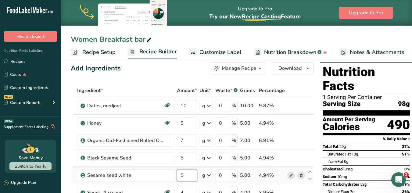
click at [188, 178] on input "5" at bounding box center [187, 175] width 20 height 12
type input "4"
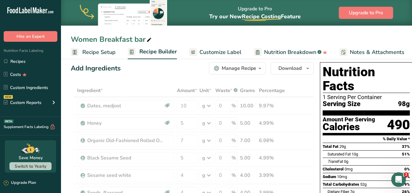
click at [344, 182] on span "Total Carbohydrates" at bounding box center [341, 184] width 37 height 5
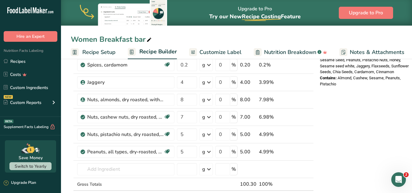
scroll to position [240, 0]
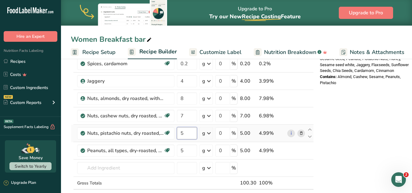
click at [189, 131] on input "5" at bounding box center [187, 133] width 20 height 12
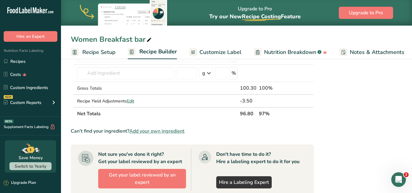
scroll to position [329, 0]
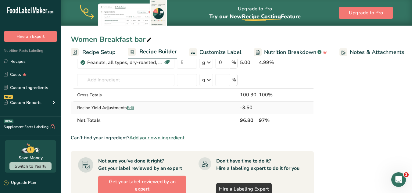
click at [133, 108] on span "Edit" at bounding box center [130, 108] width 7 height 6
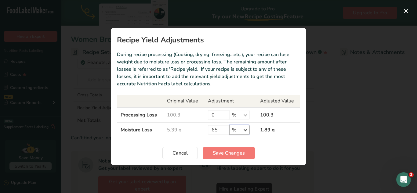
click at [248, 128] on select "% g kg mg mcg lb oz" at bounding box center [239, 130] width 20 height 10
drag, startPoint x: 221, startPoint y: 131, endPoint x: 217, endPoint y: 134, distance: 5.2
click at [221, 131] on input "65" at bounding box center [218, 130] width 21 height 10
click at [217, 134] on input "65" at bounding box center [218, 130] width 21 height 10
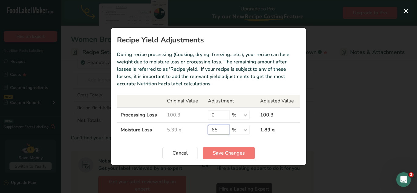
type input "6"
type input "70"
click at [238, 153] on span "Save Changes" at bounding box center [229, 153] width 32 height 7
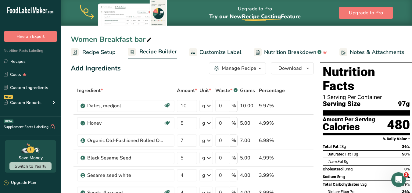
scroll to position [6, 0]
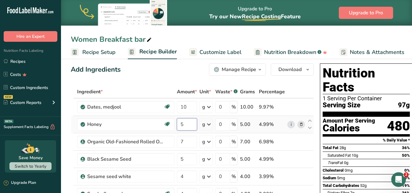
click at [191, 121] on input "5" at bounding box center [187, 124] width 20 height 12
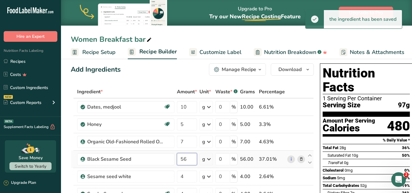
type input "5"
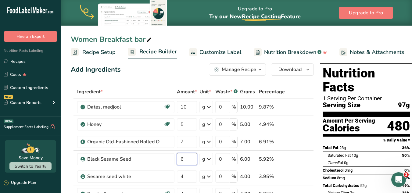
type input "6"
click at [328, 96] on div "1 Serving Per Container" at bounding box center [366, 99] width 87 height 6
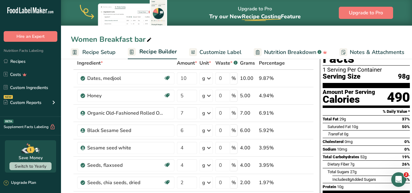
scroll to position [0, 0]
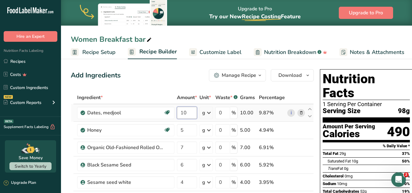
click at [190, 114] on input "10" at bounding box center [187, 113] width 20 height 12
type input "1"
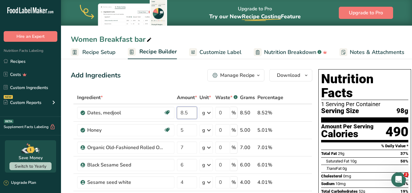
type input "8.5"
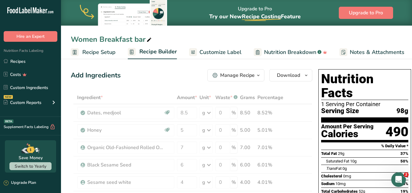
click at [327, 101] on div "1 Serving Per Container" at bounding box center [364, 104] width 87 height 6
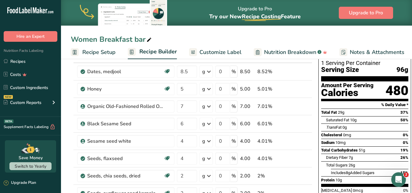
scroll to position [46, 0]
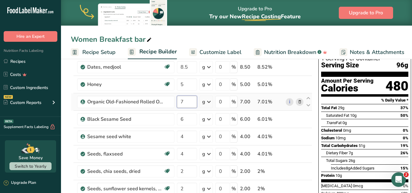
click at [189, 102] on input "7" at bounding box center [187, 102] width 20 height 12
type input "6"
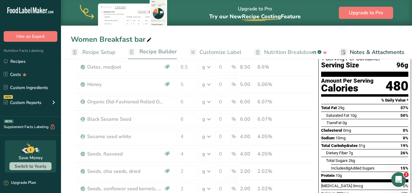
click at [344, 97] on section "% Daily Value *" at bounding box center [364, 100] width 87 height 7
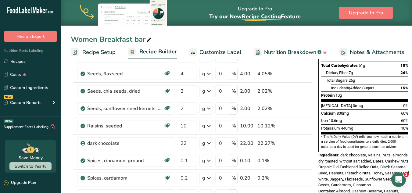
scroll to position [131, 0]
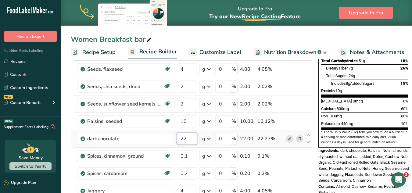
click at [193, 139] on input "22" at bounding box center [187, 139] width 20 height 12
type input "22.2"
click at [323, 114] on span "Iron" at bounding box center [324, 116] width 7 height 5
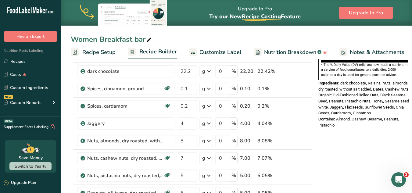
scroll to position [203, 0]
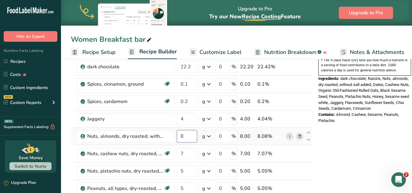
click at [192, 136] on input "8" at bounding box center [187, 136] width 20 height 12
type input "6"
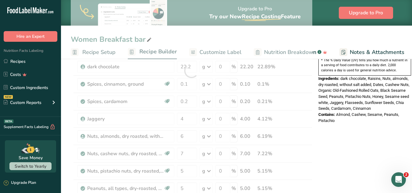
click at [351, 134] on div "Nutrition Facts 1 Serving Per Container Serving Size 95g Amount Per Serving Cal…" at bounding box center [365, 165] width 98 height 602
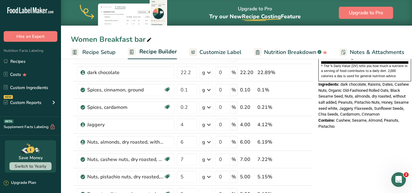
scroll to position [199, 0]
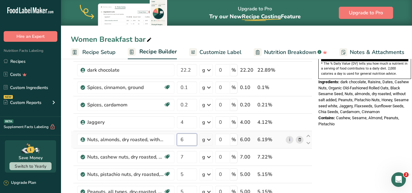
click at [185, 140] on input "6" at bounding box center [187, 140] width 20 height 12
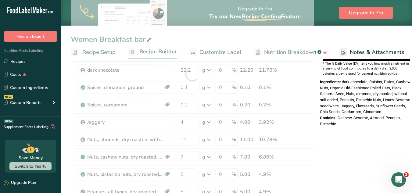
click at [410, 139] on div "Nutrition Facts 1 Serving Per Container Serving Size 93g Amount Per Serving Cal…" at bounding box center [367, 169] width 98 height 602
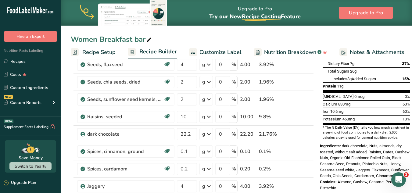
scroll to position [161, 0]
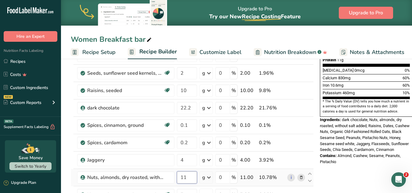
click at [189, 174] on input "11" at bounding box center [187, 177] width 20 height 12
type input "1"
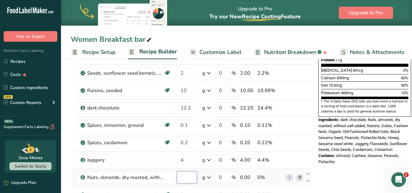
type input "1"
type input "8"
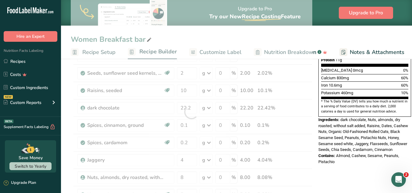
click at [376, 153] on div "Contains: Almond, Cashew, Sesame, Peanuts, Pistachio" at bounding box center [365, 159] width 93 height 12
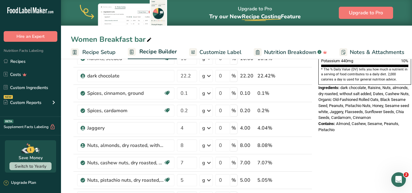
scroll to position [242, 0]
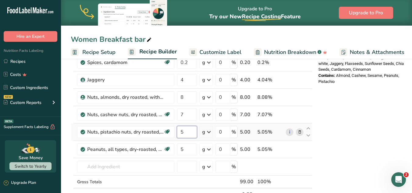
click at [186, 136] on input "5" at bounding box center [187, 132] width 20 height 12
type input "4"
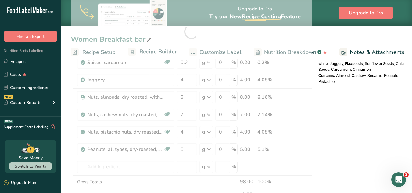
click at [381, 99] on div "Nutrition Facts 1 Serving Per Container Serving Size 95g Amount Per Serving Cal…" at bounding box center [365, 126] width 98 height 602
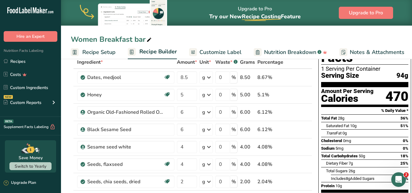
scroll to position [0, 0]
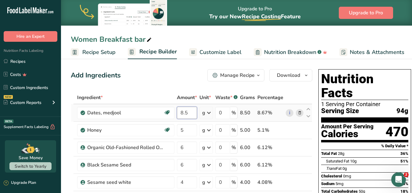
click at [192, 114] on input "8.5" at bounding box center [187, 113] width 20 height 12
type input "8"
type input "9"
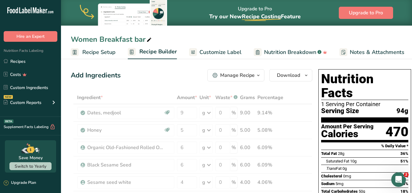
click at [403, 107] on span "94g" at bounding box center [403, 111] width 12 height 8
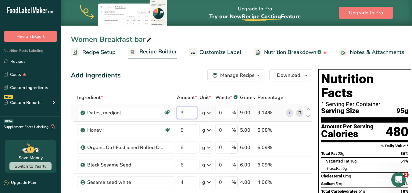
click at [192, 115] on input "9" at bounding box center [187, 113] width 20 height 12
type input "8"
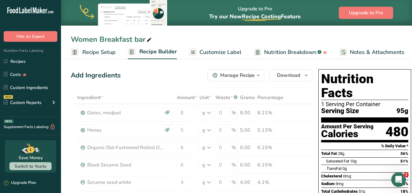
click at [388, 102] on section "Nutrition Facts 1 Serving Per Container Serving Size 95g" at bounding box center [364, 97] width 87 height 51
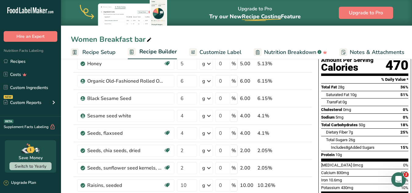
scroll to position [136, 0]
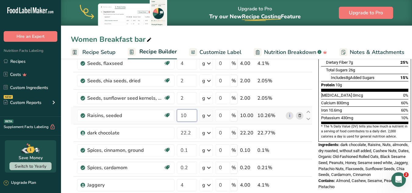
click at [187, 117] on input "10" at bounding box center [187, 116] width 20 height 12
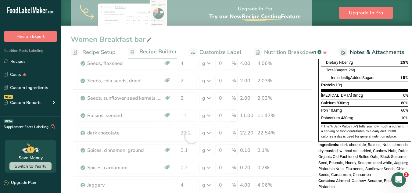
click at [340, 124] on section "* The % Daily Value (DV) tells you how much a nutrient in a serving of food con…" at bounding box center [364, 131] width 87 height 15
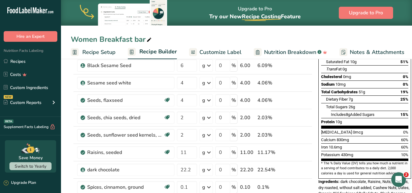
scroll to position [111, 0]
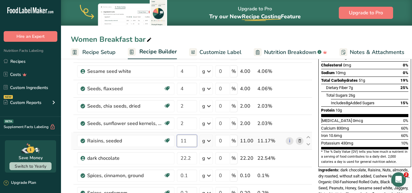
click at [188, 141] on input "11" at bounding box center [187, 141] width 20 height 12
type input "10"
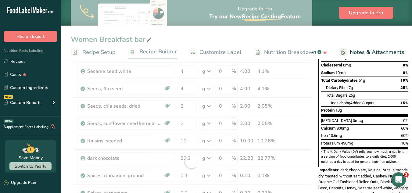
click at [328, 150] on section "* The % Daily Value (DV) tells you how much a nutrient in a serving of food con…" at bounding box center [364, 157] width 87 height 15
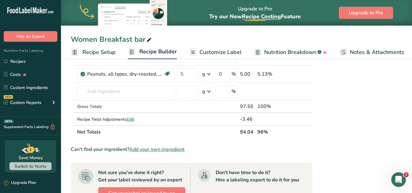
scroll to position [331, 0]
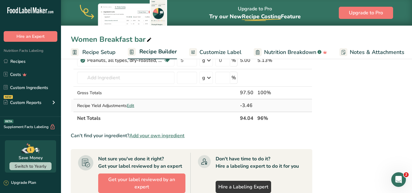
click at [131, 107] on span "Edit" at bounding box center [130, 106] width 7 height 6
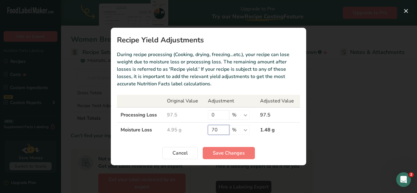
click at [224, 131] on input "70" at bounding box center [218, 130] width 21 height 10
type input "7"
type input "63"
click at [233, 149] on button "Save Changes" at bounding box center [229, 153] width 52 height 12
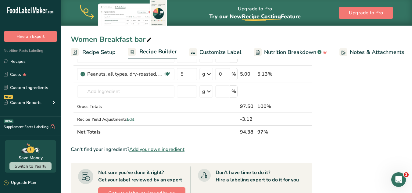
scroll to position [295, 0]
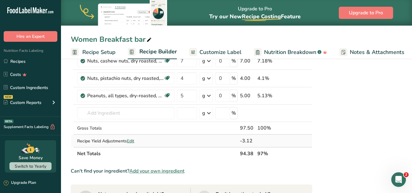
click at [133, 142] on span "Edit" at bounding box center [130, 141] width 7 height 6
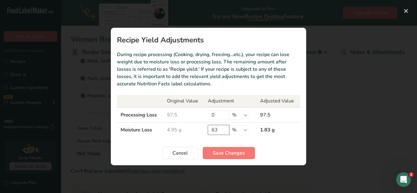
click at [224, 128] on input "63" at bounding box center [218, 130] width 21 height 10
type input "67"
click at [231, 150] on span "Save Changes" at bounding box center [229, 153] width 32 height 7
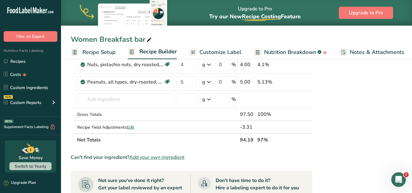
scroll to position [308, 0]
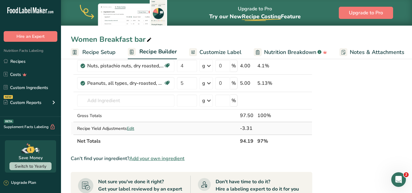
click at [133, 131] on span "Edit" at bounding box center [130, 129] width 7 height 6
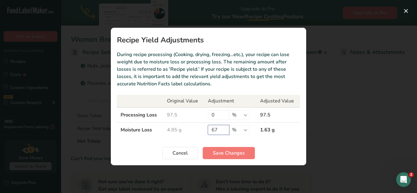
click at [221, 130] on input "67" at bounding box center [218, 130] width 21 height 10
type input "6"
type input "75"
click at [229, 154] on span "Save Changes" at bounding box center [229, 153] width 32 height 7
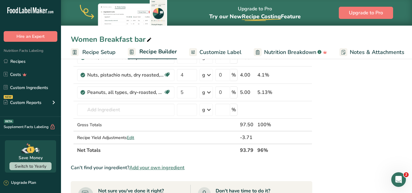
scroll to position [314, 0]
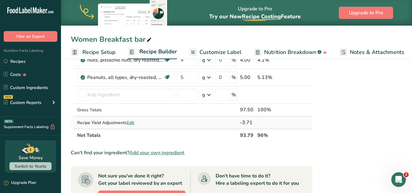
click at [132, 125] on span "Edit" at bounding box center [130, 123] width 7 height 6
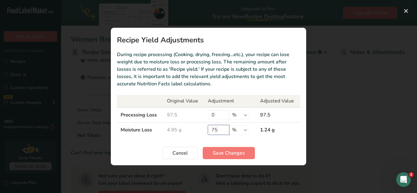
click at [216, 132] on input "75" at bounding box center [218, 130] width 21 height 10
type input "77"
click at [234, 156] on span "Save Changes" at bounding box center [229, 153] width 32 height 7
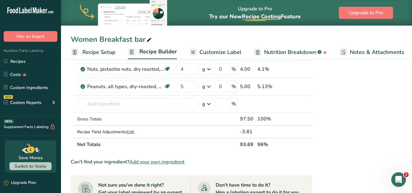
scroll to position [308, 0]
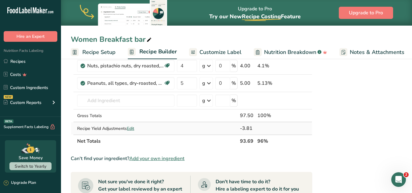
click at [200, 128] on td at bounding box center [206, 128] width 16 height 12
click at [136, 130] on div "Recipe Yield Adjustments Edit" at bounding box center [125, 128] width 97 height 6
click at [133, 129] on span "Edit" at bounding box center [130, 129] width 7 height 6
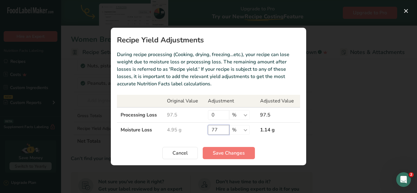
click at [220, 130] on input "77" at bounding box center [218, 130] width 21 height 10
type input "7"
type input "6.15"
click at [238, 153] on span "Save Changes" at bounding box center [229, 153] width 32 height 7
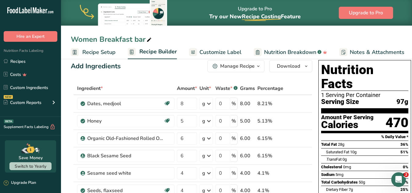
scroll to position [8, 0]
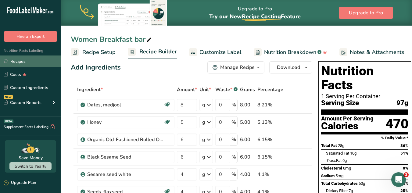
click at [20, 62] on link "Recipes" at bounding box center [30, 62] width 61 height 12
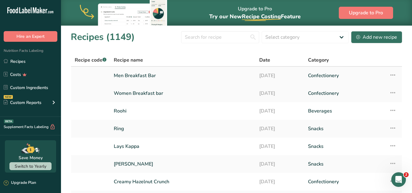
click at [148, 80] on link "Men Breakfast Bar" at bounding box center [183, 75] width 138 height 13
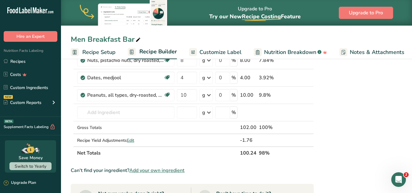
scroll to position [281, 0]
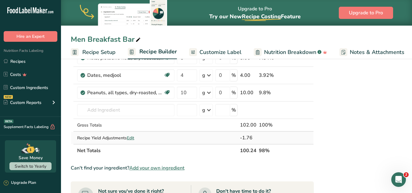
click at [134, 139] on span "Edit" at bounding box center [130, 138] width 7 height 6
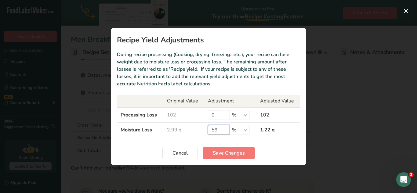
click at [219, 132] on input "59" at bounding box center [218, 130] width 21 height 10
type input "5"
type input "7.27"
click at [245, 155] on button "Save Changes" at bounding box center [229, 153] width 52 height 12
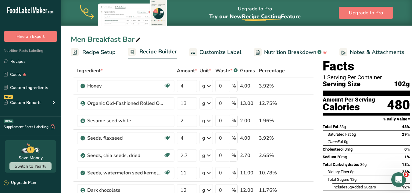
scroll to position [34, 0]
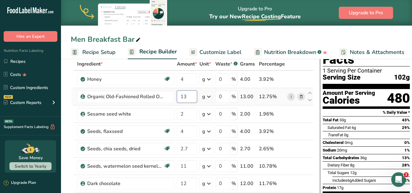
click at [187, 96] on input "13" at bounding box center [187, 97] width 20 height 12
type input "12"
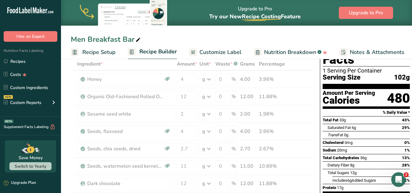
click at [321, 73] on div "Nutrition Facts 1 Serving Per Container Serving Size 102g Amount Per Serving Ca…" at bounding box center [366, 140] width 93 height 209
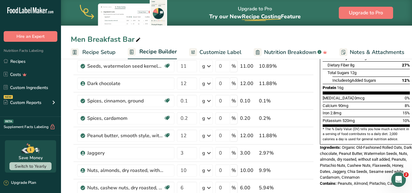
scroll to position [138, 0]
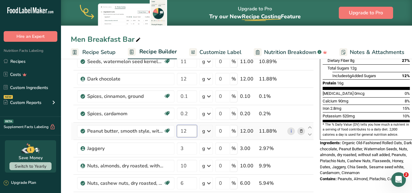
click at [187, 133] on input "12" at bounding box center [187, 131] width 20 height 12
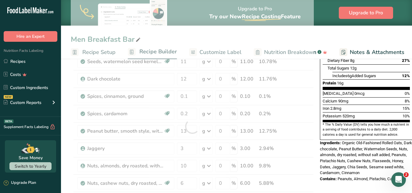
click at [357, 141] on span "Organic Old-Fashioned Rolled Oats, Dark chocolate, Peanut Butter, Watermelon Se…" at bounding box center [366, 158] width 92 height 34
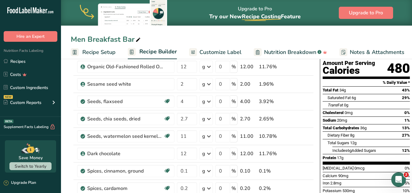
scroll to position [56, 0]
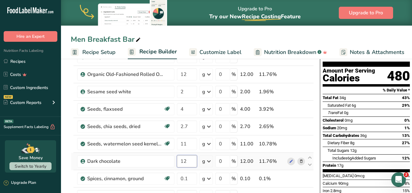
click at [192, 165] on input "12" at bounding box center [187, 161] width 20 height 12
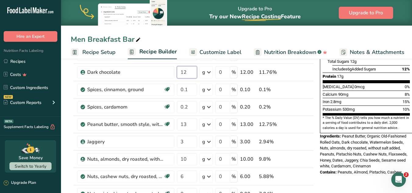
scroll to position [153, 0]
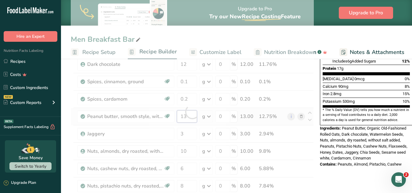
click at [189, 117] on div "Ingredient * Amount * Unit * Waste * .a-a{fill:#347362;}.b-a{fill:#fff;} Grams …" at bounding box center [192, 111] width 243 height 347
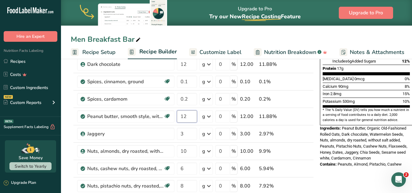
type input "12"
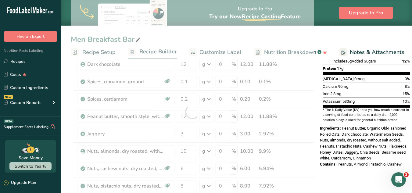
click at [398, 146] on div "Ingredients: Peanut Butter, Organic Old-Fashioned Rolled Oats, Dark chocolate, …" at bounding box center [366, 143] width 93 height 36
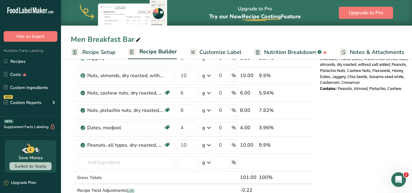
scroll to position [231, 0]
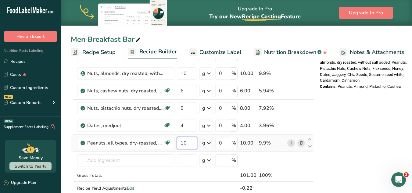
click at [190, 142] on input "10" at bounding box center [187, 143] width 20 height 12
type input "12"
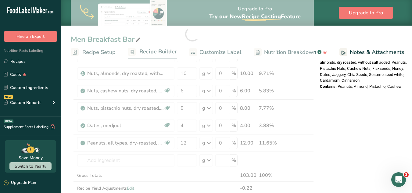
click at [401, 142] on div "Nutrition Facts 1 Serving Per Container Serving Size 101g Amount Per Serving Ca…" at bounding box center [367, 128] width 98 height 585
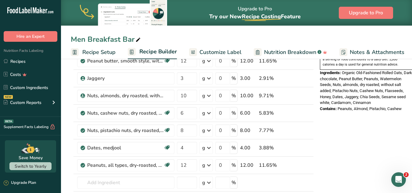
scroll to position [212, 0]
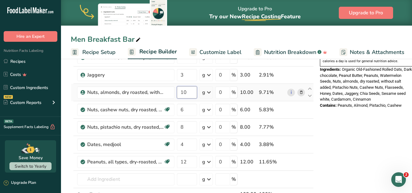
click at [194, 96] on input "10" at bounding box center [187, 92] width 20 height 12
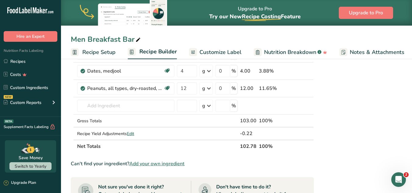
scroll to position [288, 0]
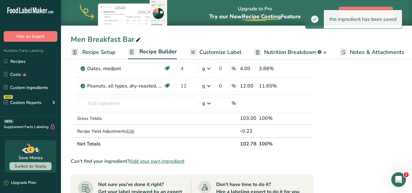
click at [132, 133] on span "Edit" at bounding box center [130, 131] width 7 height 6
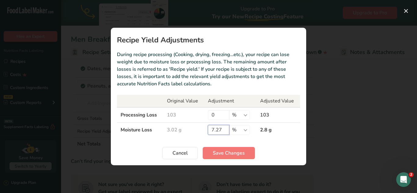
click at [224, 127] on input "7.27" at bounding box center [218, 130] width 21 height 10
type input "7"
type input "8"
click at [238, 152] on span "Save Changes" at bounding box center [229, 153] width 32 height 7
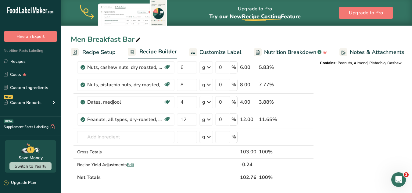
scroll to position [255, 0]
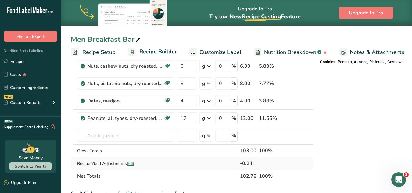
click at [130, 166] on span "Edit" at bounding box center [130, 164] width 7 height 6
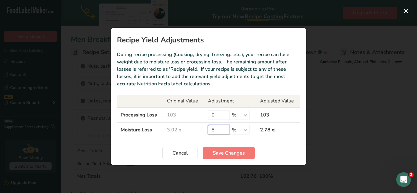
click at [216, 132] on input "8" at bounding box center [218, 130] width 21 height 10
type input "7.27"
click at [245, 153] on button "Save Changes" at bounding box center [229, 153] width 52 height 12
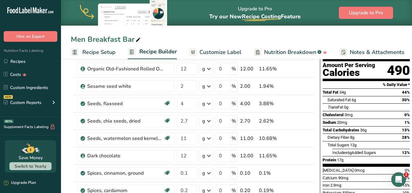
scroll to position [65, 0]
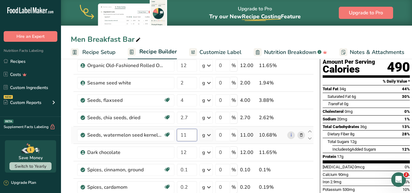
click at [188, 139] on input "11" at bounding box center [187, 135] width 20 height 12
type input "10"
click at [341, 147] on span "Includes 6g Added Sugars" at bounding box center [355, 149] width 44 height 5
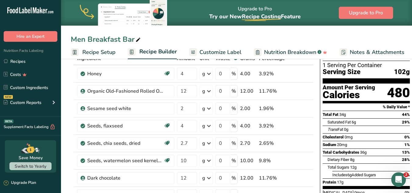
scroll to position [0, 0]
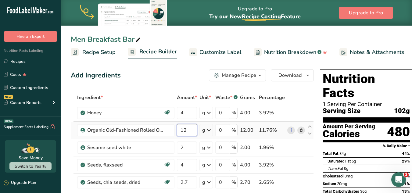
click at [188, 131] on input "12" at bounding box center [187, 130] width 20 height 12
click at [354, 69] on div "Nutrition Facts 1 Serving Per Container Serving Size 102g Amount Per Serving Ca…" at bounding box center [367, 195] width 98 height 256
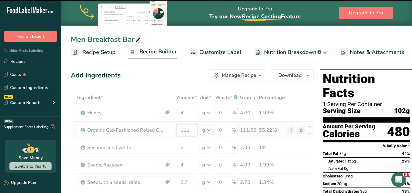
click at [188, 129] on input "111" at bounding box center [187, 130] width 20 height 12
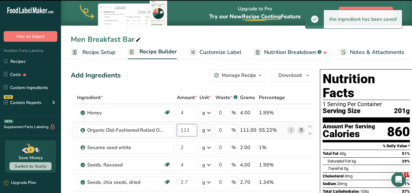
click at [188, 129] on input "111" at bounding box center [187, 130] width 20 height 12
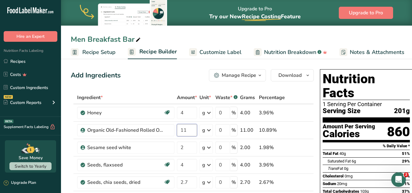
type input "11"
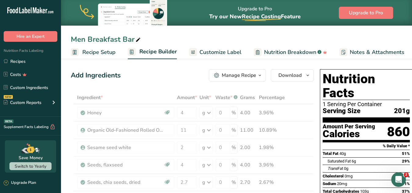
click at [327, 72] on h1 "Nutrition Facts" at bounding box center [366, 86] width 87 height 28
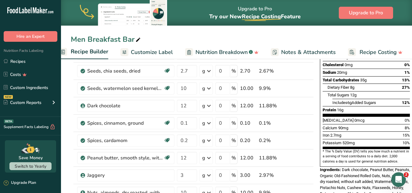
scroll to position [115, 0]
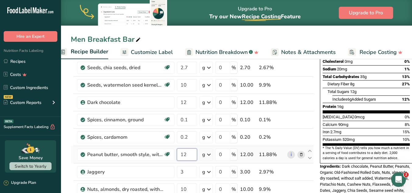
click at [190, 157] on input "12" at bounding box center [187, 155] width 20 height 12
type input "11"
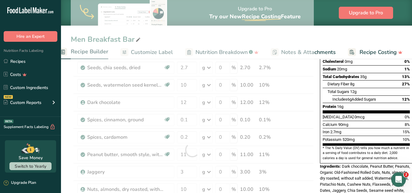
click at [391, 96] on div "Includes 6g Added Sugars 12%" at bounding box center [372, 100] width 78 height 8
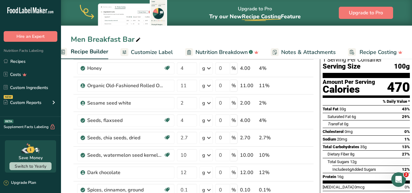
scroll to position [0, 0]
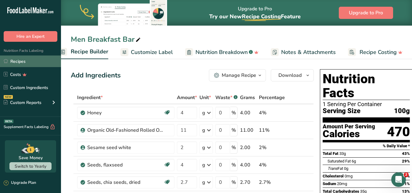
click at [20, 66] on link "Recipes" at bounding box center [30, 62] width 61 height 12
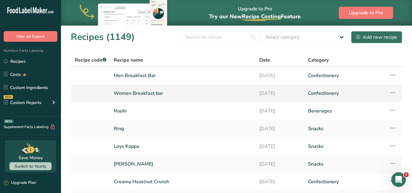
click at [185, 95] on link "Women Breakfast bar" at bounding box center [183, 93] width 138 height 13
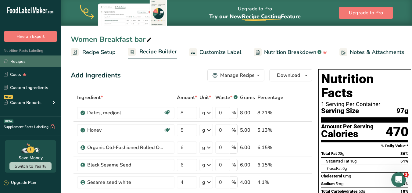
click at [21, 62] on link "Recipes" at bounding box center [30, 62] width 61 height 12
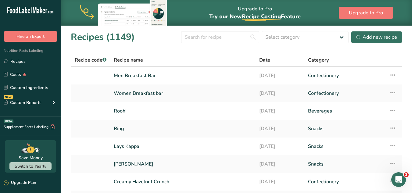
click at [159, 112] on link "Roohi" at bounding box center [183, 111] width 138 height 13
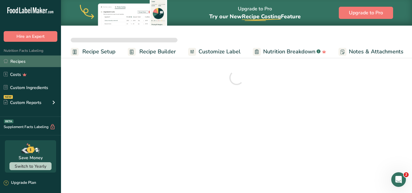
click at [18, 63] on link "Recipes" at bounding box center [30, 62] width 61 height 12
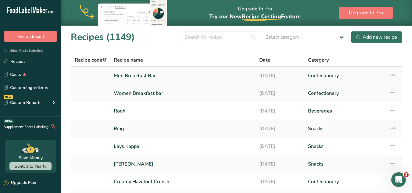
click at [141, 74] on link "Men Breakfast Bar" at bounding box center [183, 75] width 138 height 13
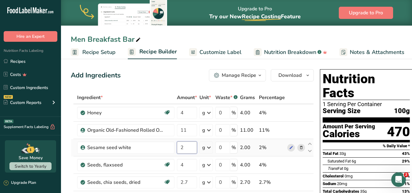
click at [185, 150] on input "2" at bounding box center [187, 148] width 20 height 12
type input "3"
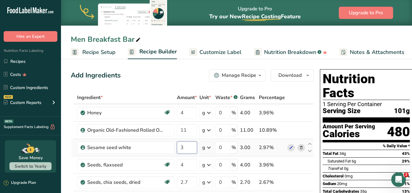
click at [187, 147] on input "3" at bounding box center [187, 148] width 20 height 12
type input "2.5"
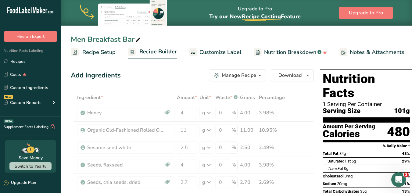
click at [376, 105] on section "Nutrition Facts 1 Serving Per Container Serving Size 101g" at bounding box center [366, 97] width 87 height 51
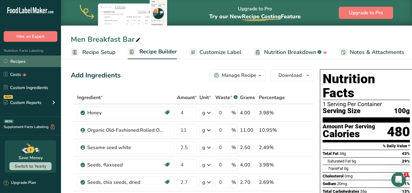
click at [20, 63] on link "Recipes" at bounding box center [30, 62] width 61 height 12
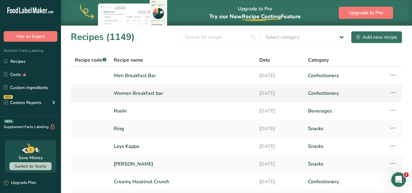
click at [168, 100] on td "Women Breakfast bar" at bounding box center [183, 94] width 146 height 18
click at [167, 92] on link "Women Breakfast bar" at bounding box center [183, 93] width 138 height 13
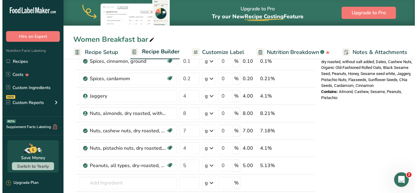
scroll to position [289, 0]
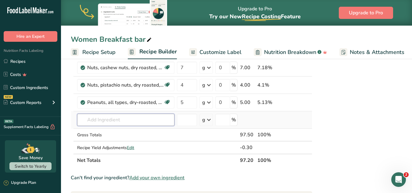
click at [146, 121] on input "text" at bounding box center [125, 120] width 97 height 12
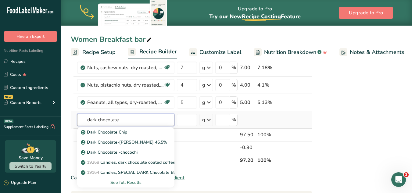
type input "dark chocolate"
click at [144, 183] on div "See full Results" at bounding box center [126, 182] width 88 height 6
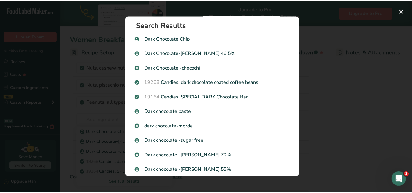
scroll to position [0, 0]
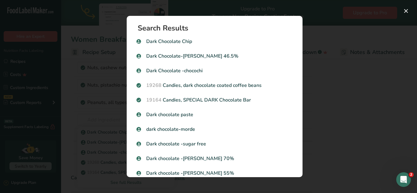
click at [330, 69] on div "Search results modal" at bounding box center [208, 96] width 417 height 193
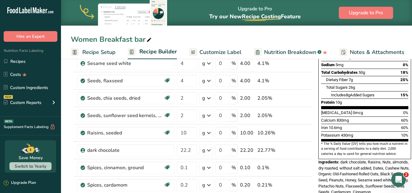
scroll to position [73, 0]
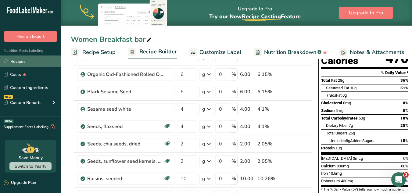
click at [36, 61] on link "Recipes" at bounding box center [30, 62] width 61 height 12
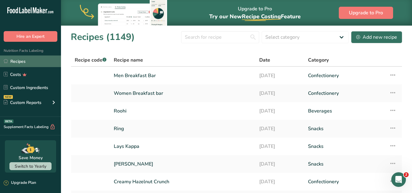
click at [30, 58] on link "Recipes" at bounding box center [30, 62] width 61 height 12
click at [135, 80] on link "Men Breakfast Bar" at bounding box center [183, 75] width 138 height 13
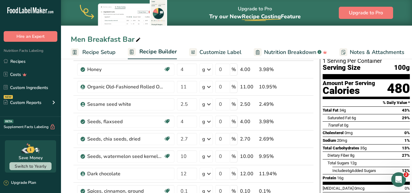
scroll to position [45, 0]
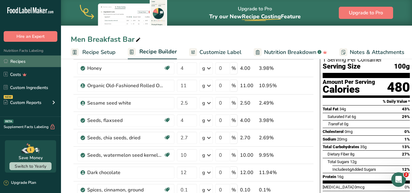
click at [27, 60] on link "Recipes" at bounding box center [30, 62] width 61 height 12
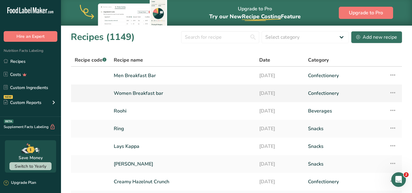
click at [172, 93] on link "Women Breakfast bar" at bounding box center [183, 93] width 138 height 13
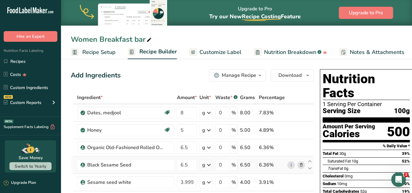
click at [287, 166] on div "i" at bounding box center [296, 165] width 18 height 8
click at [292, 165] on link "i" at bounding box center [291, 165] width 8 height 8
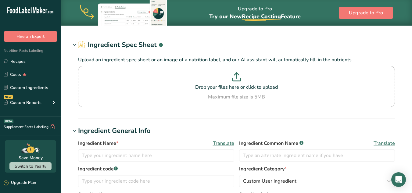
type input "Black Sesame Seed"
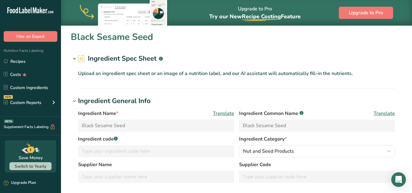
type input "59"
type KJ "246.9"
type Fat "4.6"
type Fat "0.7"
type Fat "0"
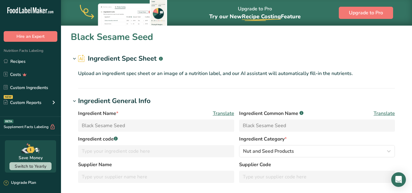
type input "0"
type input "1.1"
type Carbohydrates "2.6"
type Fiber "1.2"
type Sugars "0"
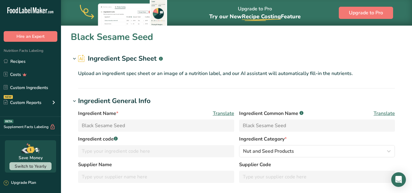
type Sugars "0"
type input "1.9"
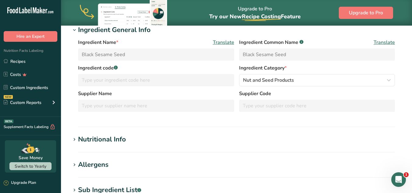
click at [158, 144] on h1 "Nutritional Info" at bounding box center [237, 140] width 332 height 10
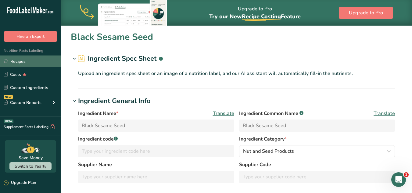
click at [20, 56] on link "Recipes" at bounding box center [30, 62] width 61 height 12
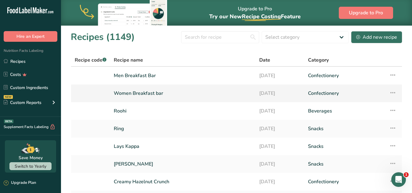
click at [162, 92] on link "Women Breakfast bar" at bounding box center [183, 93] width 138 height 13
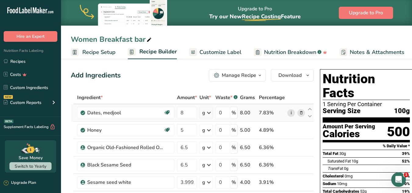
click at [289, 114] on link "i" at bounding box center [291, 113] width 8 height 8
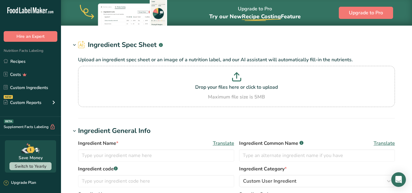
type input "Dates, medjool"
type input "Dates"
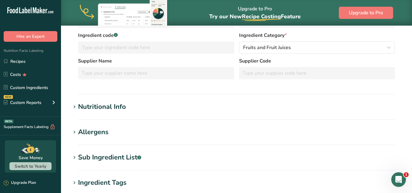
scroll to position [102, 0]
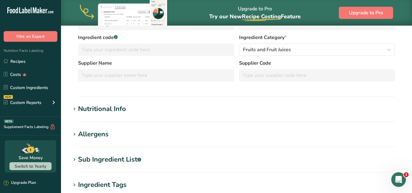
click at [155, 119] on section "Nutritional Info Required Components Vitamins Minerals Other Nutrients Amino Ac…" at bounding box center [237, 113] width 332 height 18
click at [103, 109] on div "Nutritional Info" at bounding box center [102, 109] width 48 height 10
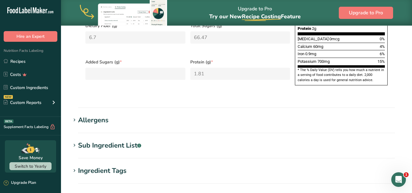
scroll to position [374, 0]
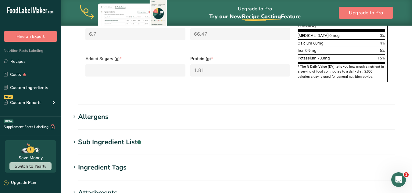
click at [144, 137] on h1 "Sub Ingredient List .a-a{fill:#347362;}.b-a{fill:#fff;}" at bounding box center [237, 142] width 332 height 10
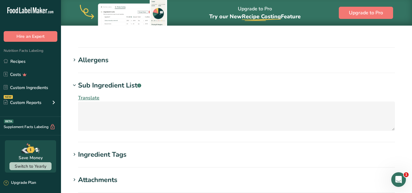
scroll to position [439, 0]
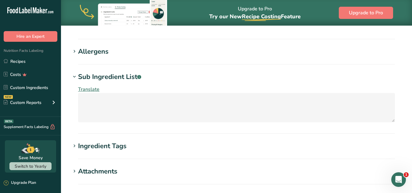
click at [146, 141] on h1 "Ingredient Tags" at bounding box center [237, 146] width 332 height 10
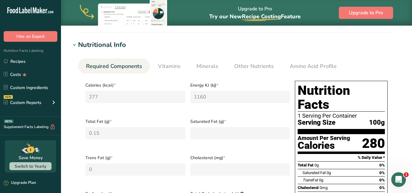
scroll to position [164, 0]
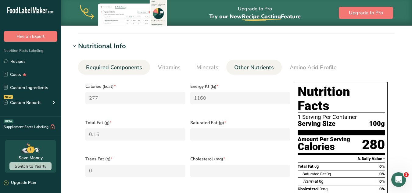
click at [230, 70] on li "Other Nutrients" at bounding box center [254, 67] width 56 height 15
click at [258, 68] on span "Other Nutrients" at bounding box center [254, 67] width 40 height 8
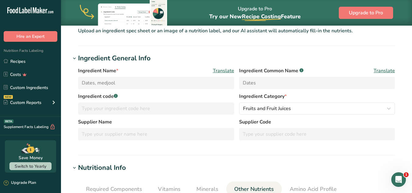
scroll to position [0, 0]
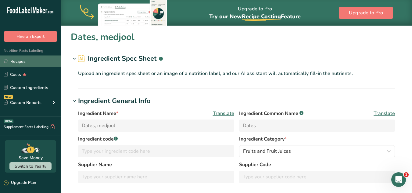
click at [22, 59] on link "Recipes" at bounding box center [30, 62] width 61 height 12
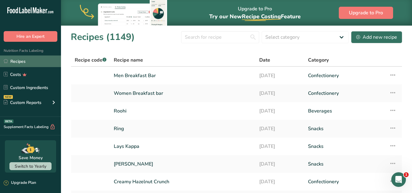
click at [22, 59] on link "Recipes" at bounding box center [30, 62] width 61 height 12
click at [172, 68] on td "Men Breakfast Bar" at bounding box center [183, 76] width 146 height 18
click at [172, 96] on link "Women Breakfast bar" at bounding box center [183, 93] width 138 height 13
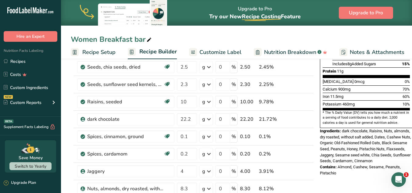
scroll to position [158, 0]
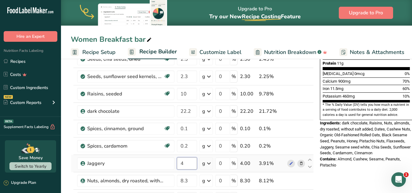
click at [185, 163] on input "4" at bounding box center [187, 163] width 20 height 12
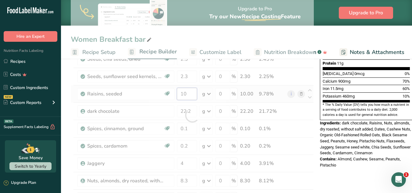
click at [191, 93] on div "Ingredient * Amount * Unit * Waste * .a-a{fill:#347362;}.b-a{fill:#fff;} Grams …" at bounding box center [192, 115] width 243 height 364
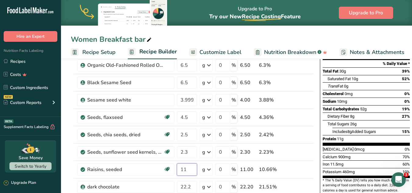
scroll to position [69, 0]
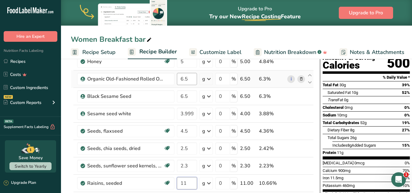
type input "11"
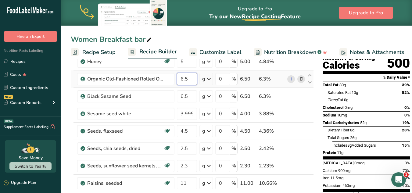
click at [190, 80] on input "6.5" at bounding box center [187, 79] width 20 height 12
type input "6"
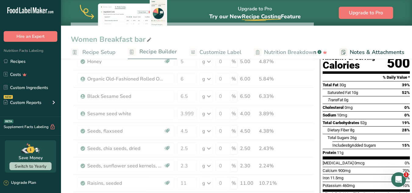
click at [331, 135] on span "Total Sugars" at bounding box center [339, 137] width 22 height 5
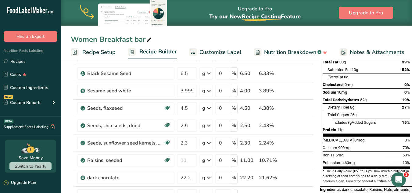
scroll to position [97, 0]
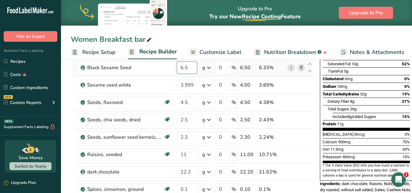
click at [189, 68] on input "6.5" at bounding box center [187, 68] width 20 height 12
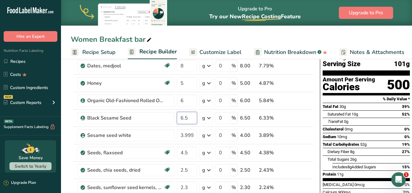
scroll to position [48, 0]
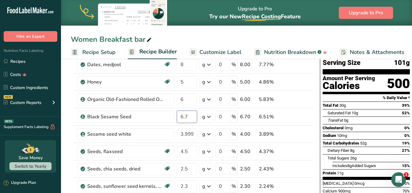
type input "6.7"
click at [320, 153] on div "Nutrition Facts 1 Serving Per Container Serving Size 101g Amount Per Serving Ca…" at bounding box center [366, 125] width 93 height 209
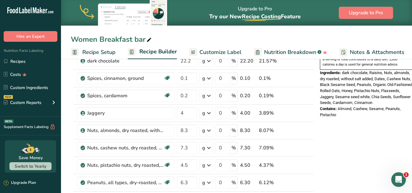
scroll to position [212, 0]
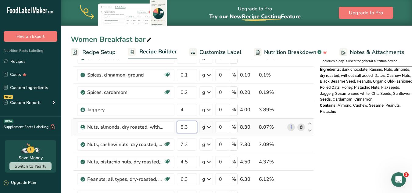
click at [190, 128] on input "8.3" at bounding box center [187, 127] width 20 height 12
type input "8.2"
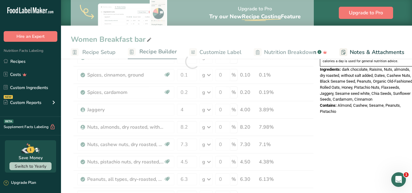
click at [361, 133] on div "Nutrition Facts 1 Serving Per Container Serving Size 101g Amount Per Serving Ca…" at bounding box center [367, 156] width 98 height 602
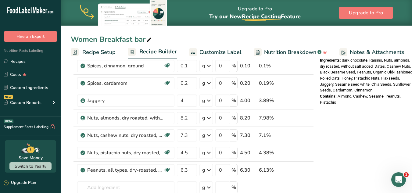
scroll to position [231, 0]
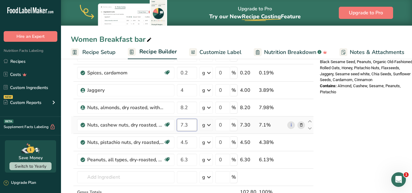
click at [191, 127] on input "7.3" at bounding box center [187, 125] width 20 height 12
type input "7.2"
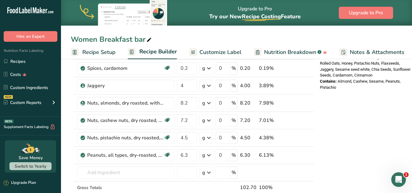
scroll to position [239, 0]
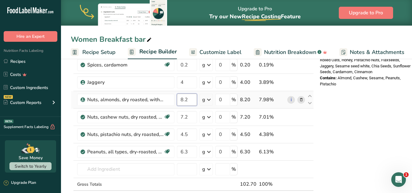
click at [192, 101] on input "8.2" at bounding box center [187, 100] width 20 height 12
type input "8.1"
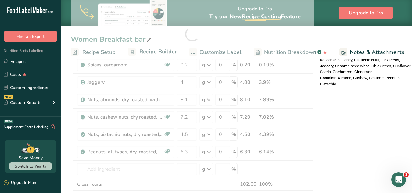
click at [392, 85] on div "Nutrition Facts 1 Serving Per Container Serving Size 101g Amount Per Serving Ca…" at bounding box center [367, 129] width 98 height 602
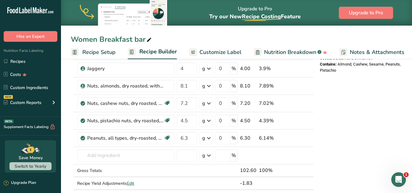
scroll to position [252, 0]
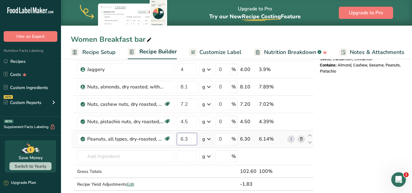
click at [192, 139] on input "6.3" at bounding box center [187, 139] width 20 height 12
type input "6.2"
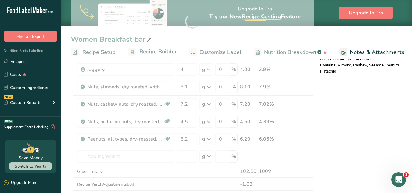
click at [362, 74] on div "Nutrition Facts 1 Serving Per Container Serving Size 101g Amount Per Serving Ca…" at bounding box center [367, 116] width 98 height 602
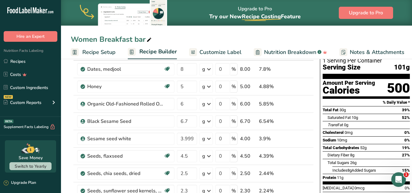
scroll to position [0, 0]
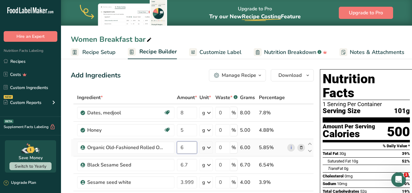
click at [187, 146] on input "6" at bounding box center [187, 148] width 20 height 12
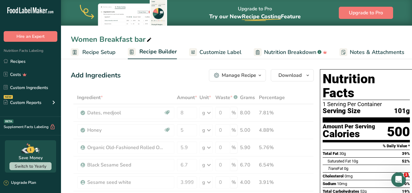
click at [354, 143] on section "% Daily Value *" at bounding box center [366, 146] width 87 height 7
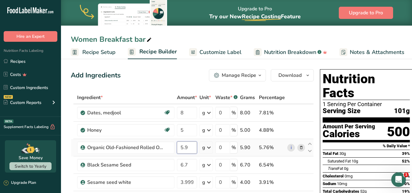
click at [191, 148] on input "5.9" at bounding box center [187, 148] width 20 height 12
type input "5.8"
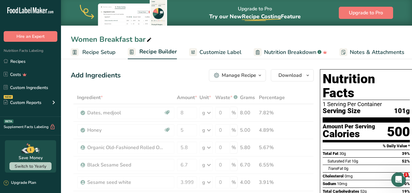
click at [375, 123] on section "Amount Per Serving Calories 500" at bounding box center [366, 133] width 87 height 20
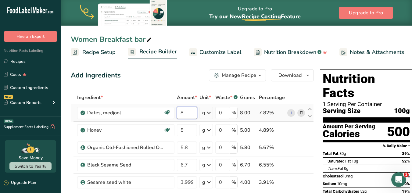
click at [188, 113] on input "8" at bounding box center [187, 113] width 20 height 12
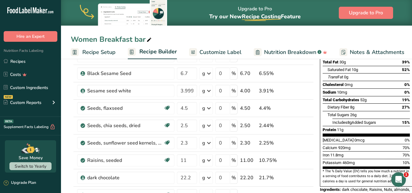
scroll to position [97, 0]
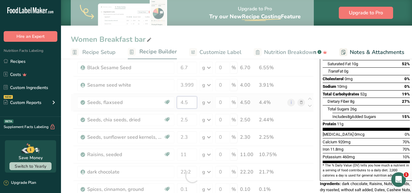
click at [190, 105] on div "Ingredient * Amount * Unit * Waste * .a-a{fill:#347362;}.b-a{fill:#fff;} Grams …" at bounding box center [192, 176] width 243 height 364
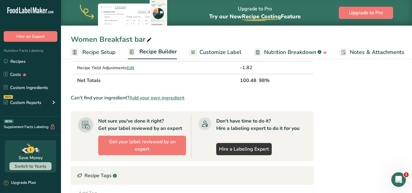
scroll to position [371, 0]
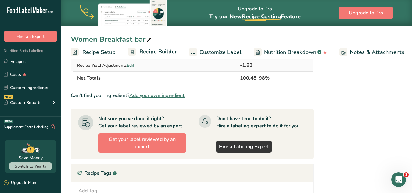
click at [131, 66] on span "Edit" at bounding box center [130, 66] width 7 height 6
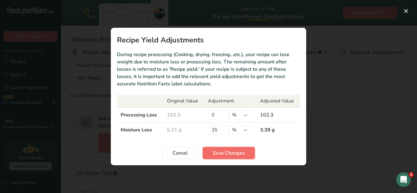
click at [243, 156] on span "Save Changes" at bounding box center [229, 153] width 32 height 7
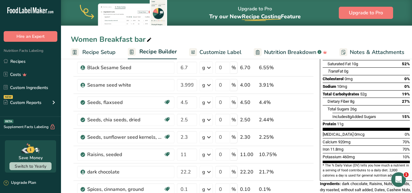
scroll to position [93, 0]
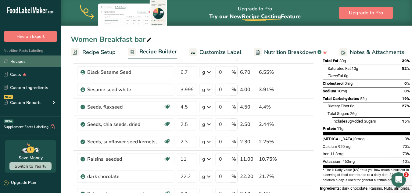
click at [17, 58] on link "Recipes" at bounding box center [30, 62] width 61 height 12
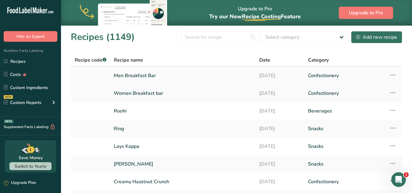
click at [192, 77] on link "Men Breakfast Bar" at bounding box center [183, 75] width 138 height 13
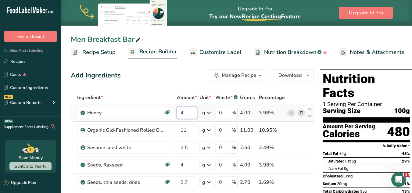
click at [185, 114] on input "4" at bounding box center [187, 113] width 20 height 12
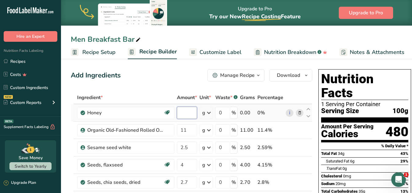
type input "5"
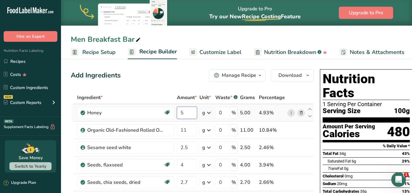
click at [186, 113] on input "5" at bounding box center [187, 113] width 20 height 12
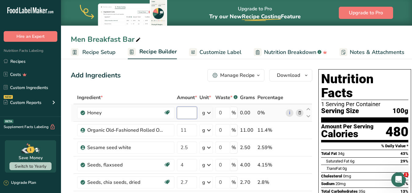
type input "4"
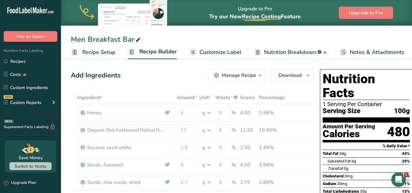
click at [376, 127] on section "Amount Per Serving Calories 480" at bounding box center [366, 133] width 87 height 20
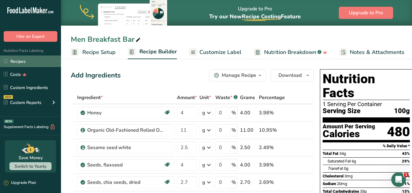
click at [41, 63] on link "Recipes" at bounding box center [30, 62] width 61 height 12
